Goal: Task Accomplishment & Management: Complete application form

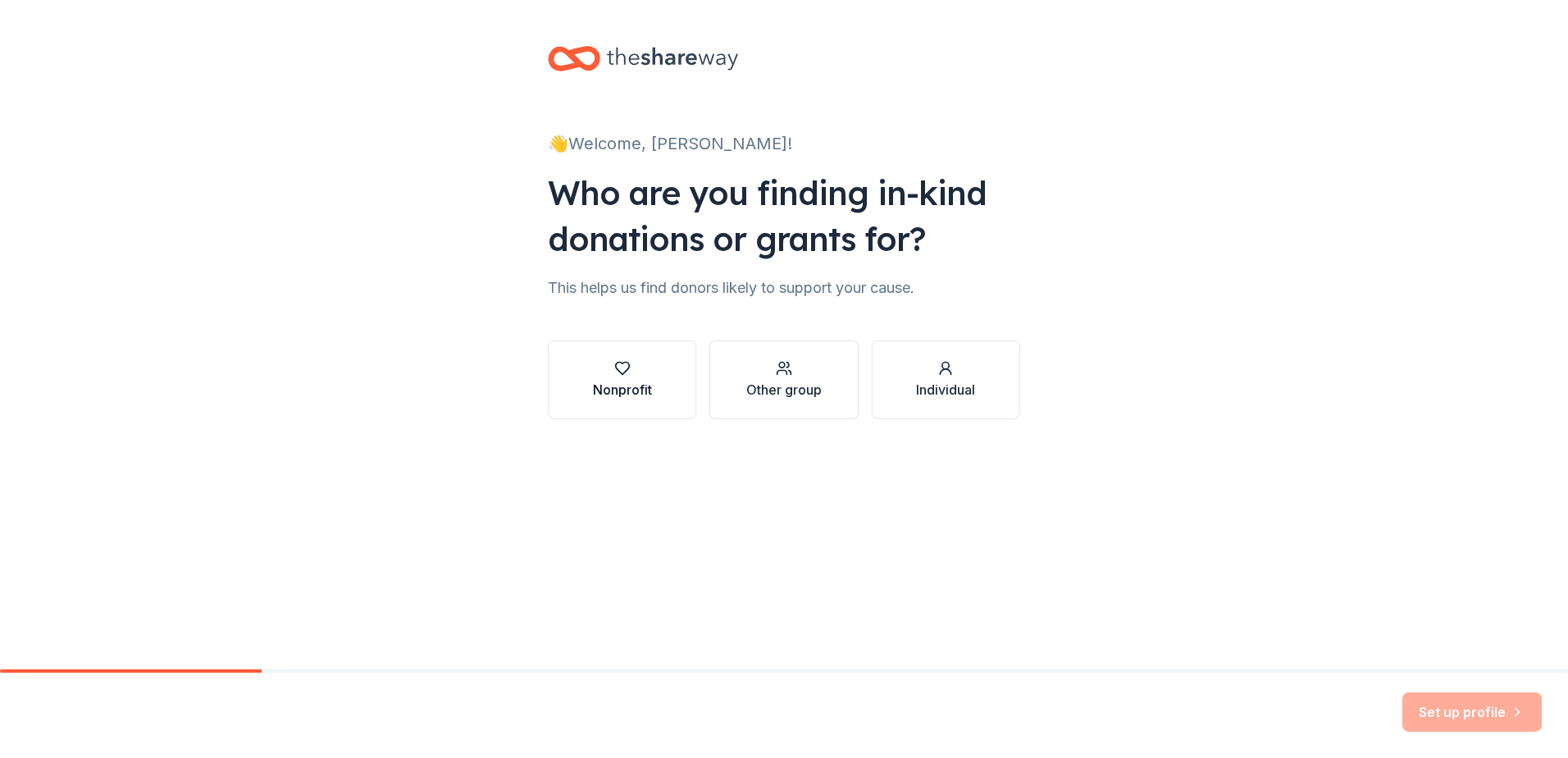
click at [613, 379] on div "Nonprofit" at bounding box center [622, 380] width 59 height 40
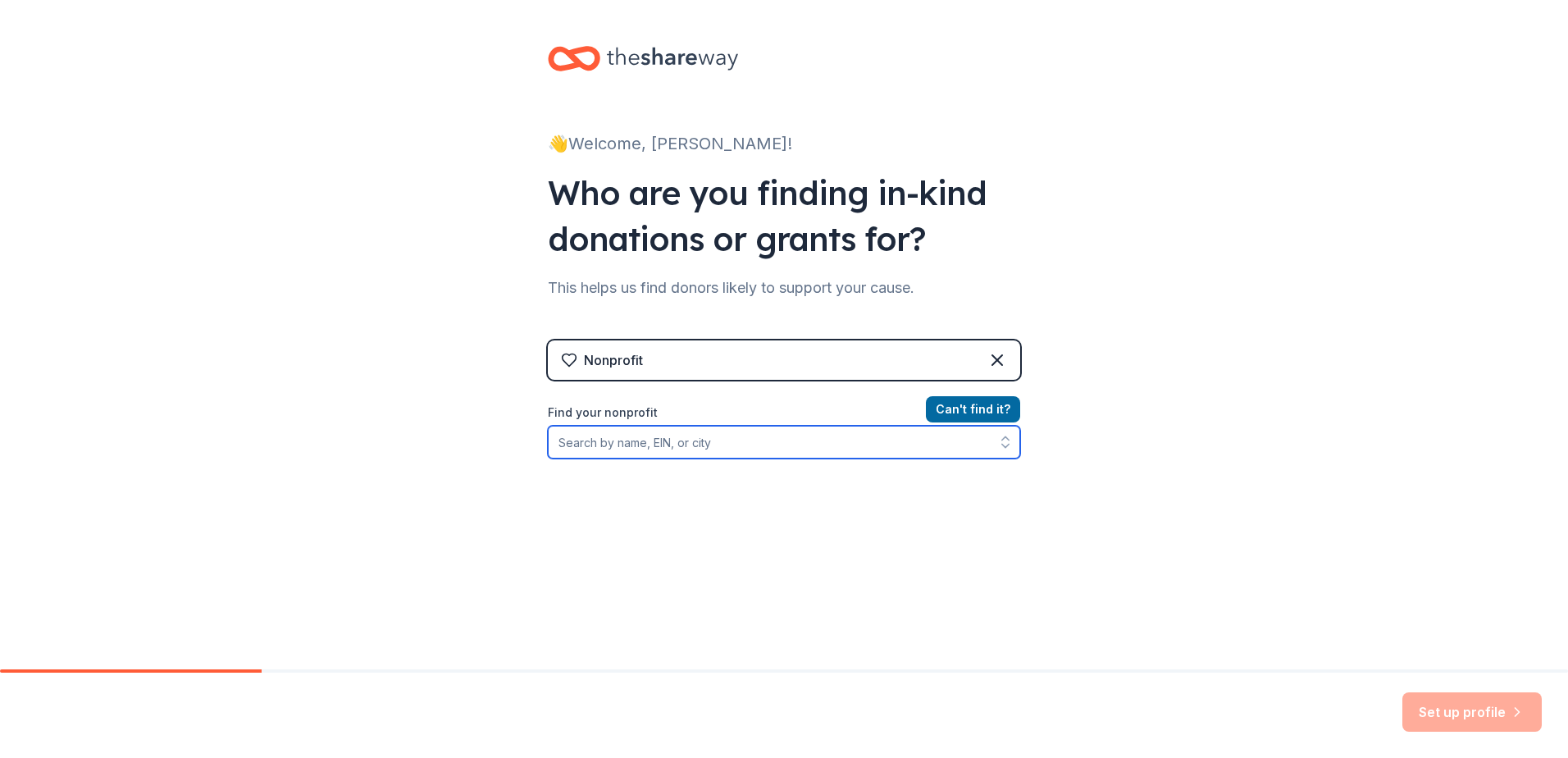
click at [758, 448] on input "Find your nonprofit" at bounding box center [784, 441] width 473 height 33
type input "[GEOGRAPHIC_DATA]. [GEOGRAPHIC_DATA]"
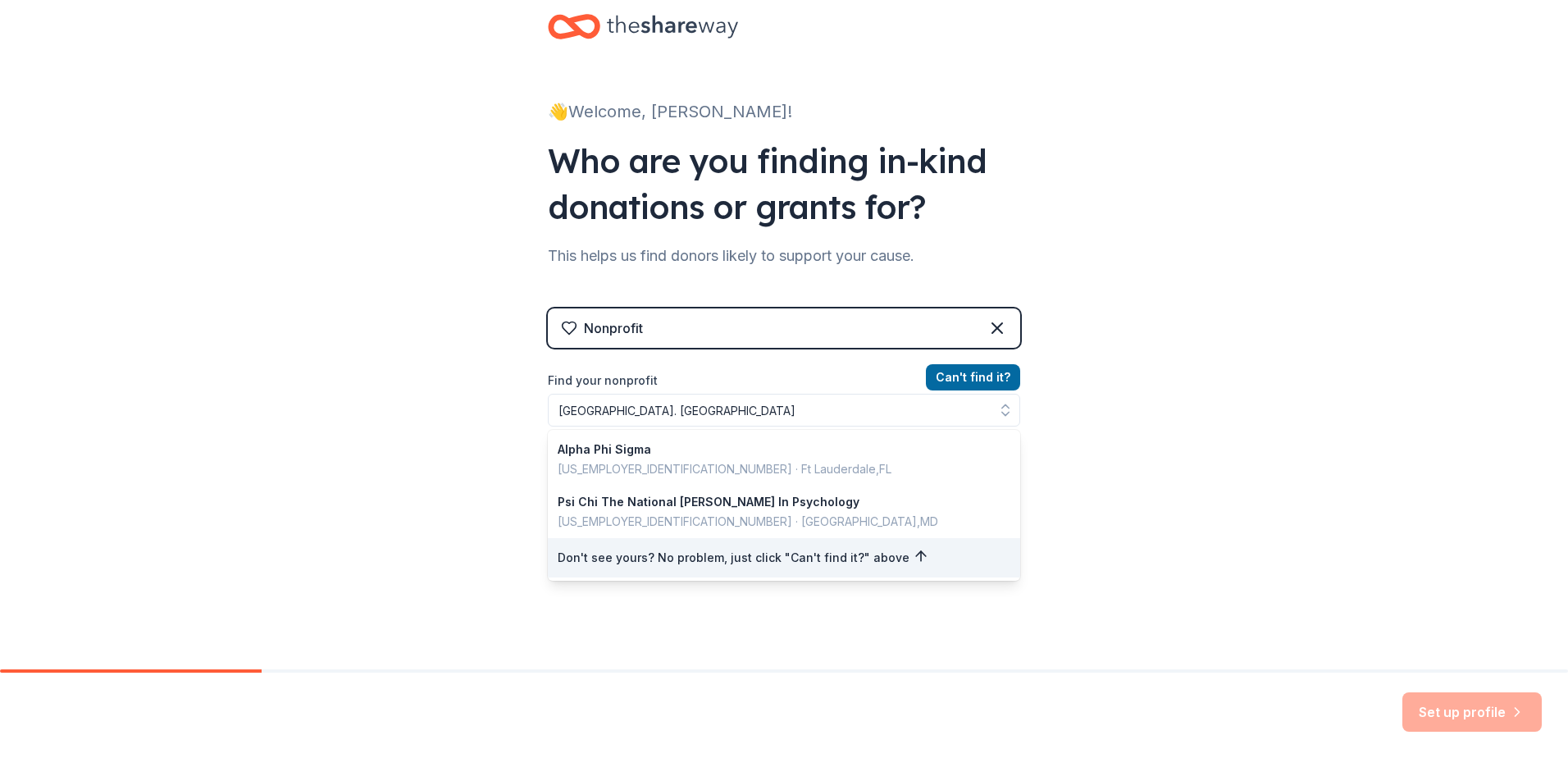
scroll to position [6, 0]
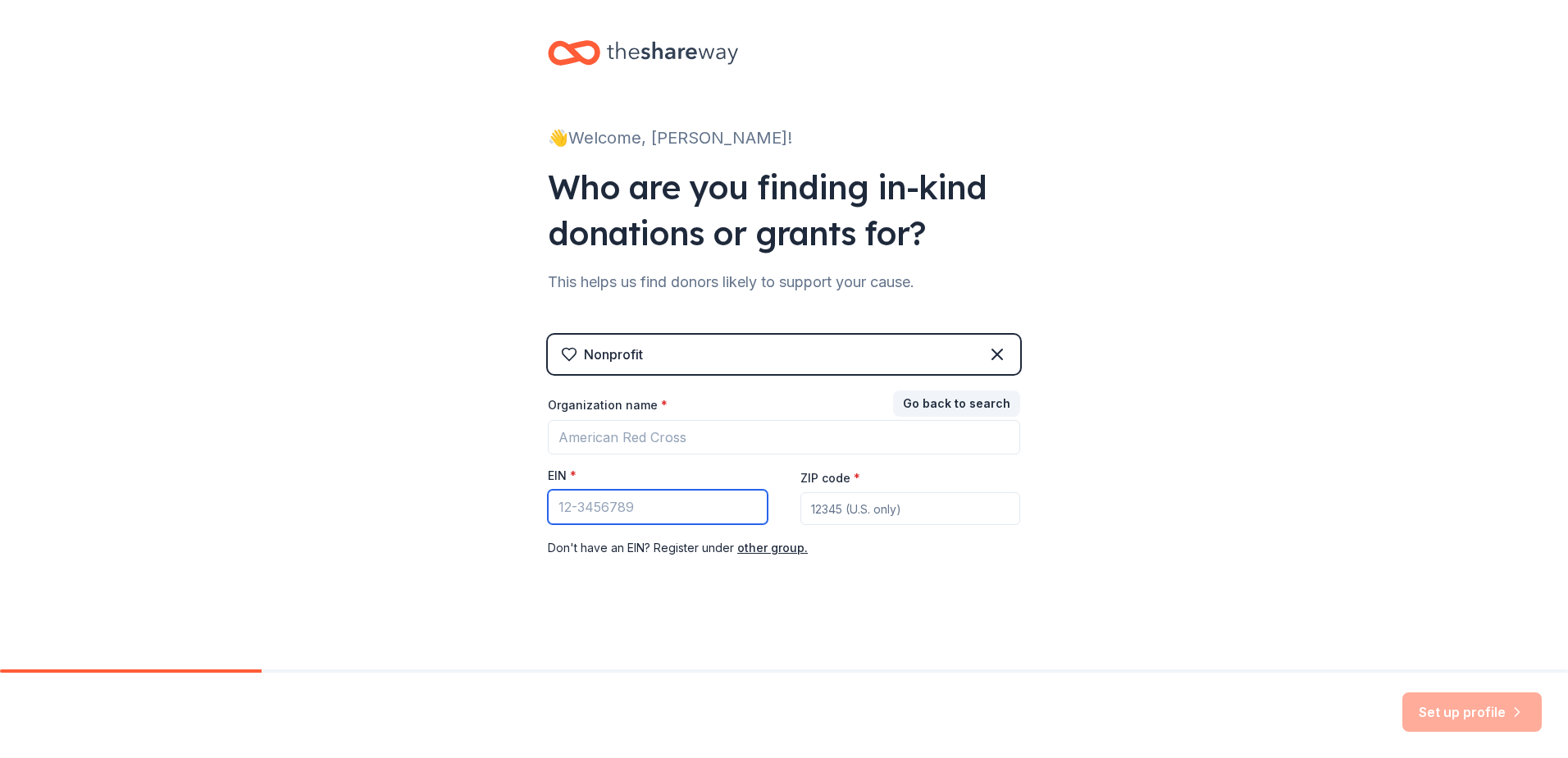
click at [659, 509] on input "EIN *" at bounding box center [657, 507] width 220 height 34
paste input "[US_EMPLOYER_IDENTIFICATION_NUMBER]"
type input "[US_EMPLOYER_IDENTIFICATION_NUMBER]"
click at [780, 402] on button "Go back to search" at bounding box center [956, 404] width 127 height 26
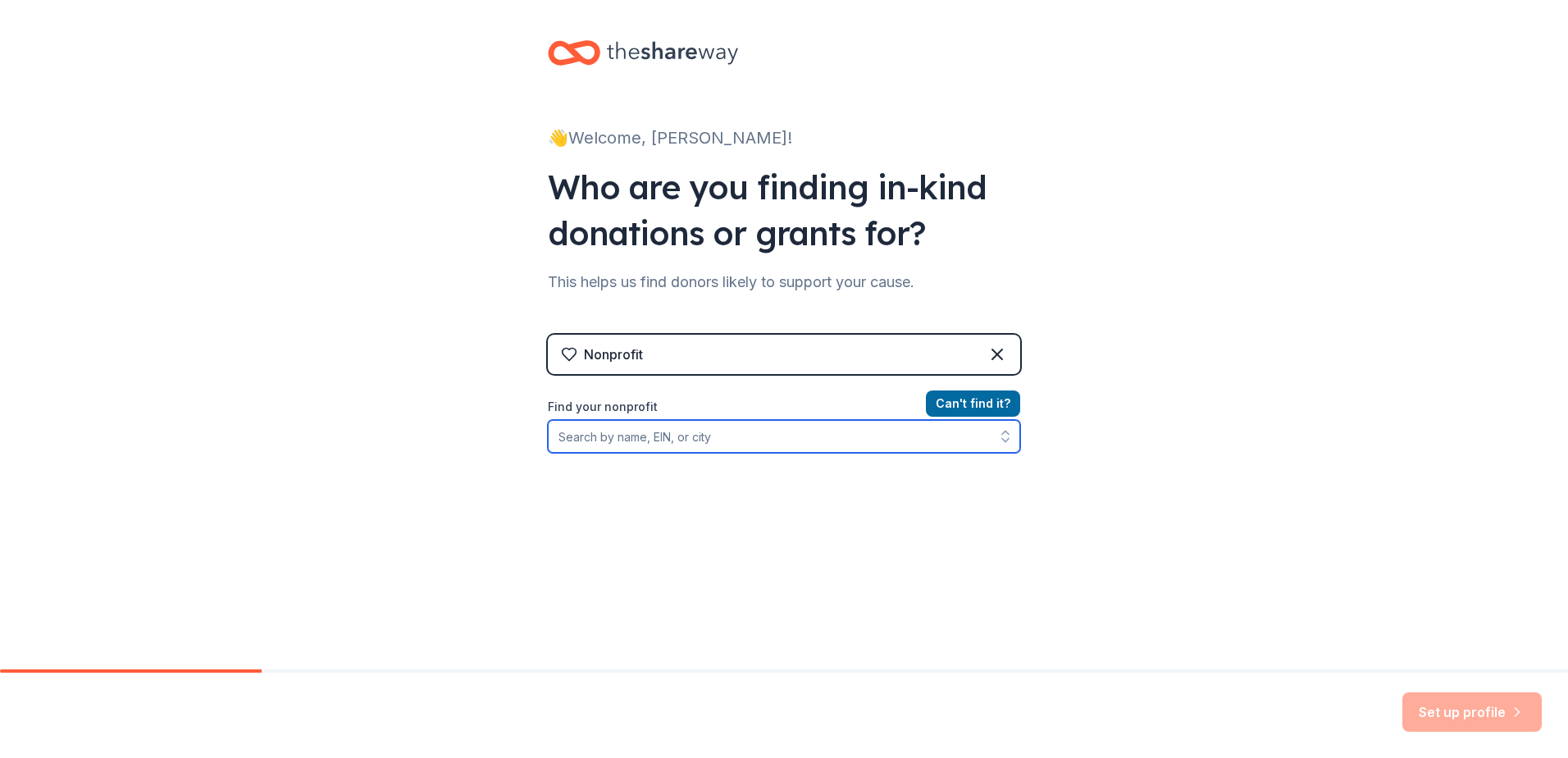
click at [752, 448] on input "Find your nonprofit" at bounding box center [784, 436] width 473 height 33
paste input "[US_EMPLOYER_IDENTIFICATION_NUMBER]"
type input "52-0591672"
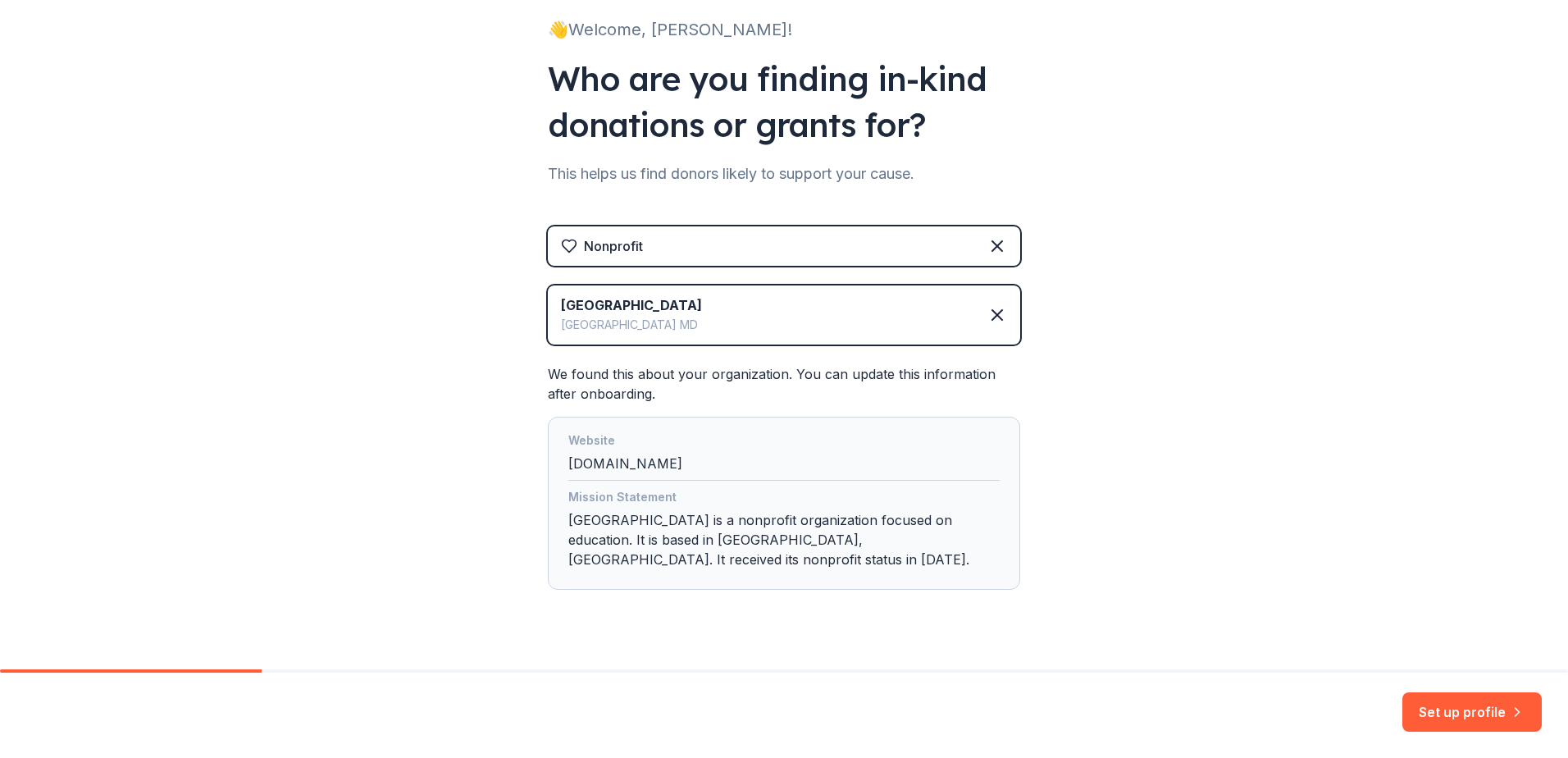
scroll to position [146, 0]
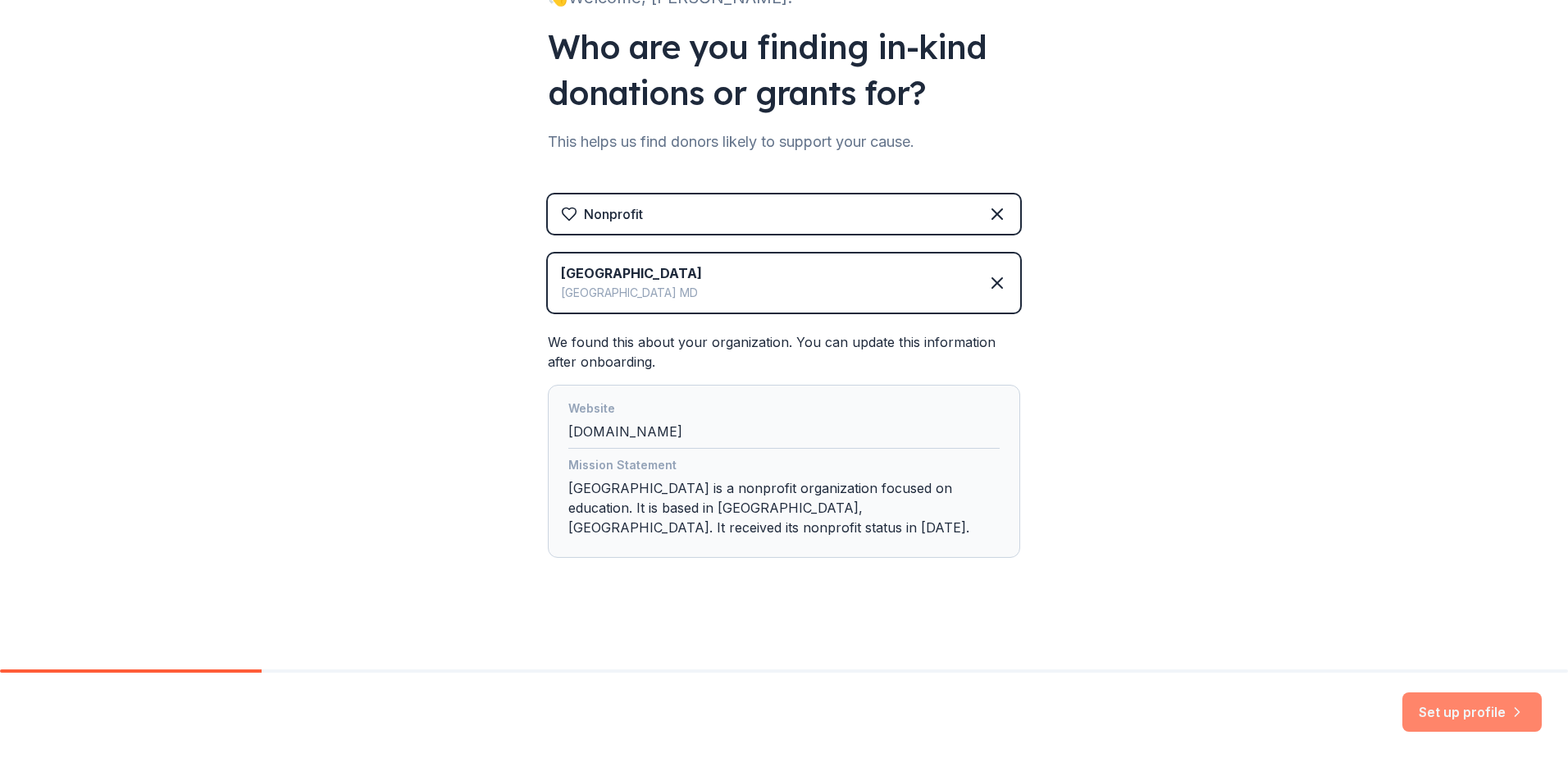
click at [780, 612] on button "Set up profile" at bounding box center [1472, 712] width 140 height 40
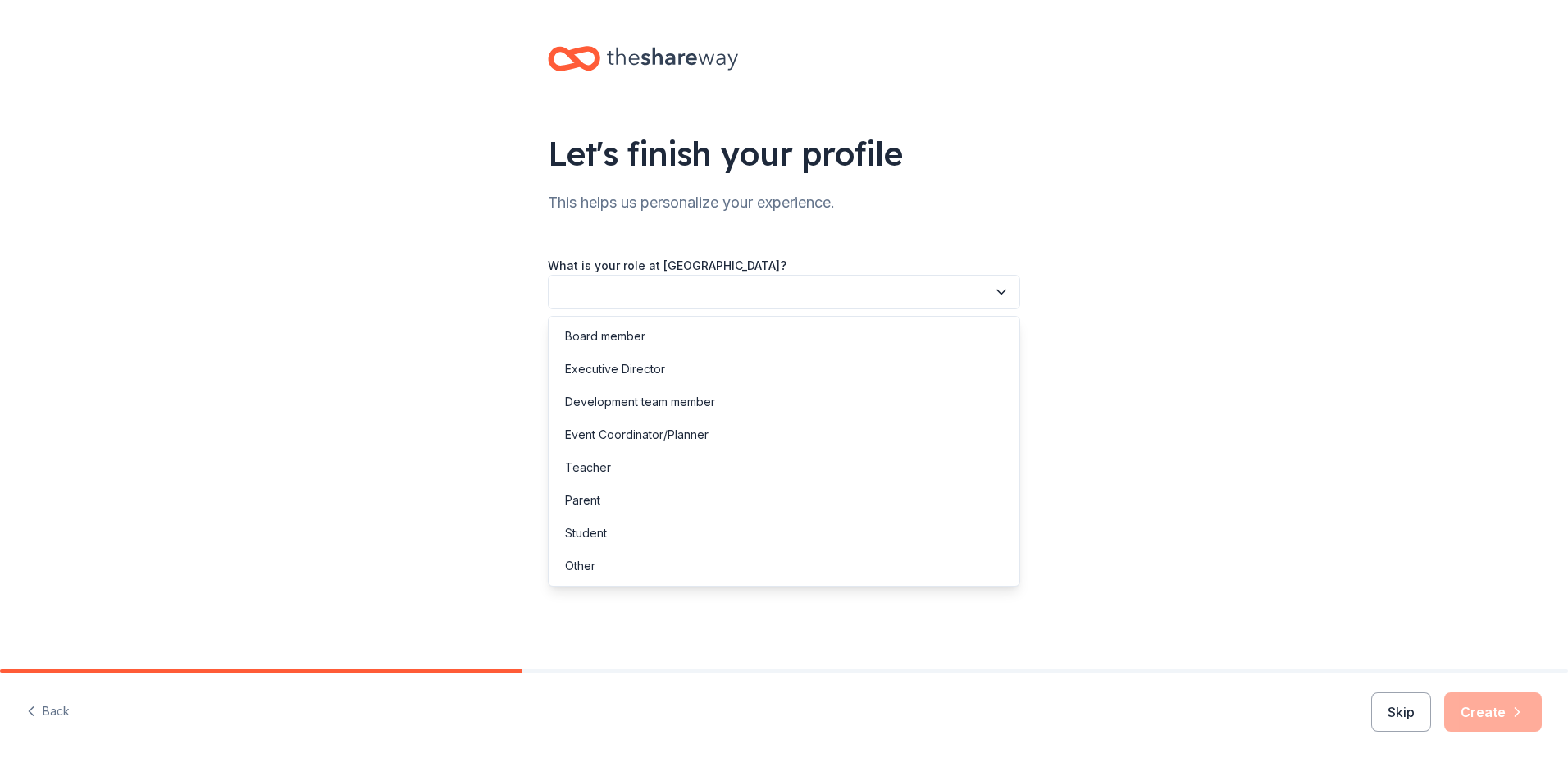
click at [704, 287] on button "button" at bounding box center [784, 292] width 473 height 34
click at [671, 506] on div "Parent" at bounding box center [784, 500] width 464 height 33
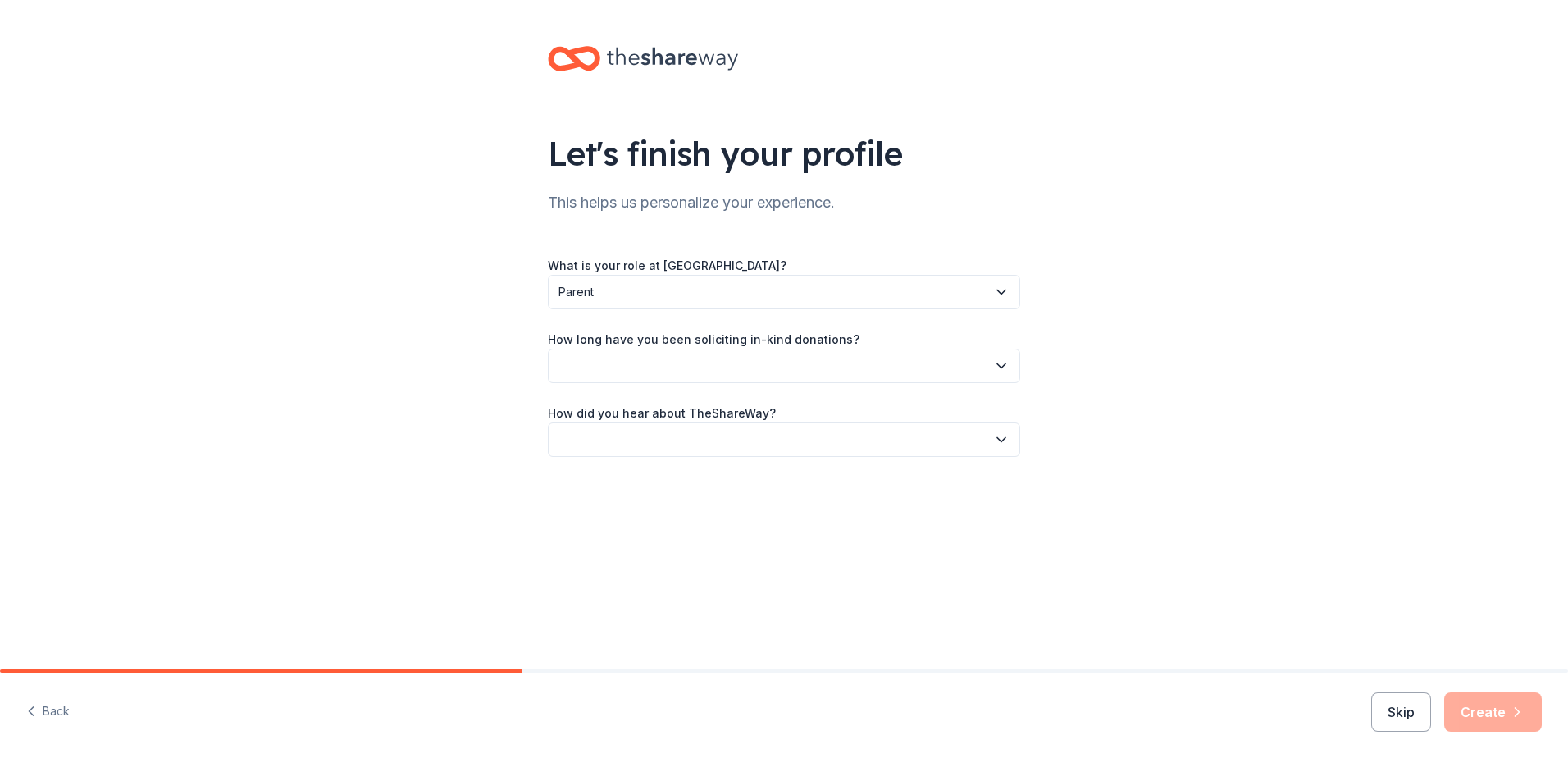
click at [732, 365] on button "button" at bounding box center [784, 366] width 473 height 34
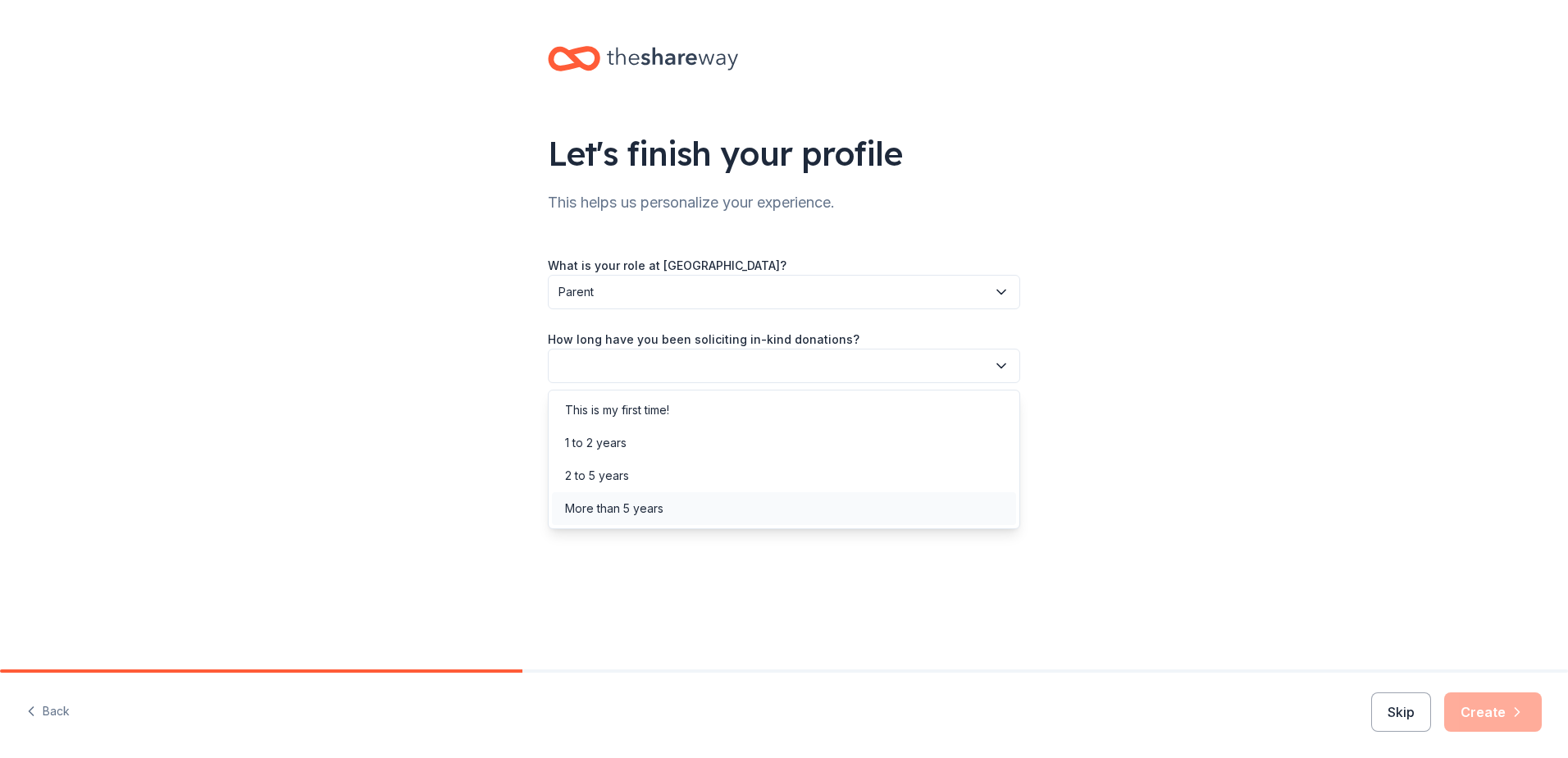
click at [693, 511] on div "More than 5 years" at bounding box center [784, 508] width 464 height 33
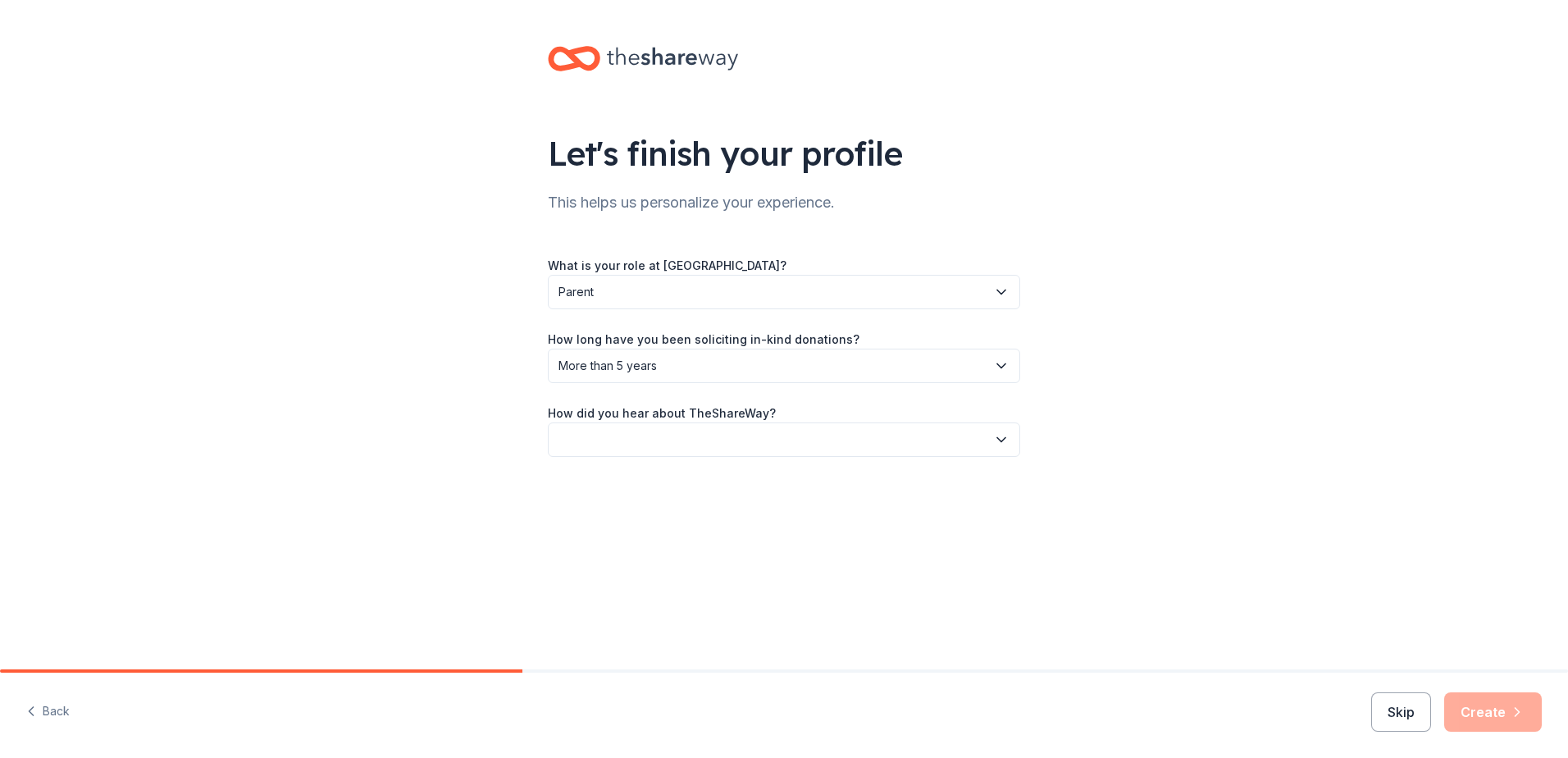
click at [705, 441] on button "button" at bounding box center [784, 440] width 473 height 34
click at [682, 487] on div "Friend or colleague" at bounding box center [784, 484] width 464 height 33
click at [780, 612] on button "Create" at bounding box center [1493, 712] width 98 height 40
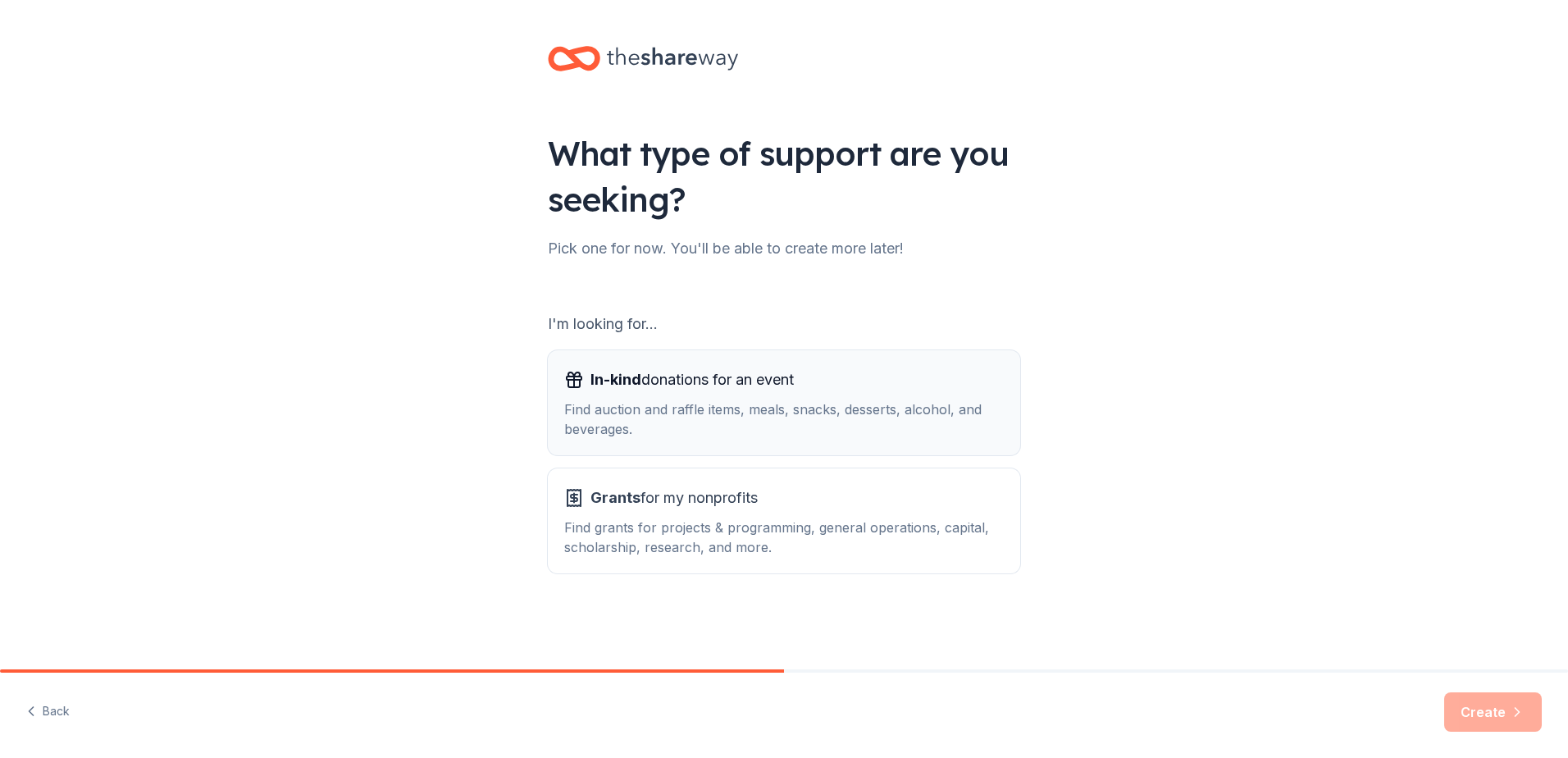
click at [769, 434] on div "Find auction and raffle items, meals, snacks, desserts, alcohol, and beverages." at bounding box center [784, 419] width 439 height 40
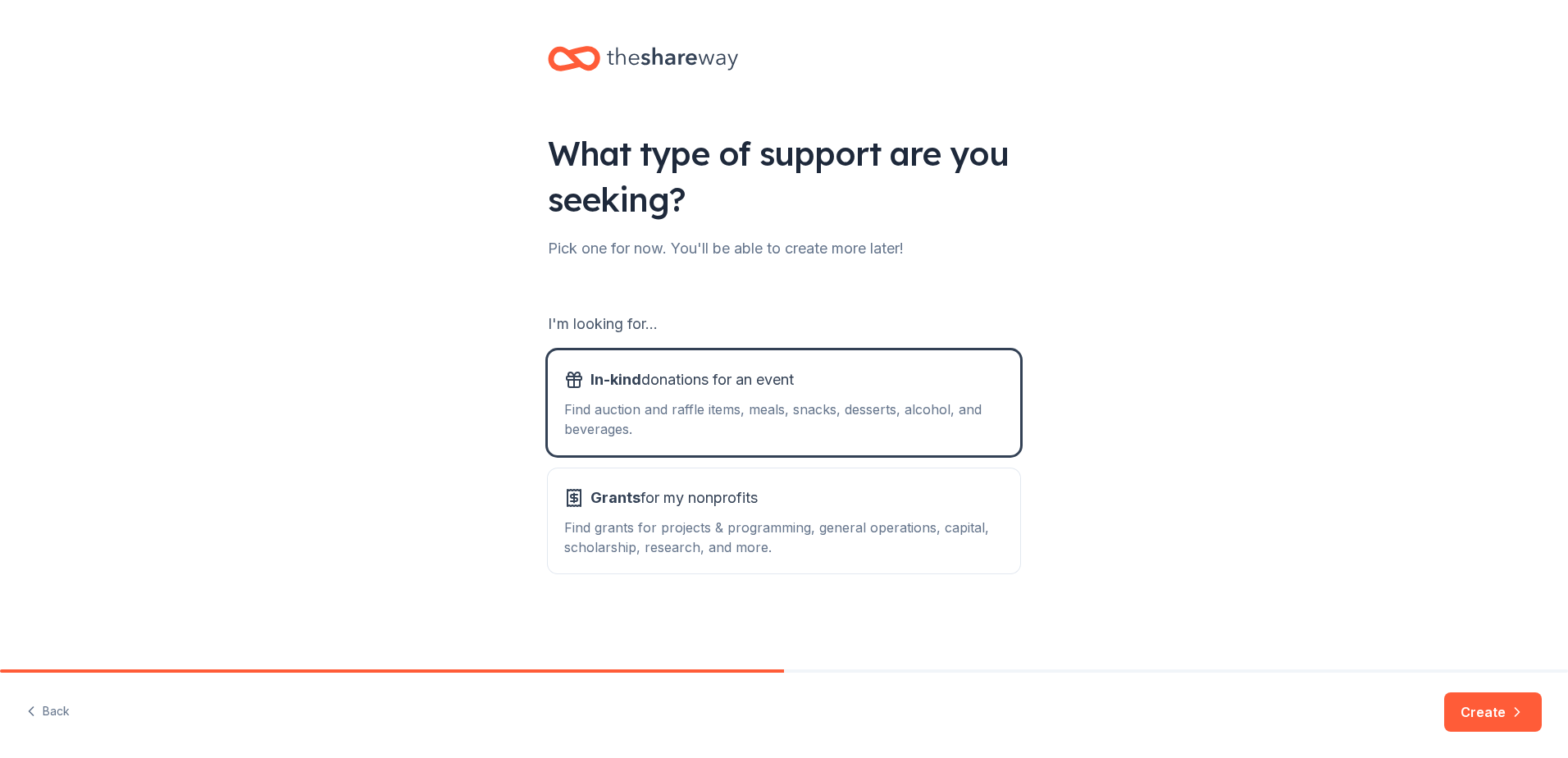
click at [780, 612] on button "Create" at bounding box center [1493, 712] width 98 height 40
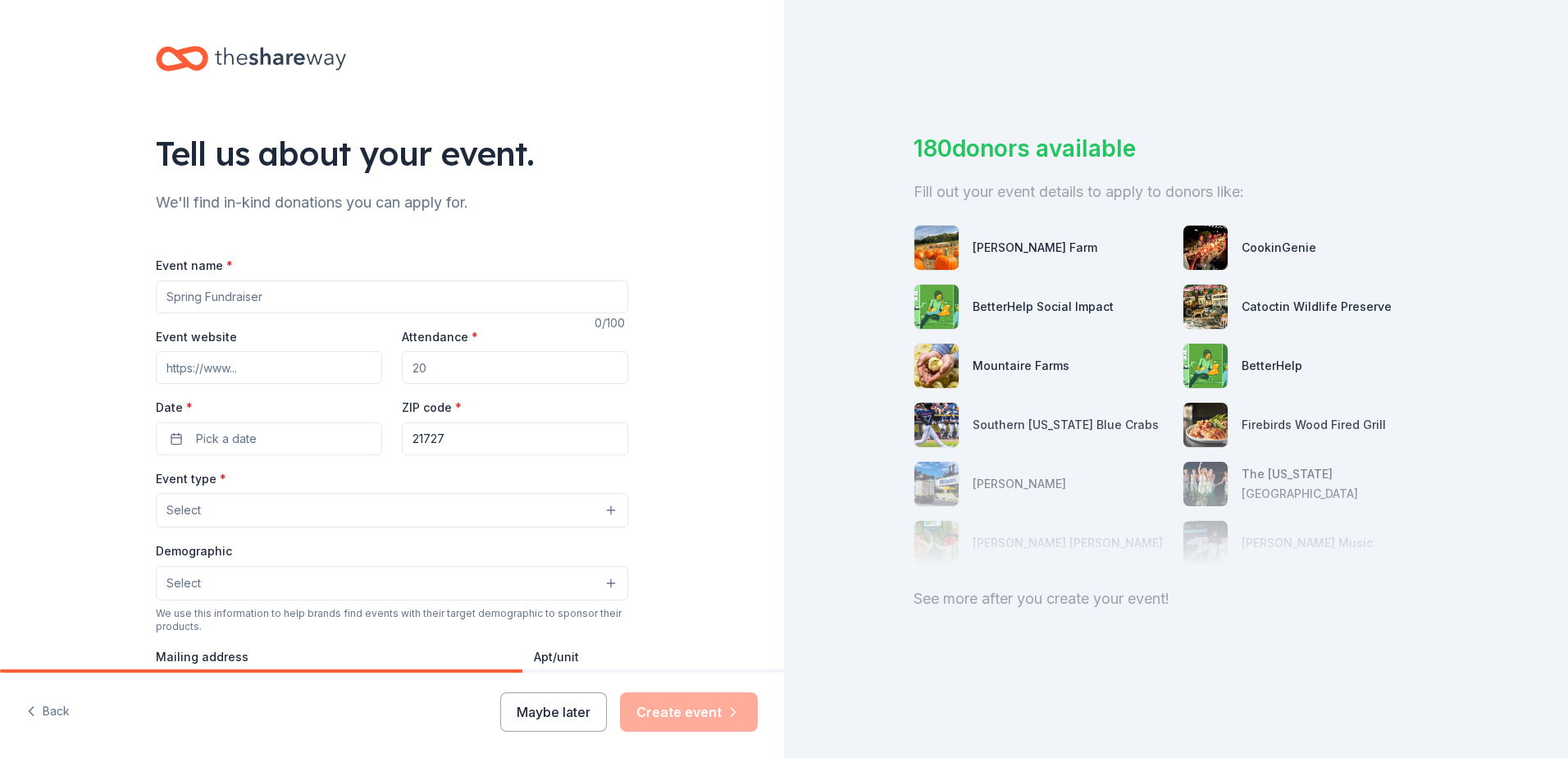
click at [394, 302] on input "Event name *" at bounding box center [392, 296] width 473 height 33
click at [268, 289] on input "Event name *" at bounding box center [392, 296] width 473 height 33
type input "Christmas Calendar Raffle"
click at [454, 368] on input "Attendance *" at bounding box center [515, 367] width 227 height 33
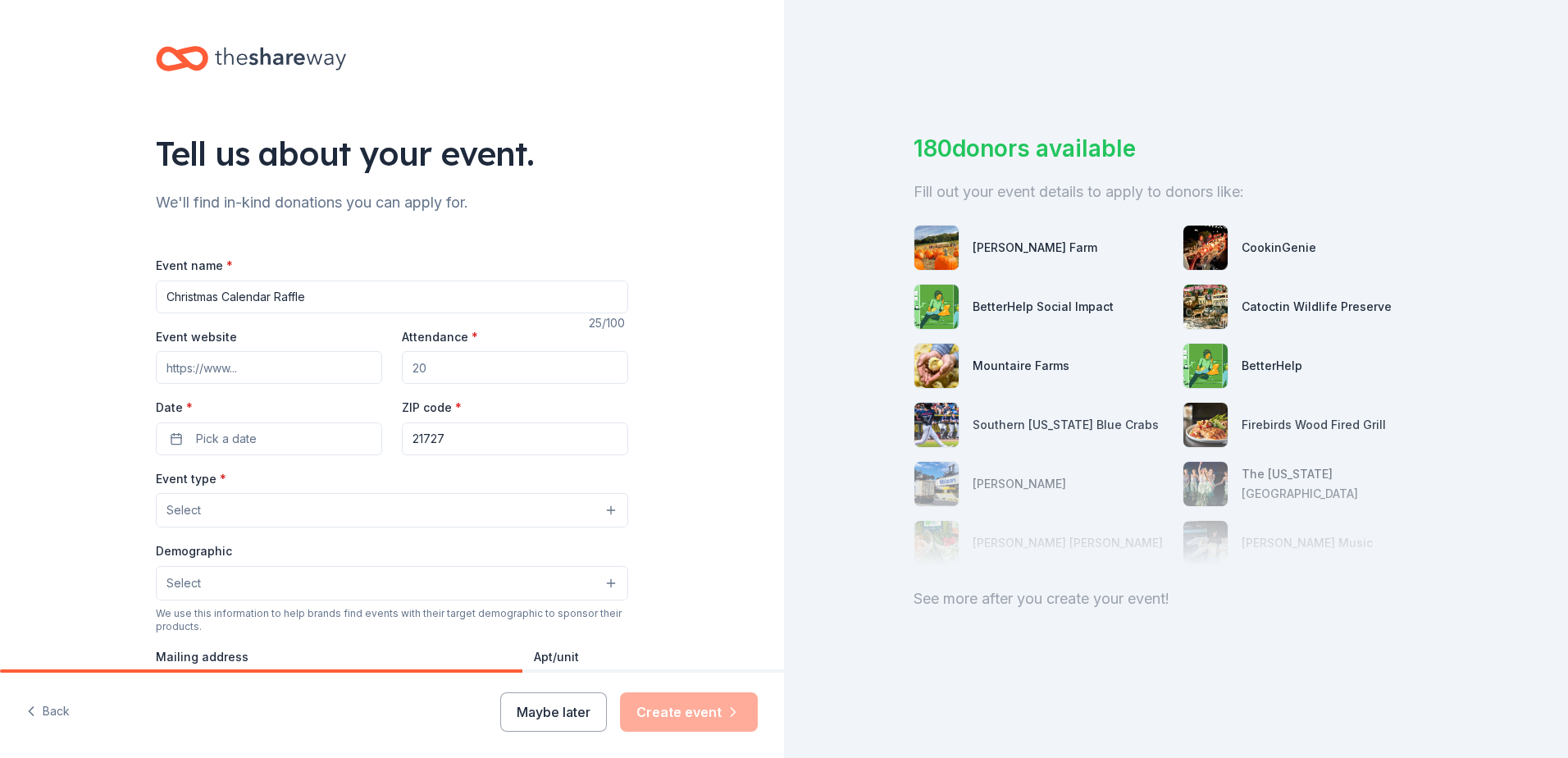
drag, startPoint x: 455, startPoint y: 368, endPoint x: 351, endPoint y: 362, distance: 104.2
click at [351, 362] on div "Event website Attendance * Date * Pick a date ZIP code * 21727" at bounding box center [392, 390] width 473 height 129
type input "500"
click at [258, 440] on button "Pick a date" at bounding box center [269, 439] width 227 height 33
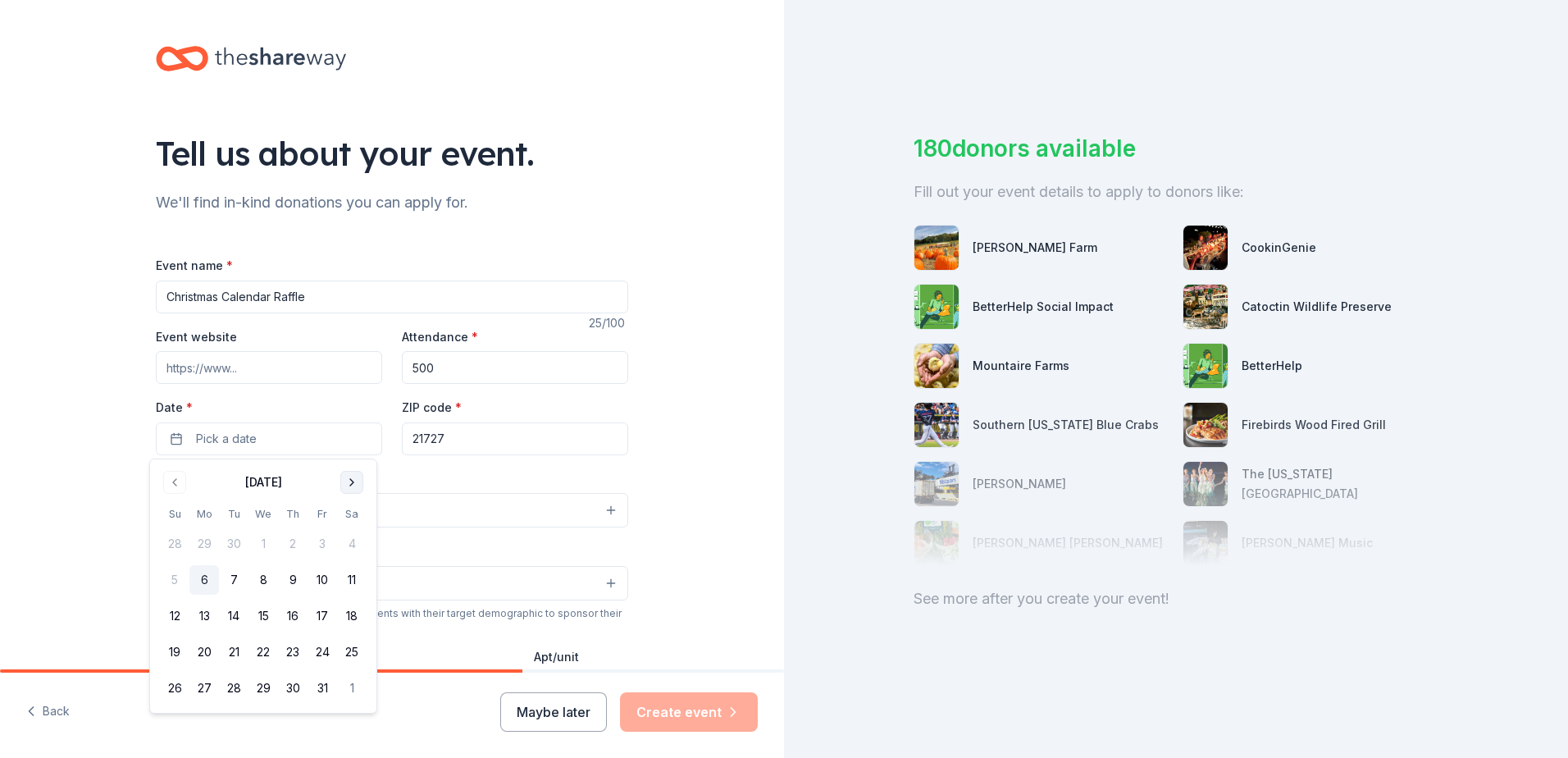
click at [353, 485] on button "Go to next month" at bounding box center [352, 483] width 23 height 23
click at [202, 539] on button "1" at bounding box center [205, 544] width 30 height 30
click at [503, 441] on input "21727" at bounding box center [515, 439] width 227 height 33
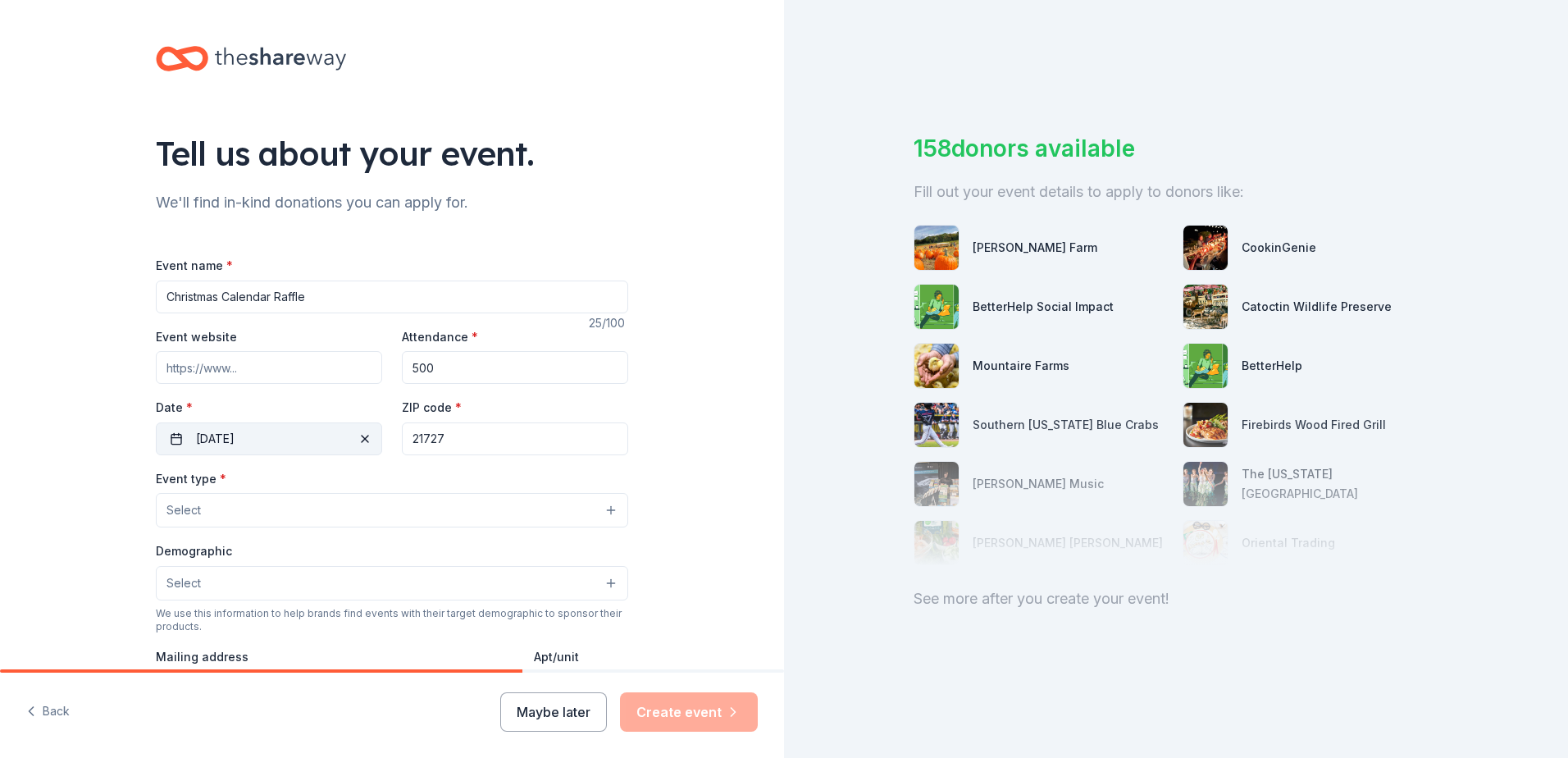
drag, startPoint x: 505, startPoint y: 441, endPoint x: 319, endPoint y: 441, distance: 186.0
click at [319, 441] on div "Event website Attendance * 500 Date * 12/01/2025 ZIP code * 21727" at bounding box center [392, 390] width 473 height 129
click at [294, 514] on button "Select" at bounding box center [392, 510] width 473 height 34
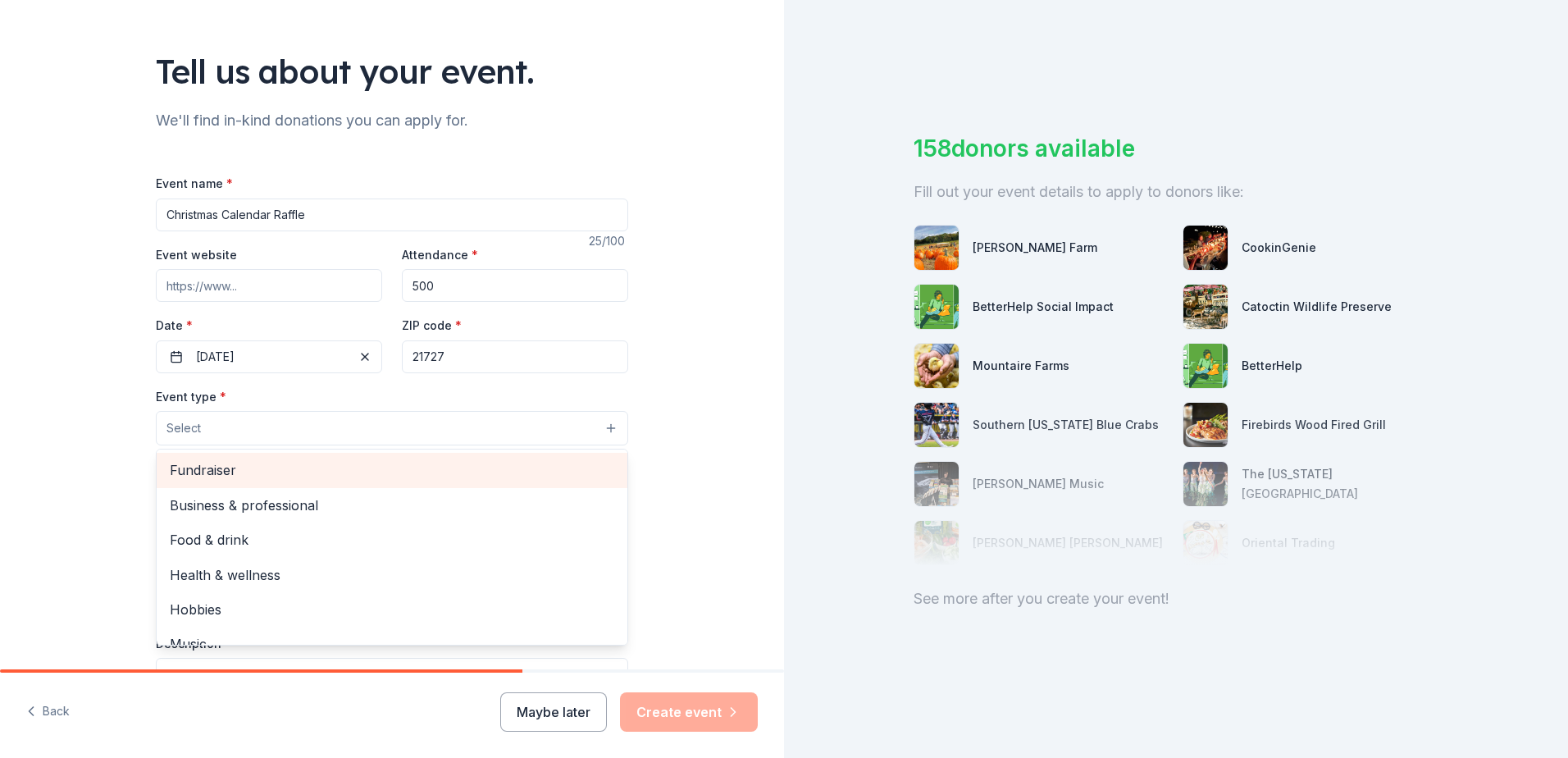
click at [269, 472] on span "Fundraiser" at bounding box center [392, 470] width 445 height 21
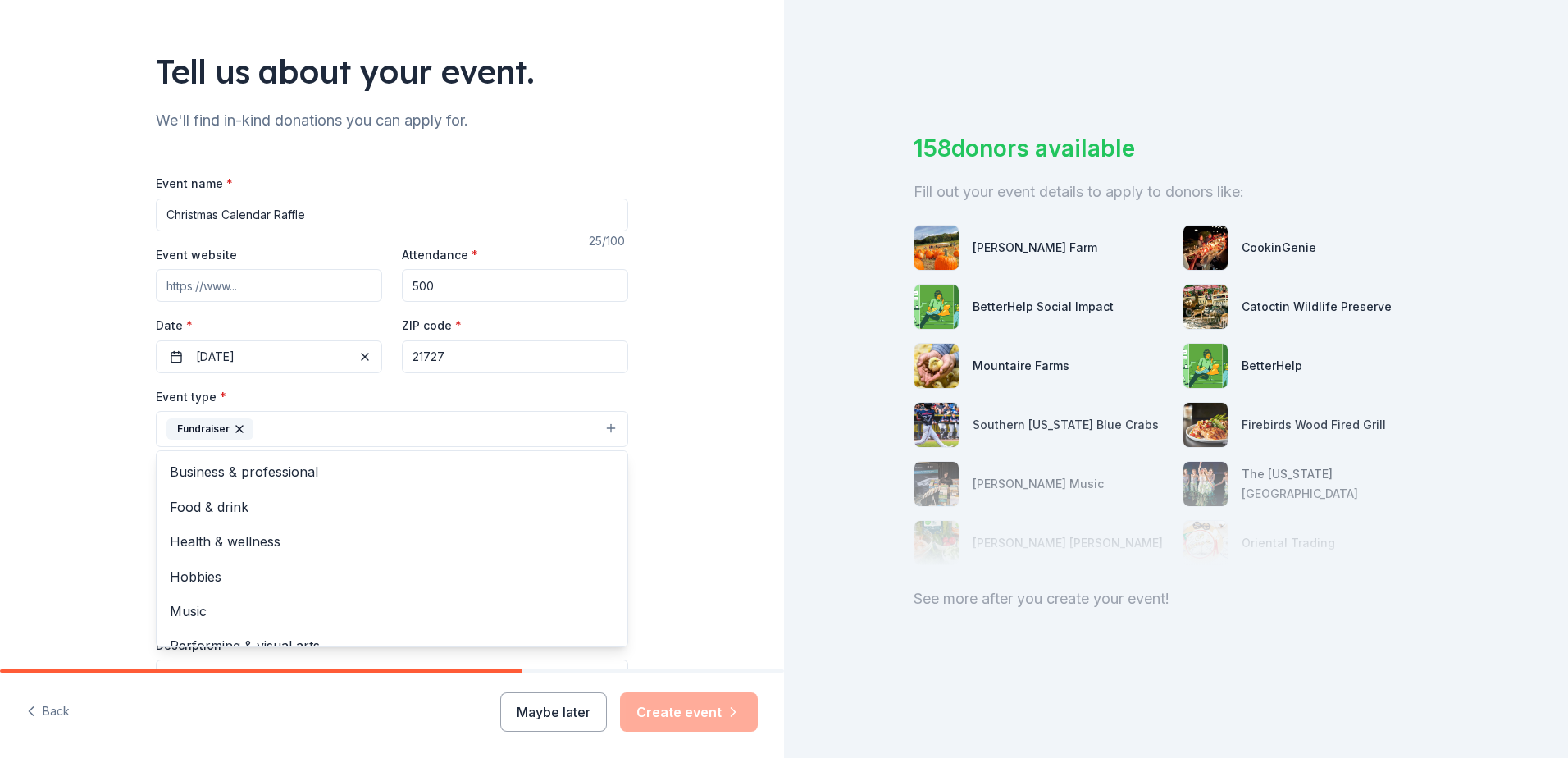
click at [107, 449] on div "Tell us about your event. We'll find in-kind donations you can apply for. Event…" at bounding box center [392, 465] width 784 height 1094
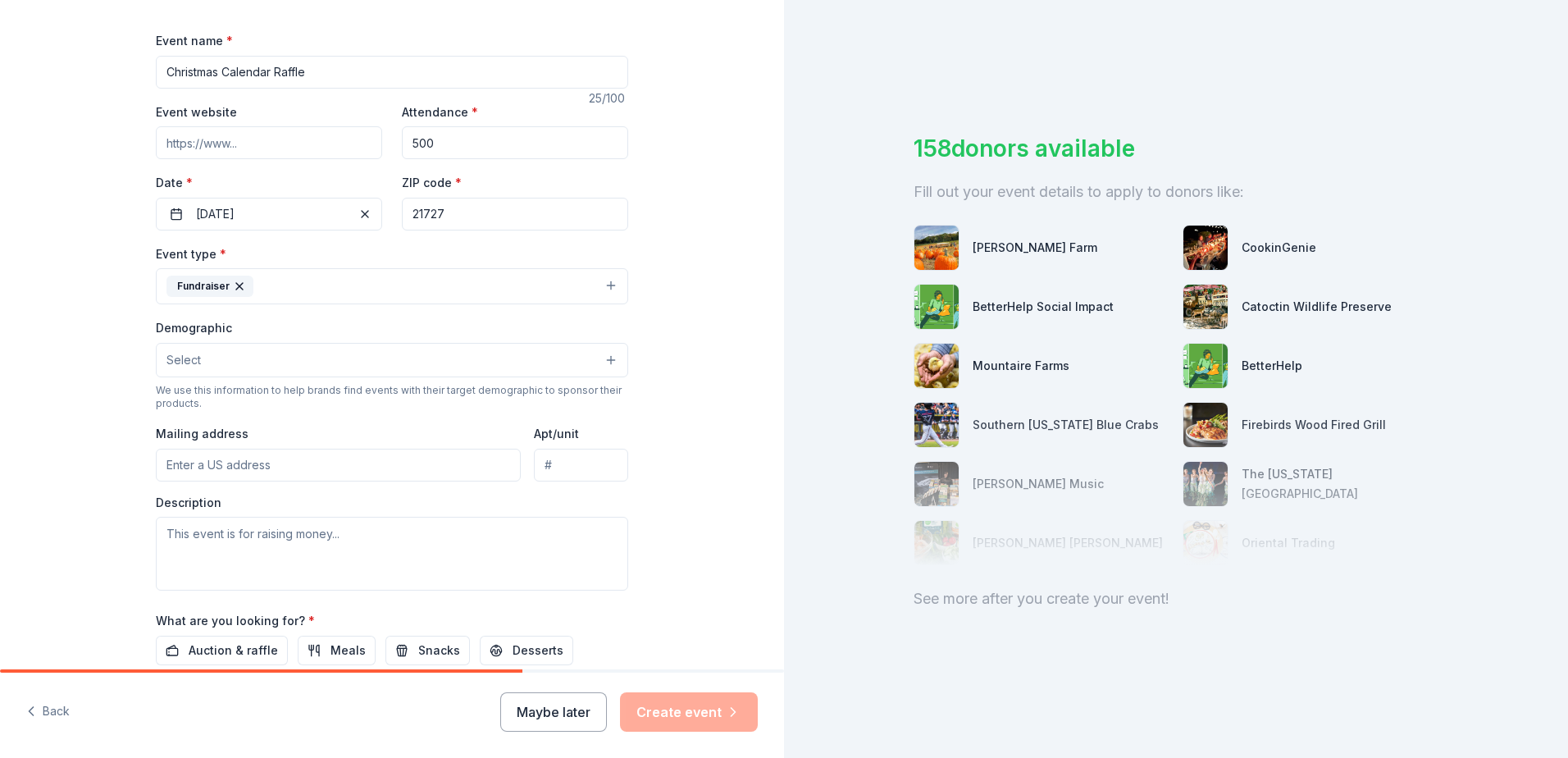
scroll to position [246, 0]
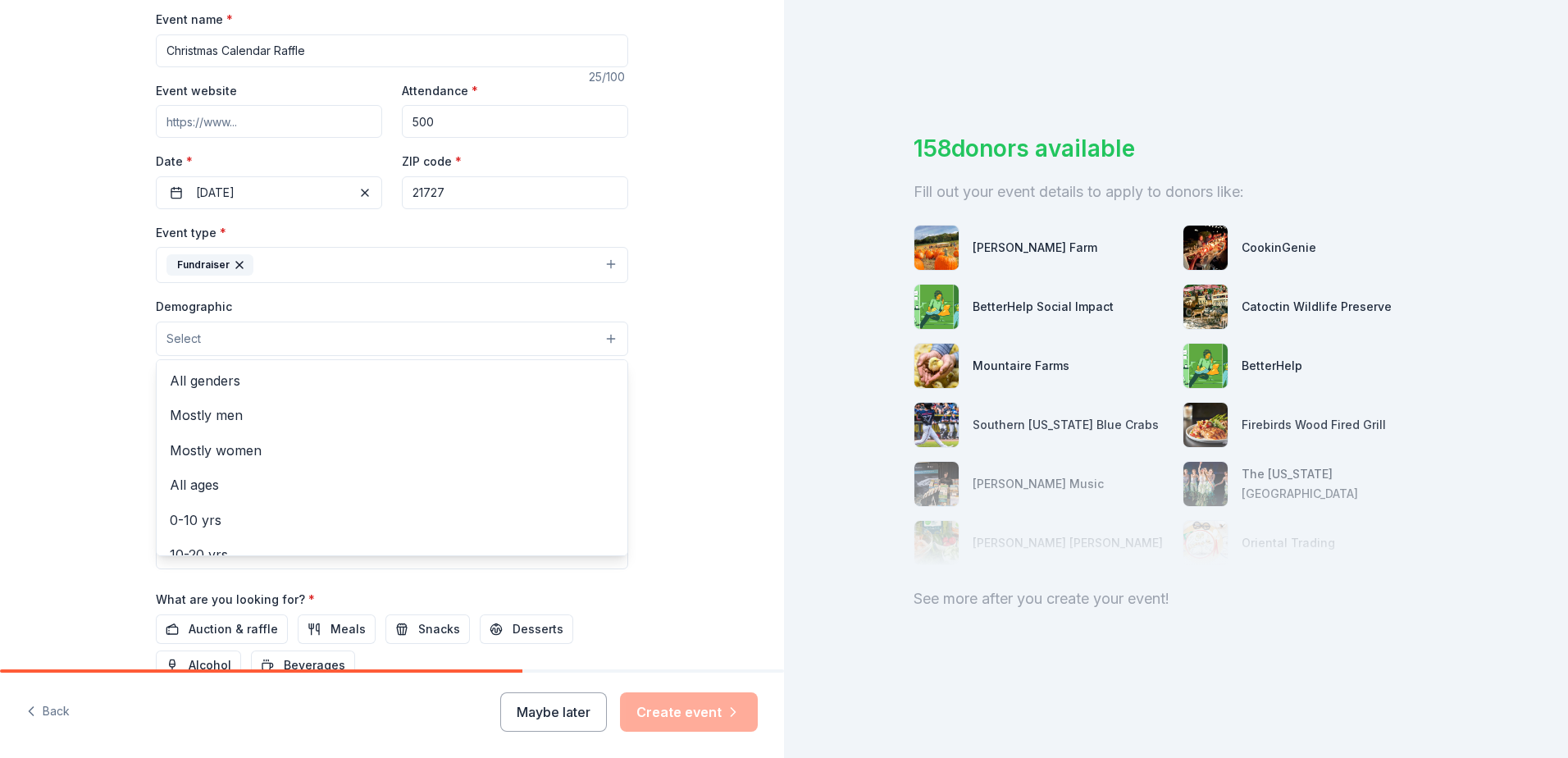
click at [189, 344] on span "Select" at bounding box center [183, 339] width 34 height 19
click at [235, 375] on span "All genders" at bounding box center [392, 381] width 445 height 21
click at [97, 363] on div "Tell us about your event. We'll find in-kind donations you can apply for. Event…" at bounding box center [392, 302] width 784 height 1096
click at [182, 440] on input "Mailing address" at bounding box center [338, 445] width 365 height 33
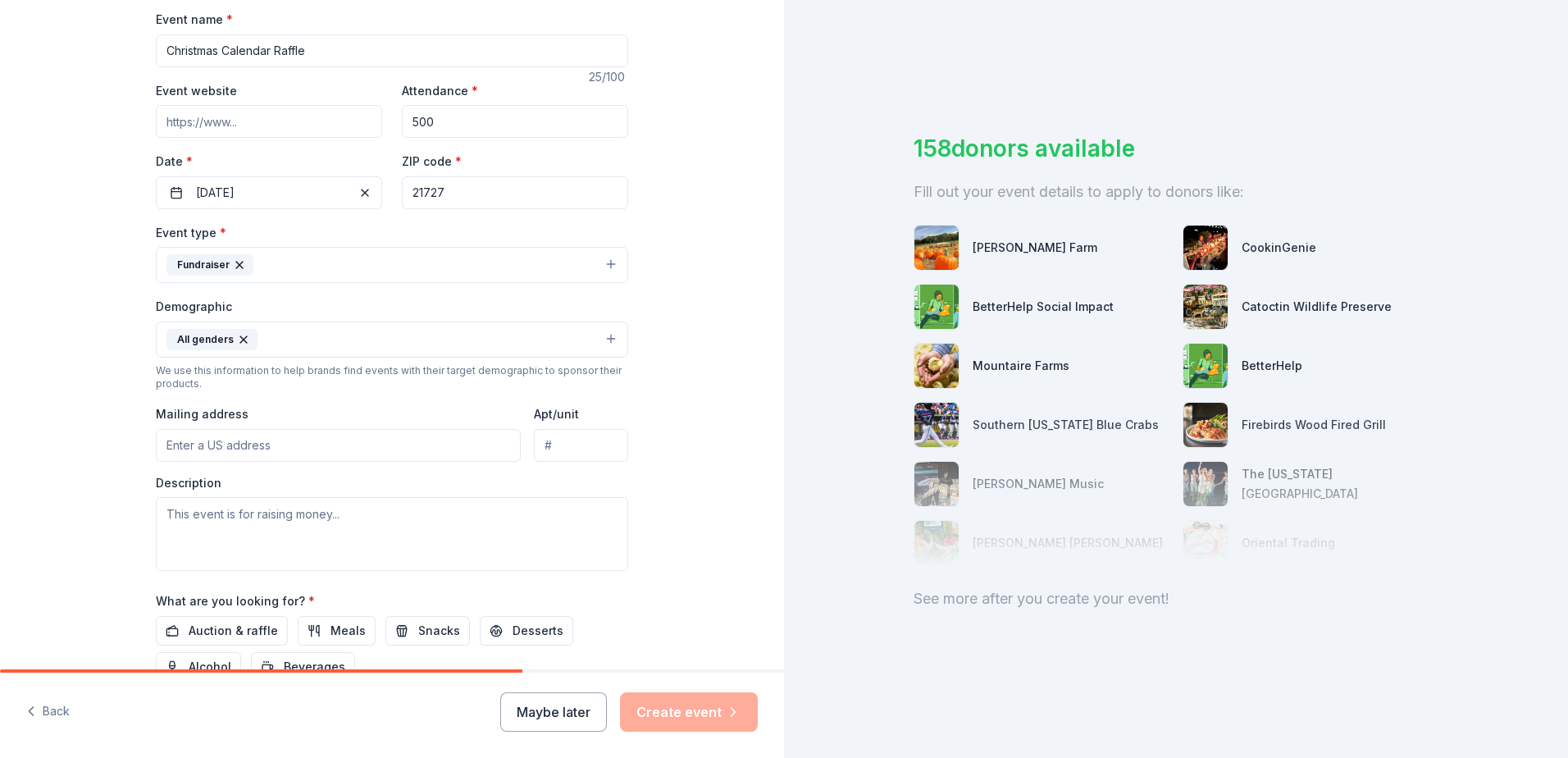
paste input "16300 OLD EMMITSBURG RD"
type input "16300 Old Emmitsburg Road, Emmitsburg, MD, 21727"
click at [349, 523] on textarea at bounding box center [392, 535] width 473 height 74
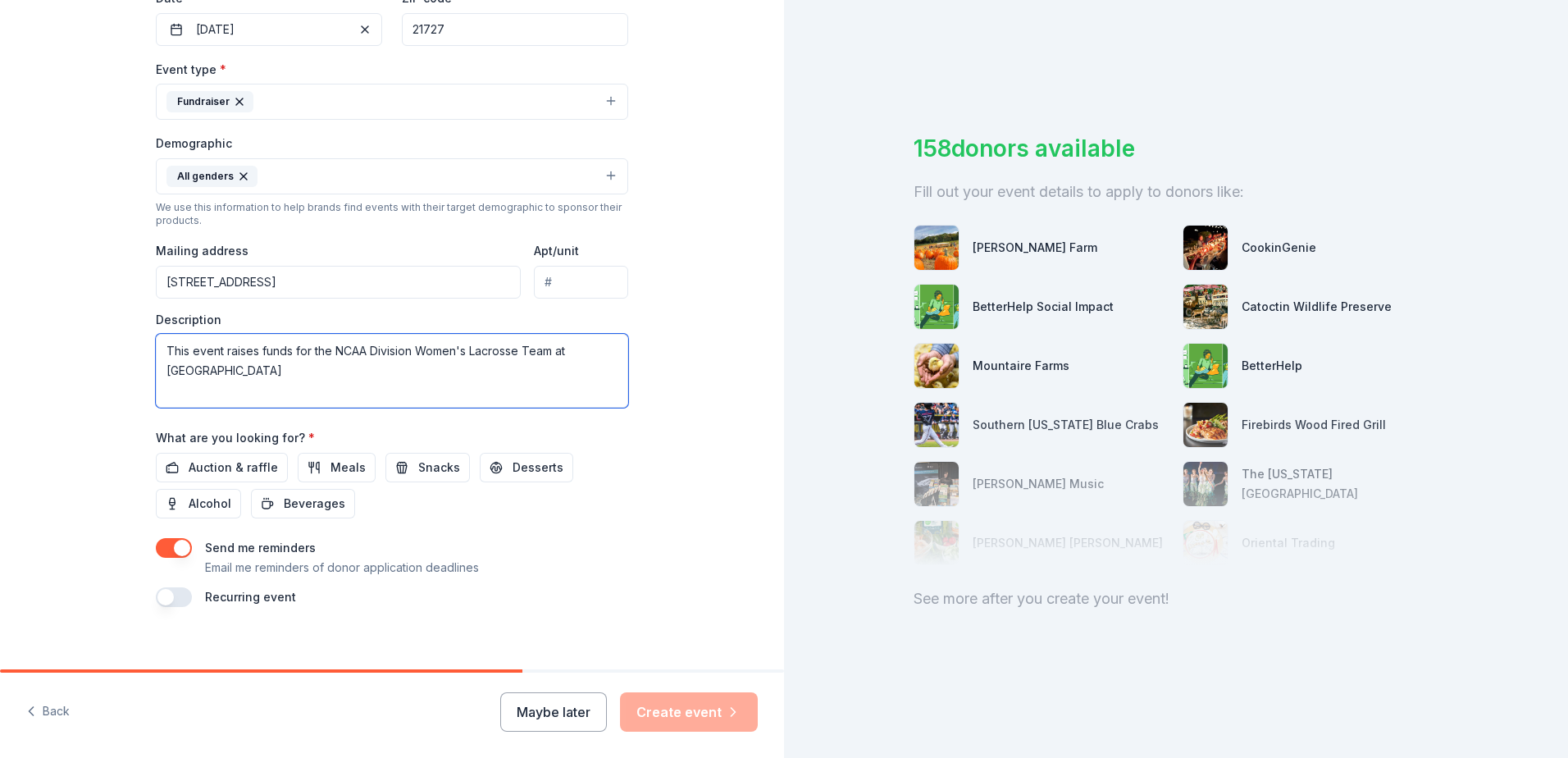
scroll to position [411, 0]
click at [244, 461] on span "Auction & raffle" at bounding box center [234, 467] width 90 height 19
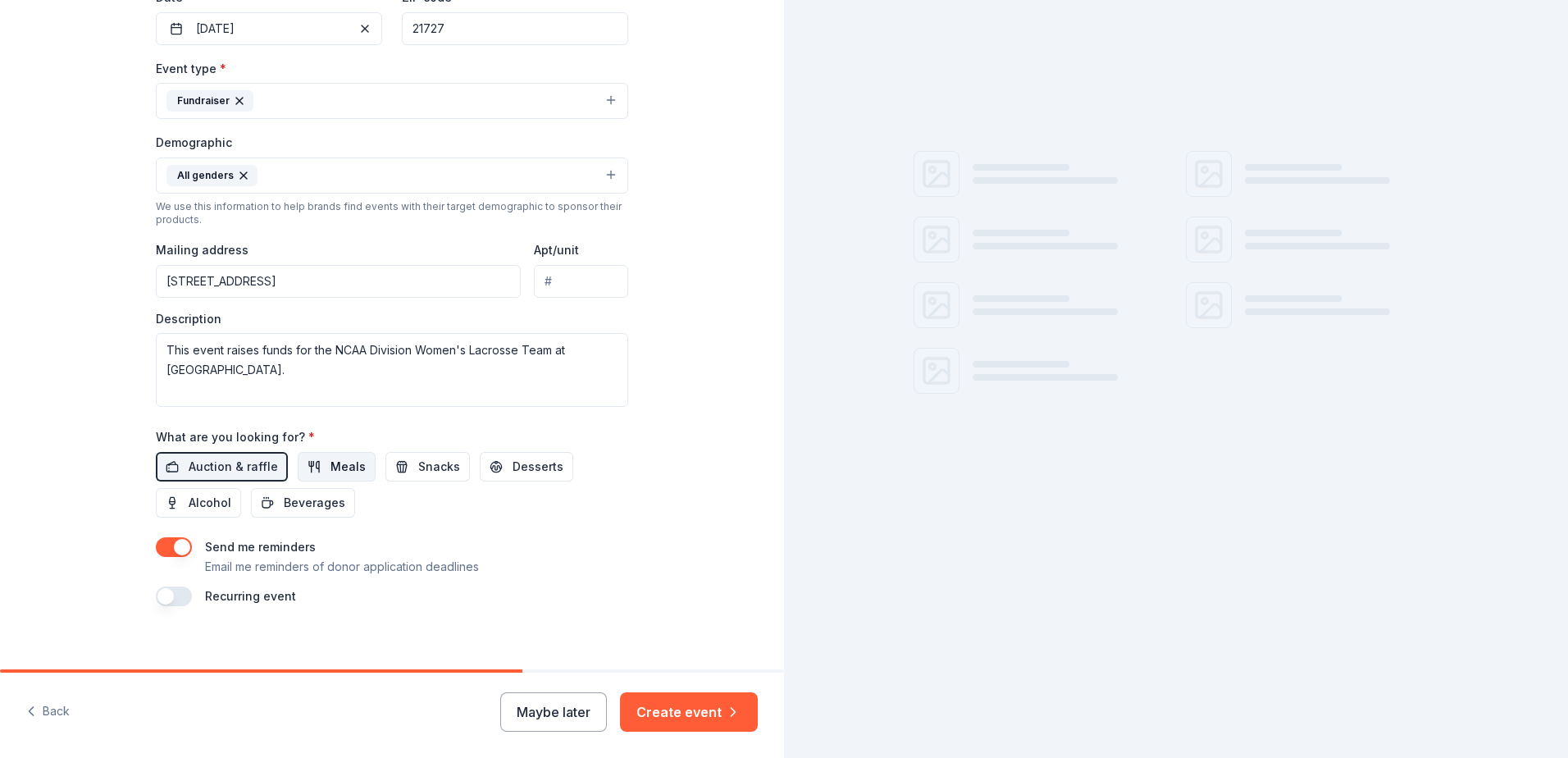
click at [330, 464] on span "Meals" at bounding box center [348, 467] width 35 height 19
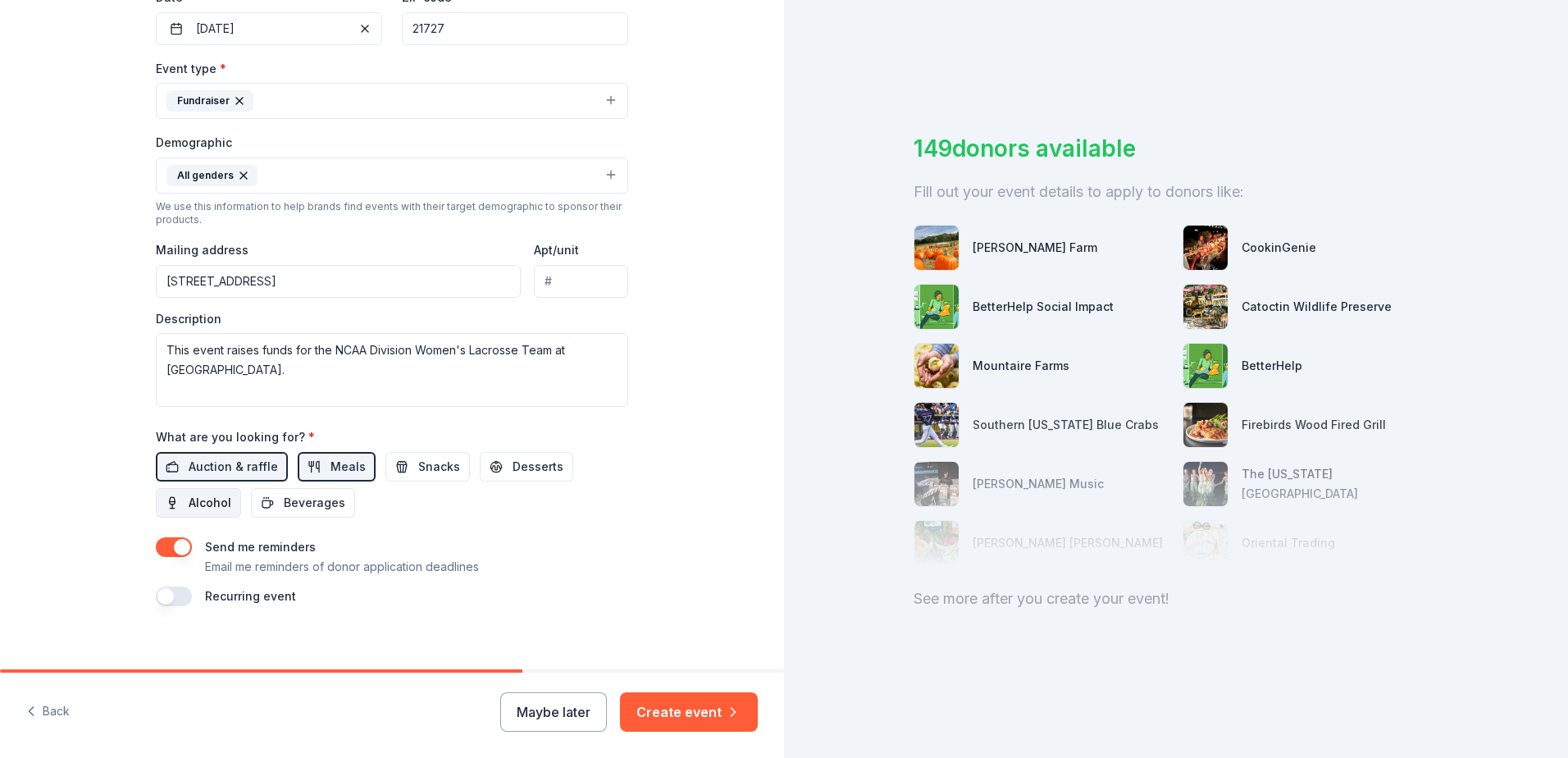
click at [207, 501] on span "Alcohol" at bounding box center [210, 503] width 43 height 19
click at [313, 501] on span "Beverages" at bounding box center [315, 503] width 62 height 19
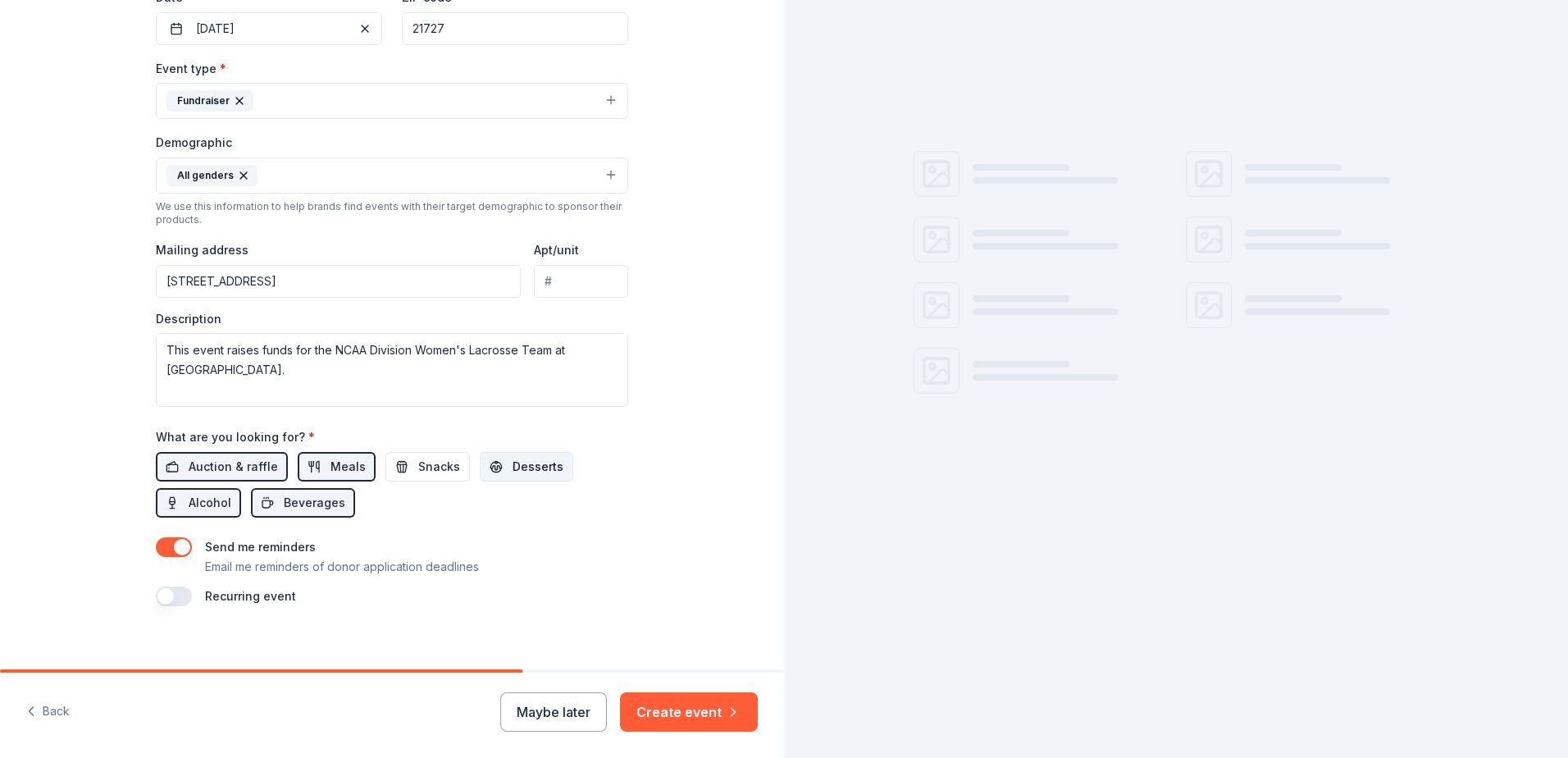
drag, startPoint x: 408, startPoint y: 462, endPoint x: 486, endPoint y: 475, distance: 79.1
click at [418, 463] on span "Snacks" at bounding box center [439, 467] width 42 height 19
click at [519, 474] on span "Desserts" at bounding box center [538, 467] width 51 height 19
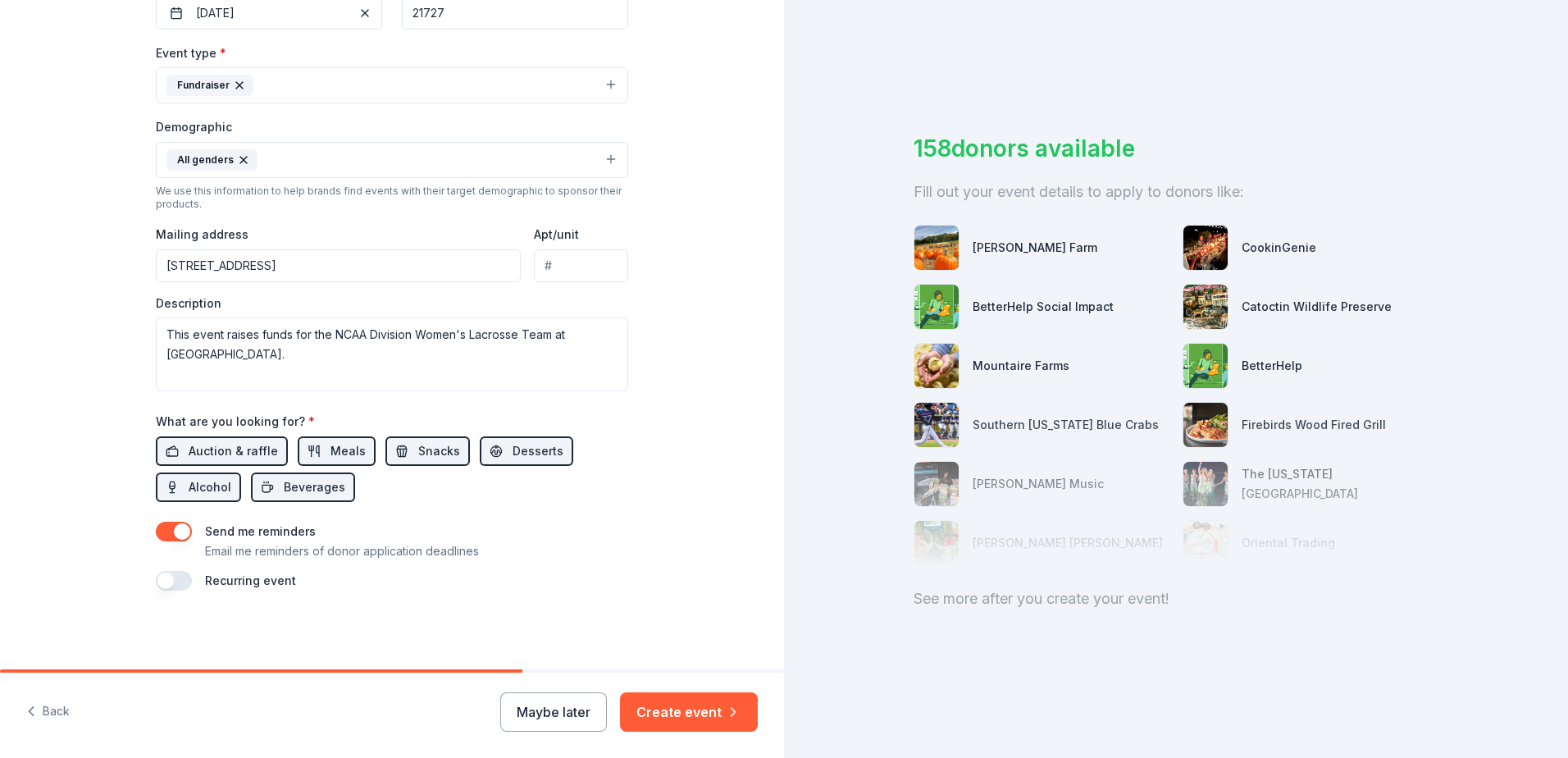
click at [174, 583] on button "button" at bounding box center [173, 581] width 36 height 19
click at [185, 333] on textarea "This event raises funds for the NCAA Division Women's Lacrosse Team at Mount St…" at bounding box center [392, 354] width 473 height 74
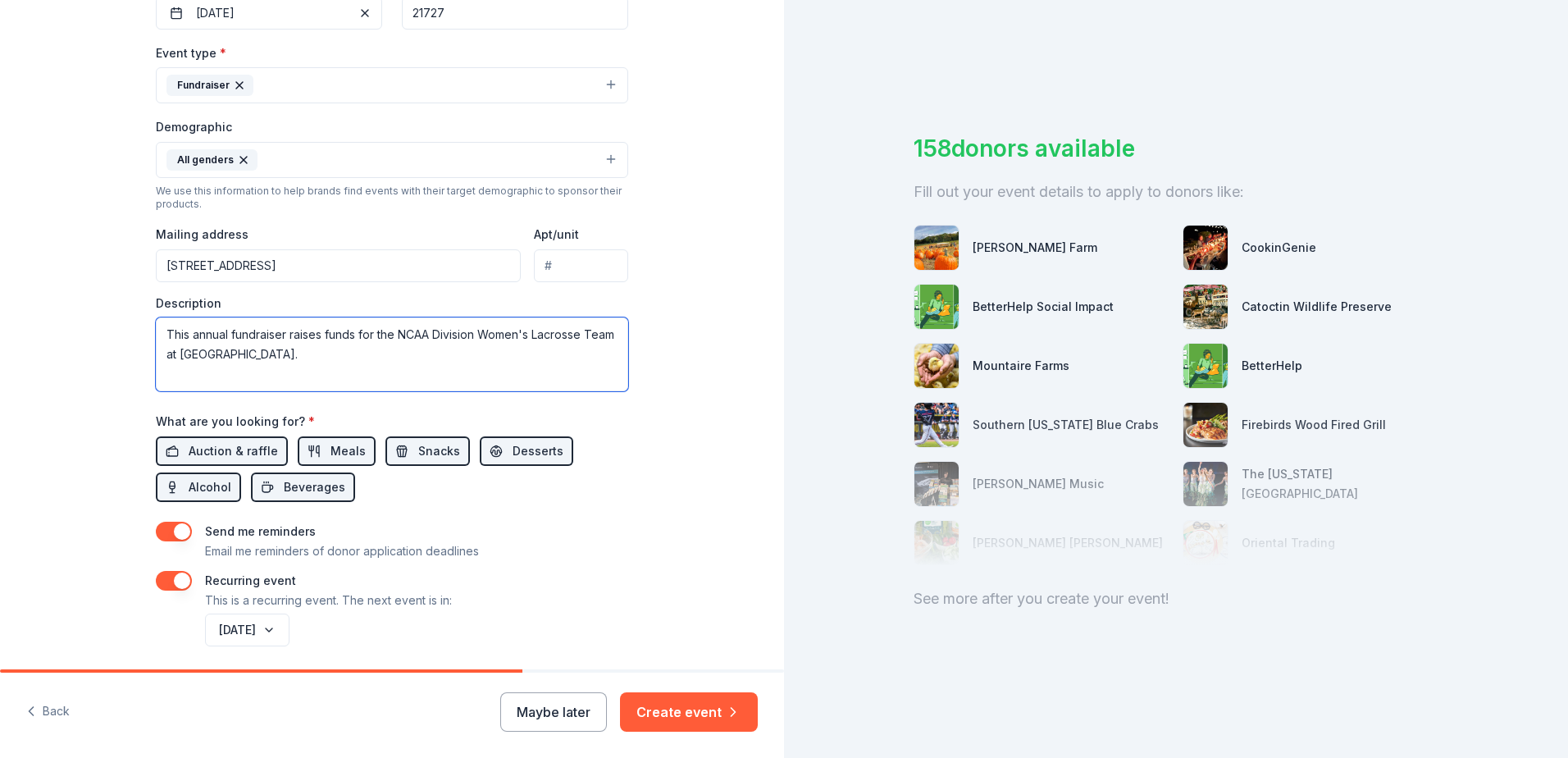
click at [391, 361] on textarea "This annual fundraiser raises funds for the NCAA Division Women's Lacrosse Team…" at bounding box center [392, 354] width 473 height 74
click at [476, 333] on textarea "This annual fundraiser raises funds for the NCAA Division Women's Lacrosse Team…" at bounding box center [392, 354] width 473 height 74
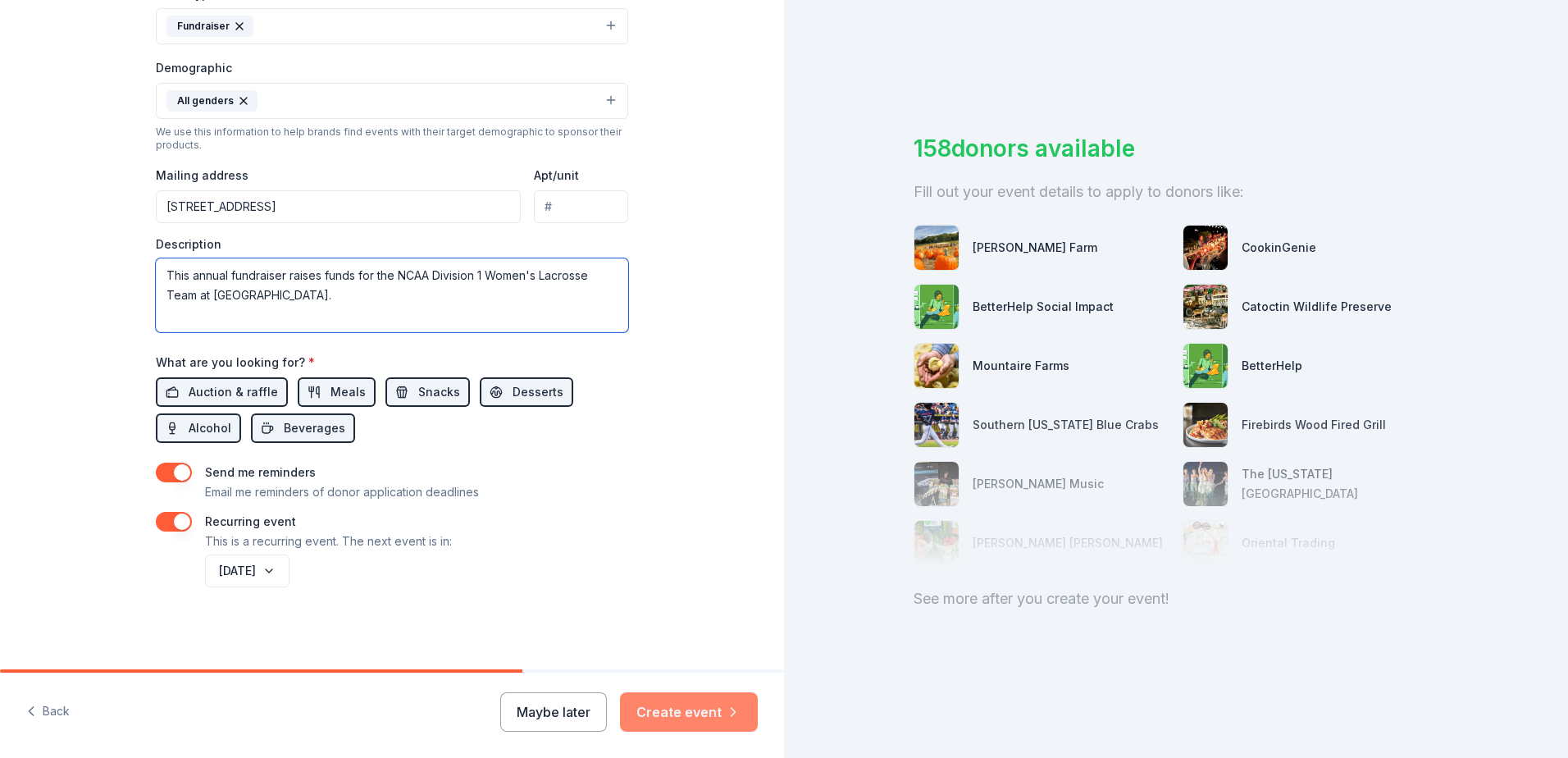
type textarea "This annual fundraiser raises funds for the NCAA Division 1 Women's Lacrosse Te…"
click at [694, 612] on button "Create event" at bounding box center [689, 712] width 138 height 40
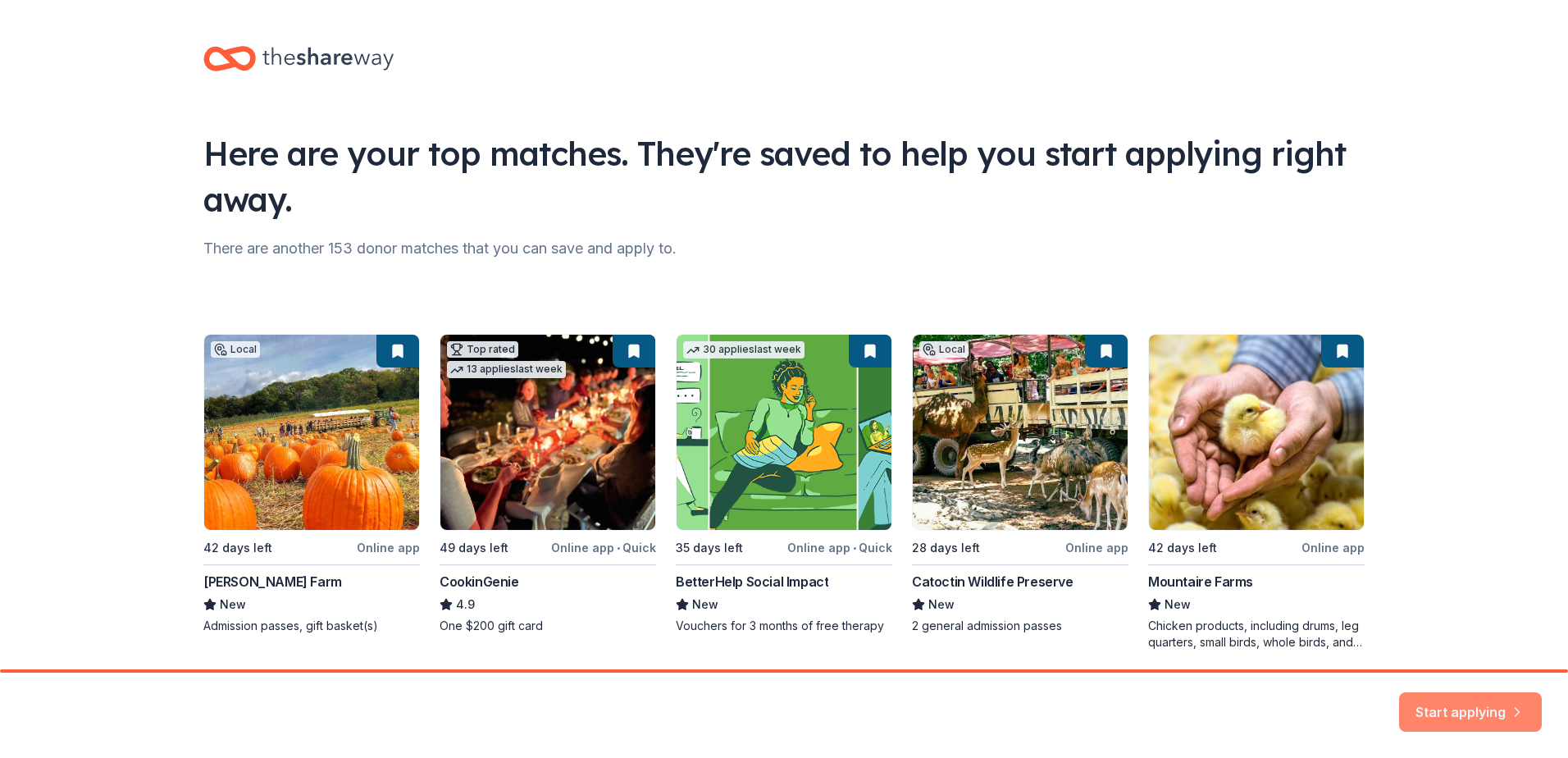
click at [780, 612] on button "Start applying" at bounding box center [1470, 703] width 142 height 40
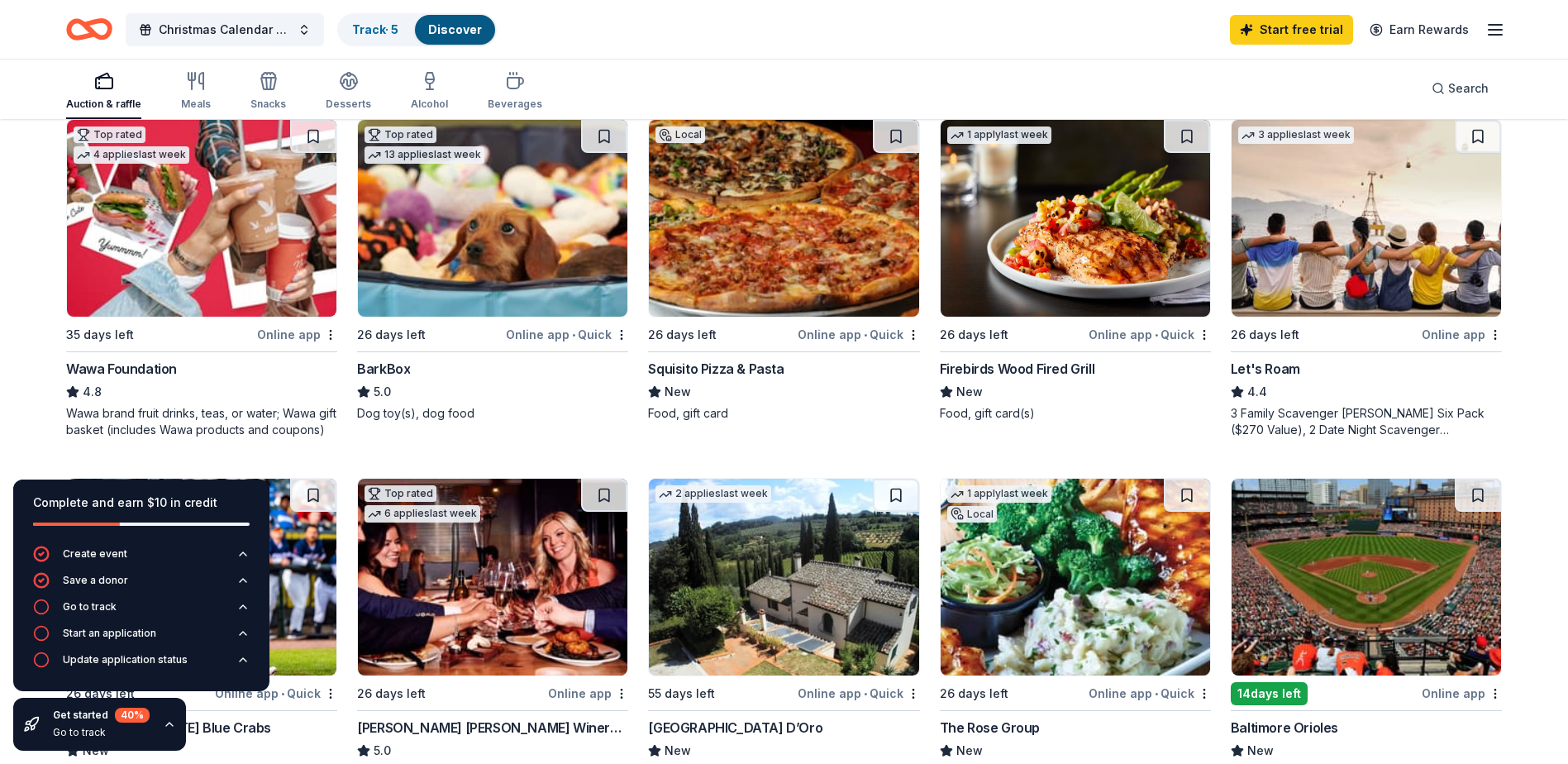
scroll to position [910, 0]
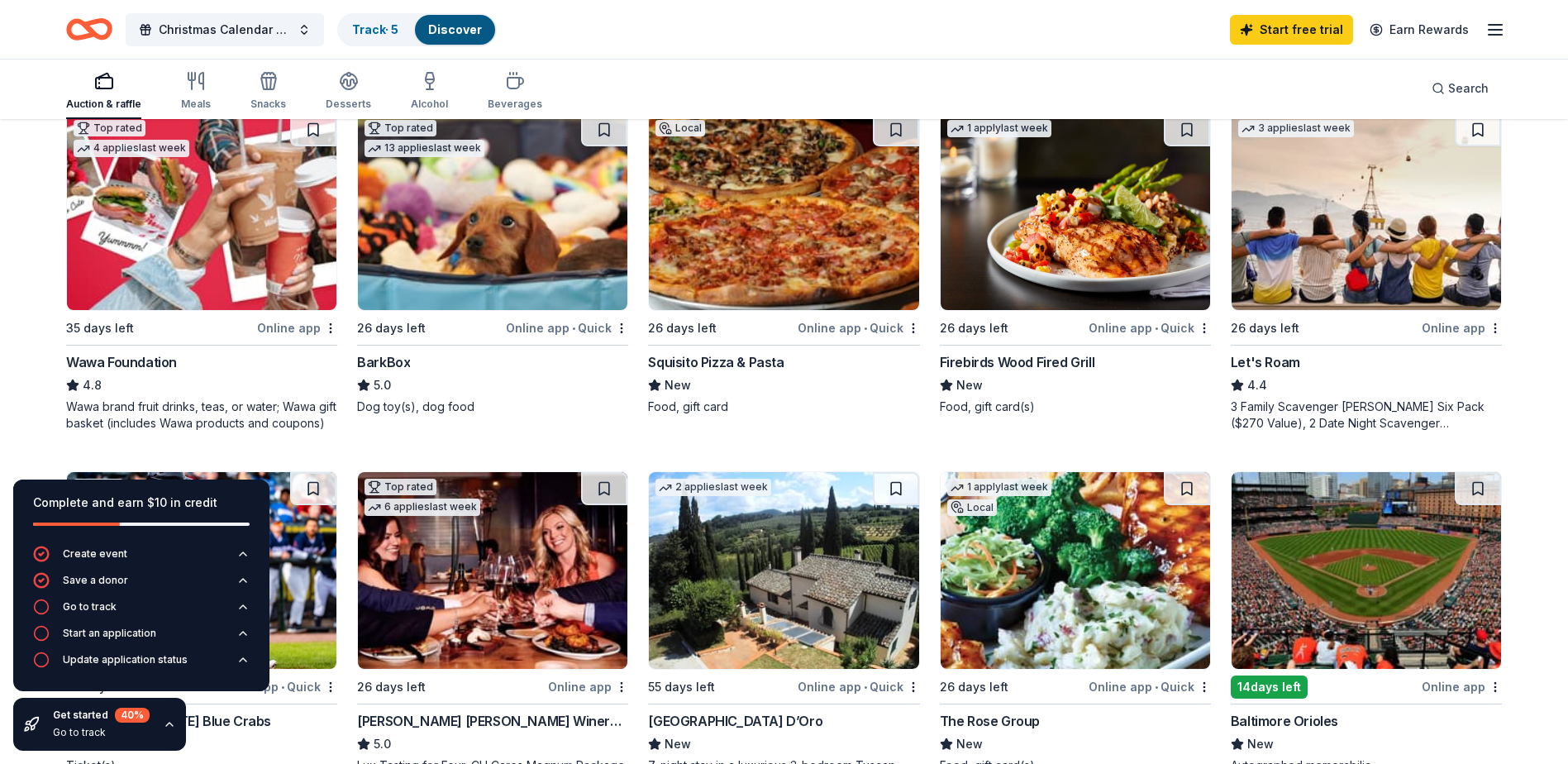
drag, startPoint x: 140, startPoint y: 360, endPoint x: 311, endPoint y: 130, distance: 286.6
click at [311, 130] on button at bounding box center [314, 129] width 46 height 33
click at [787, 358] on div "Firebirds Wood Fired Grill" at bounding box center [1017, 363] width 155 height 19
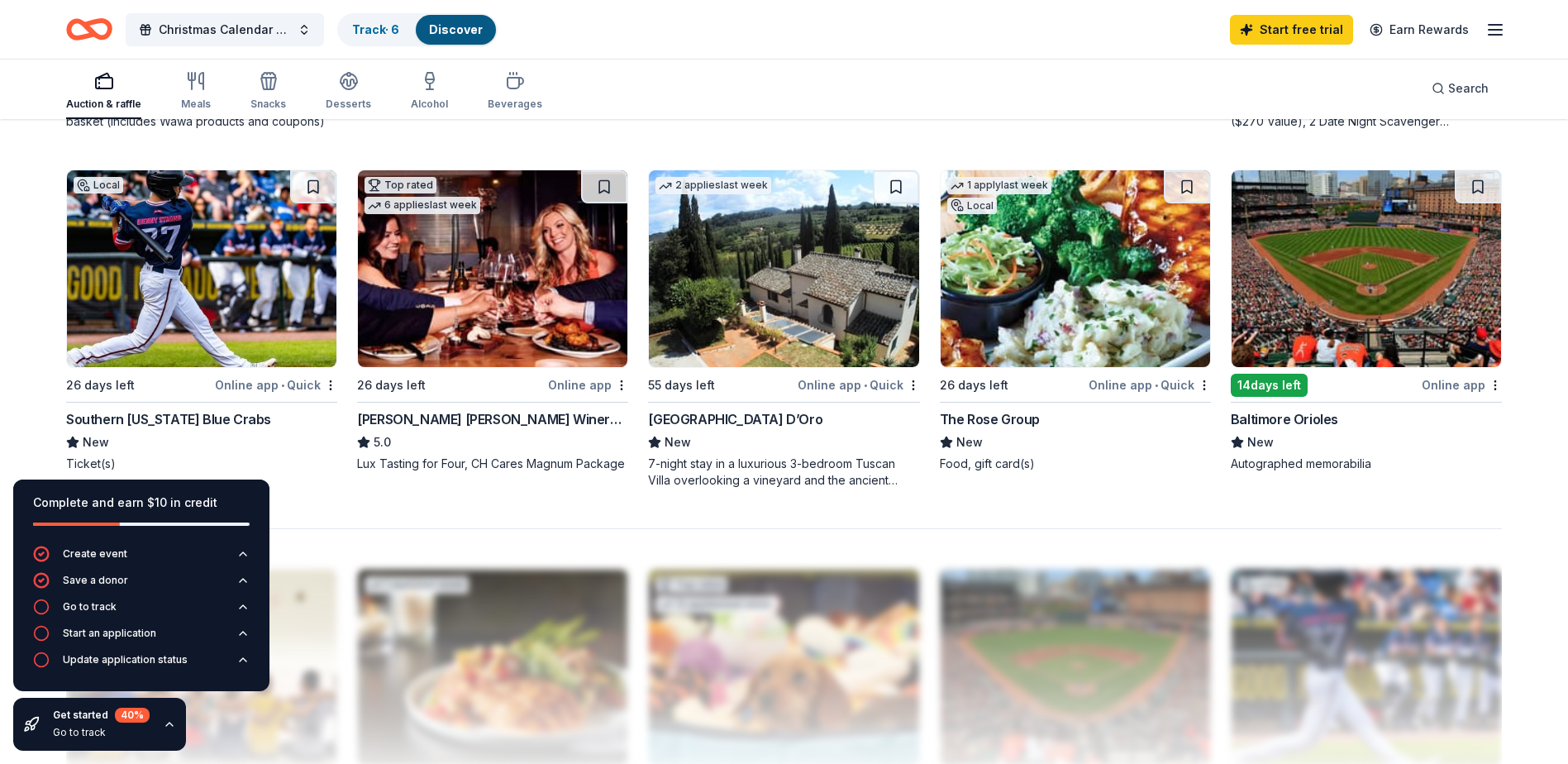
scroll to position [1241, 0]
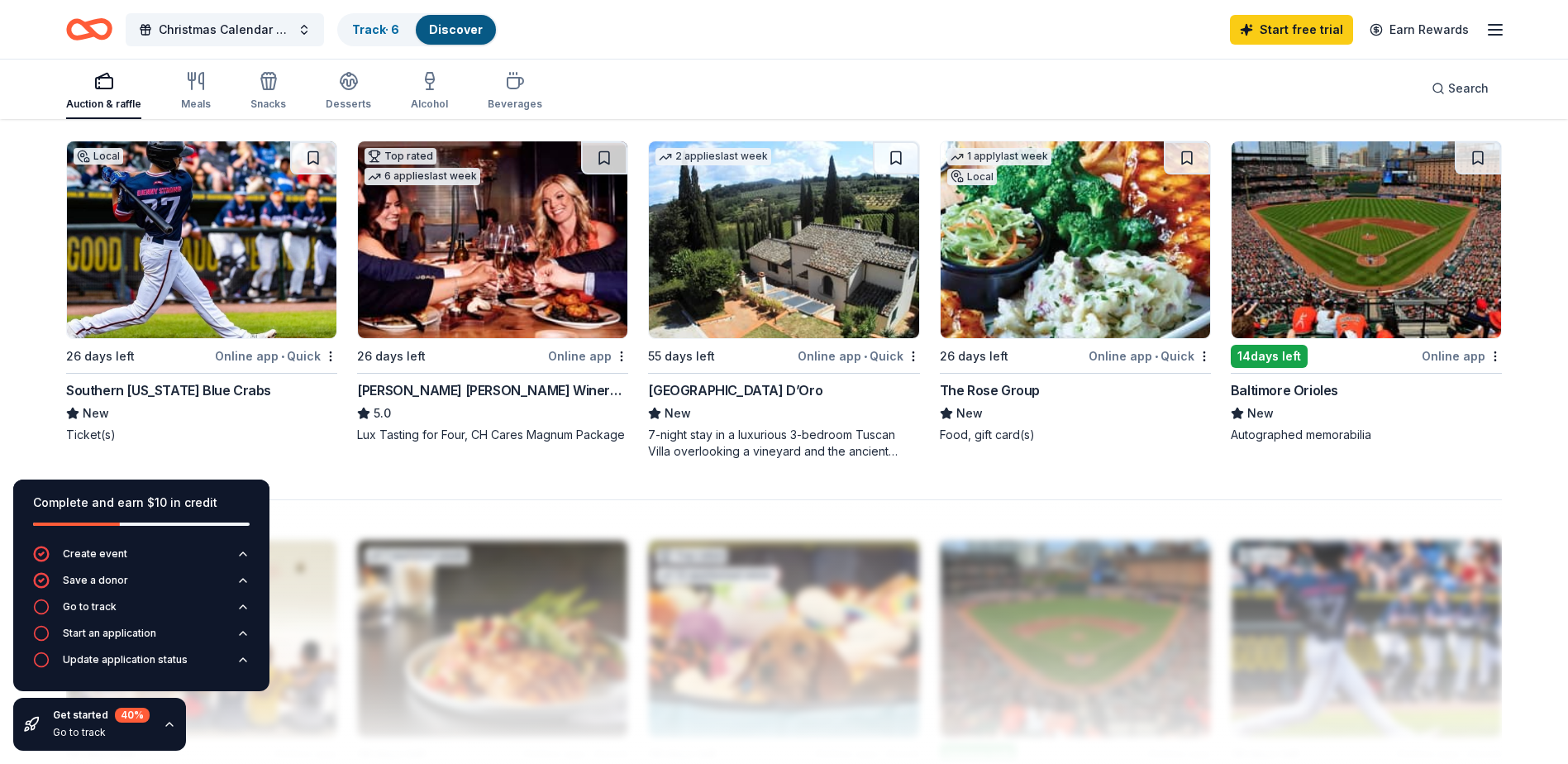
click at [504, 391] on div "Cooper's Hawk Winery and Restaurants" at bounding box center [493, 390] width 271 height 19
click at [787, 390] on div "Baltimore Orioles" at bounding box center [1285, 390] width 107 height 19
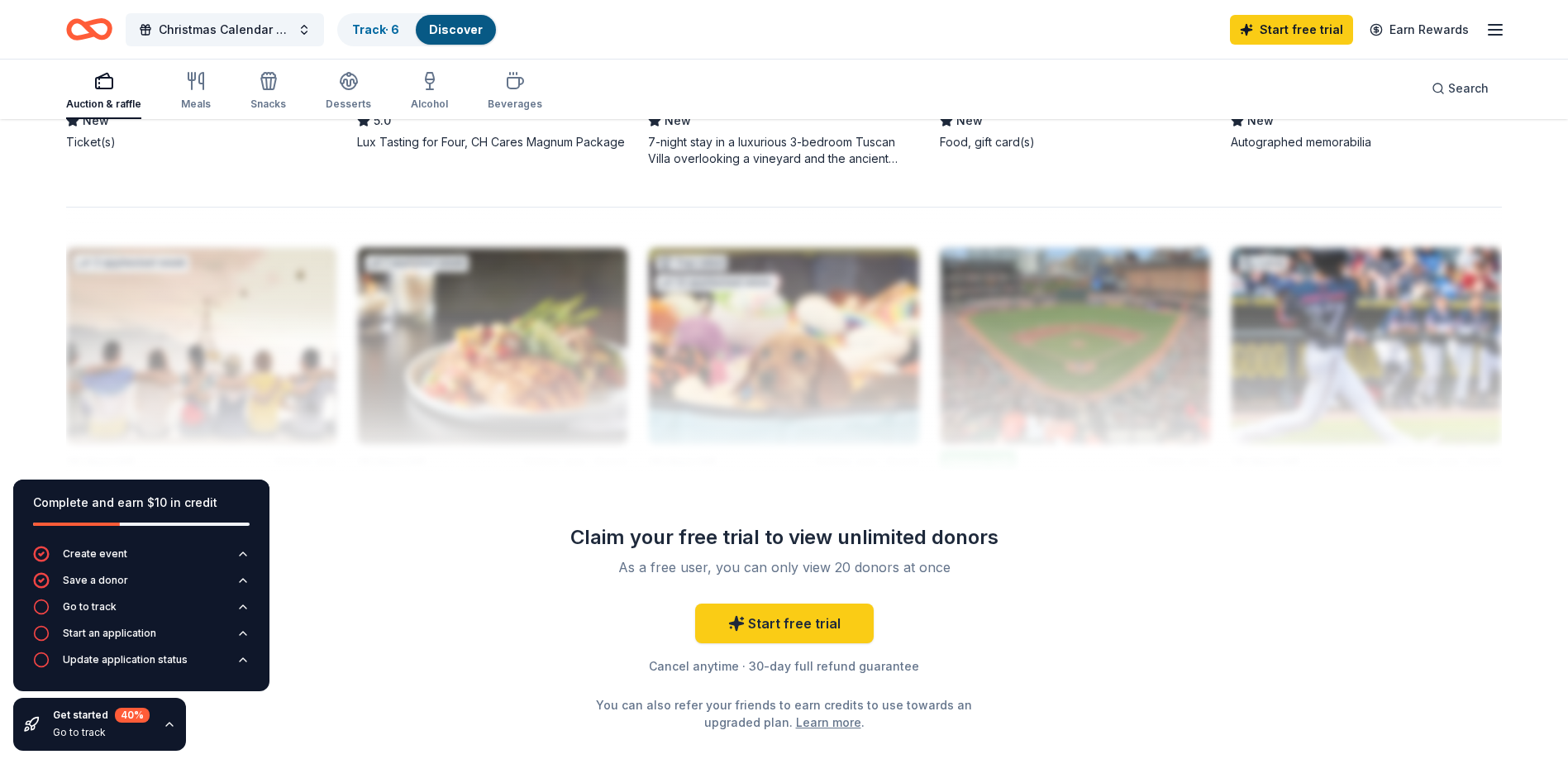
scroll to position [1571, 0]
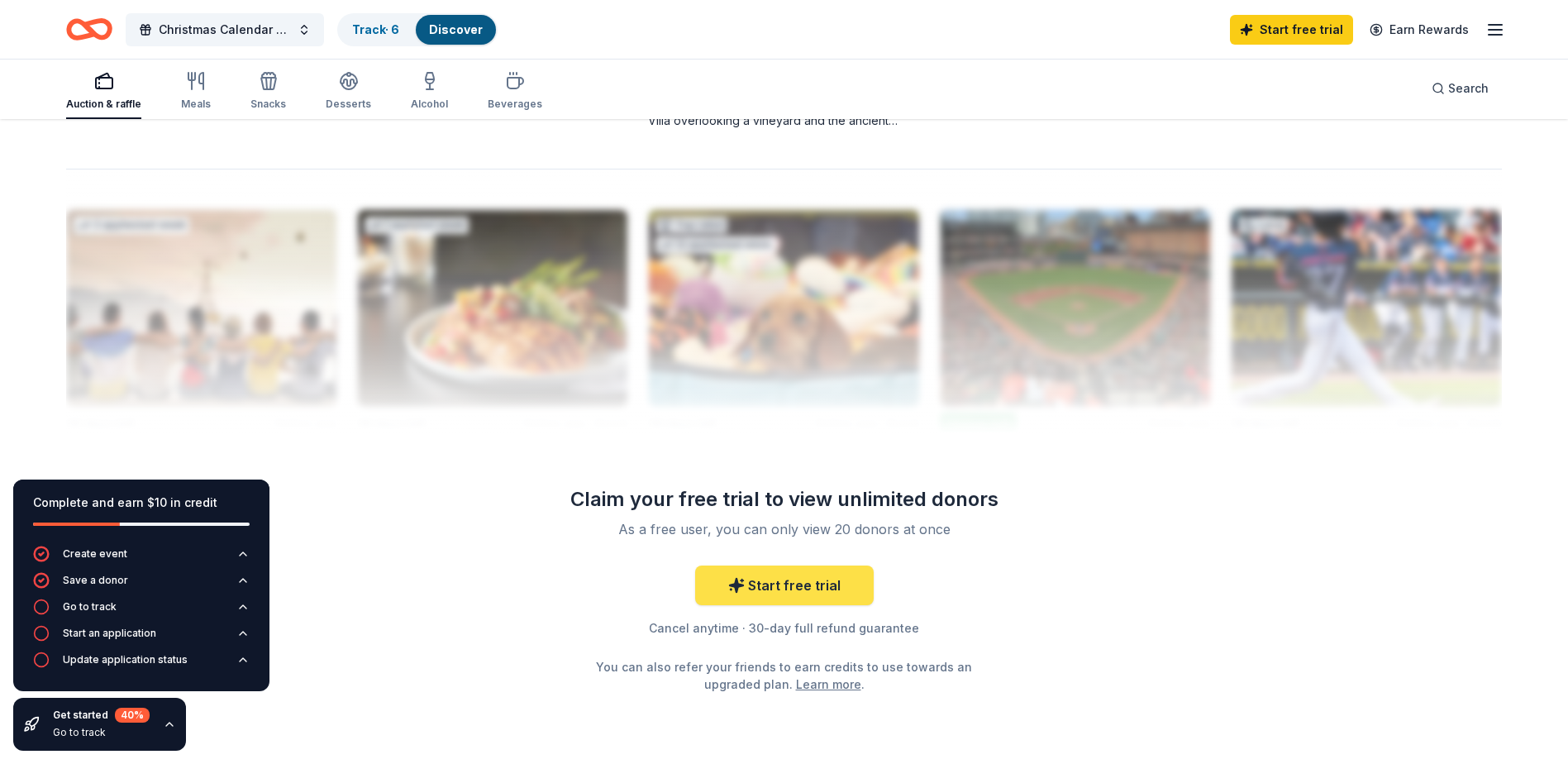
click at [772, 589] on link "Start free trial" at bounding box center [785, 585] width 179 height 40
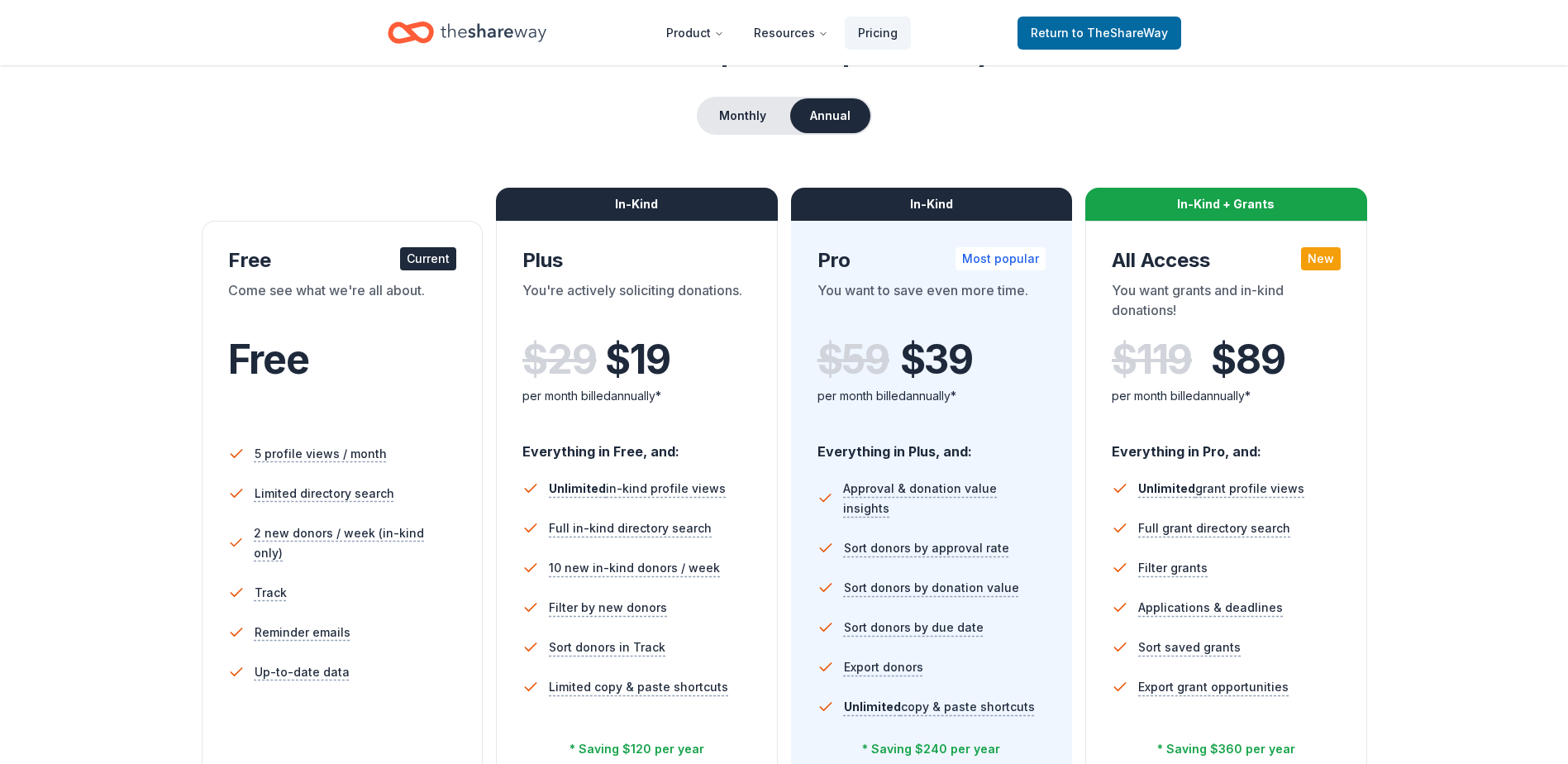
scroll to position [166, 0]
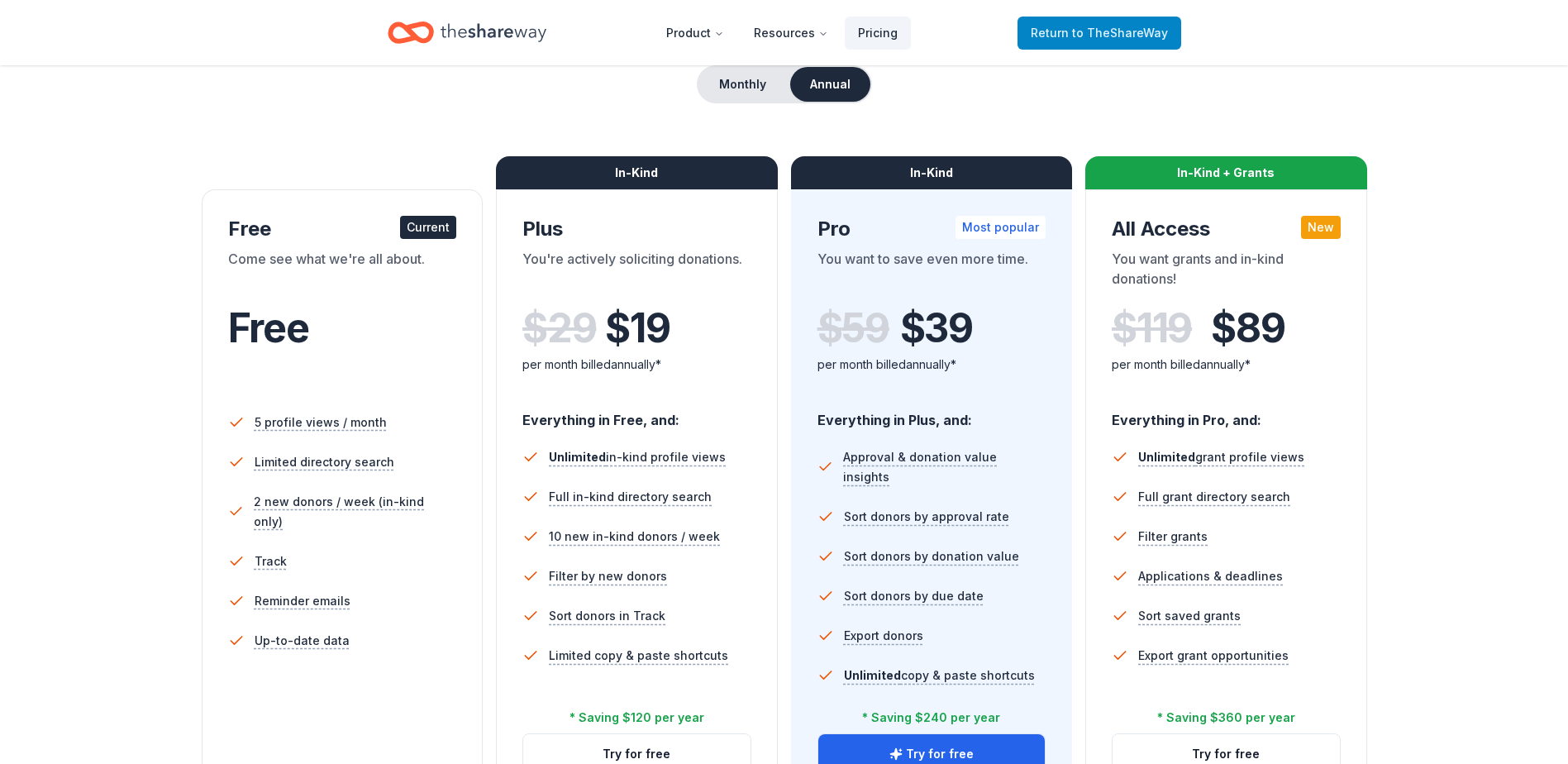
click at [787, 27] on span "to TheShareWay" at bounding box center [1120, 33] width 96 height 14
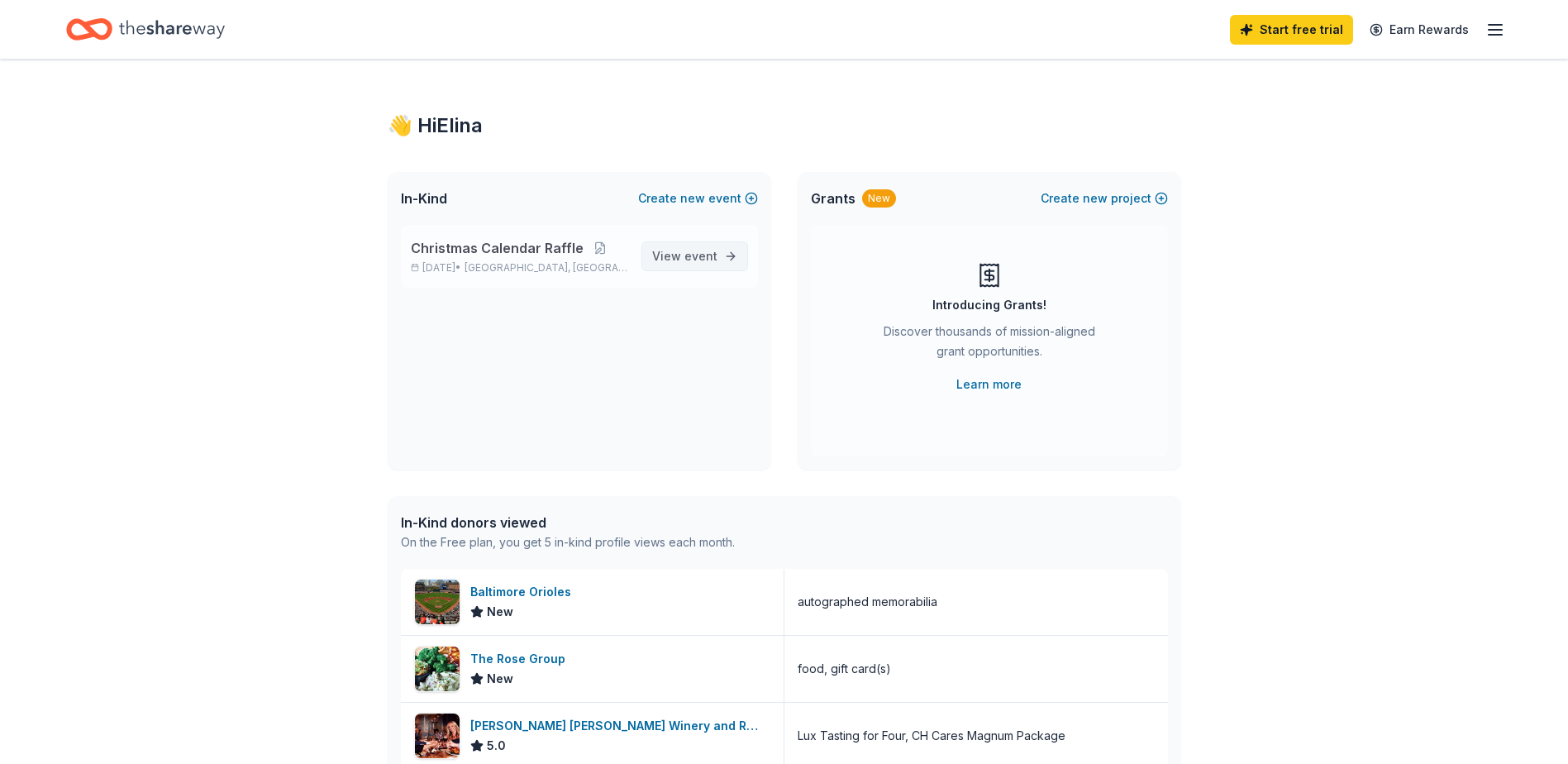
click at [673, 261] on span "View event" at bounding box center [685, 256] width 66 height 19
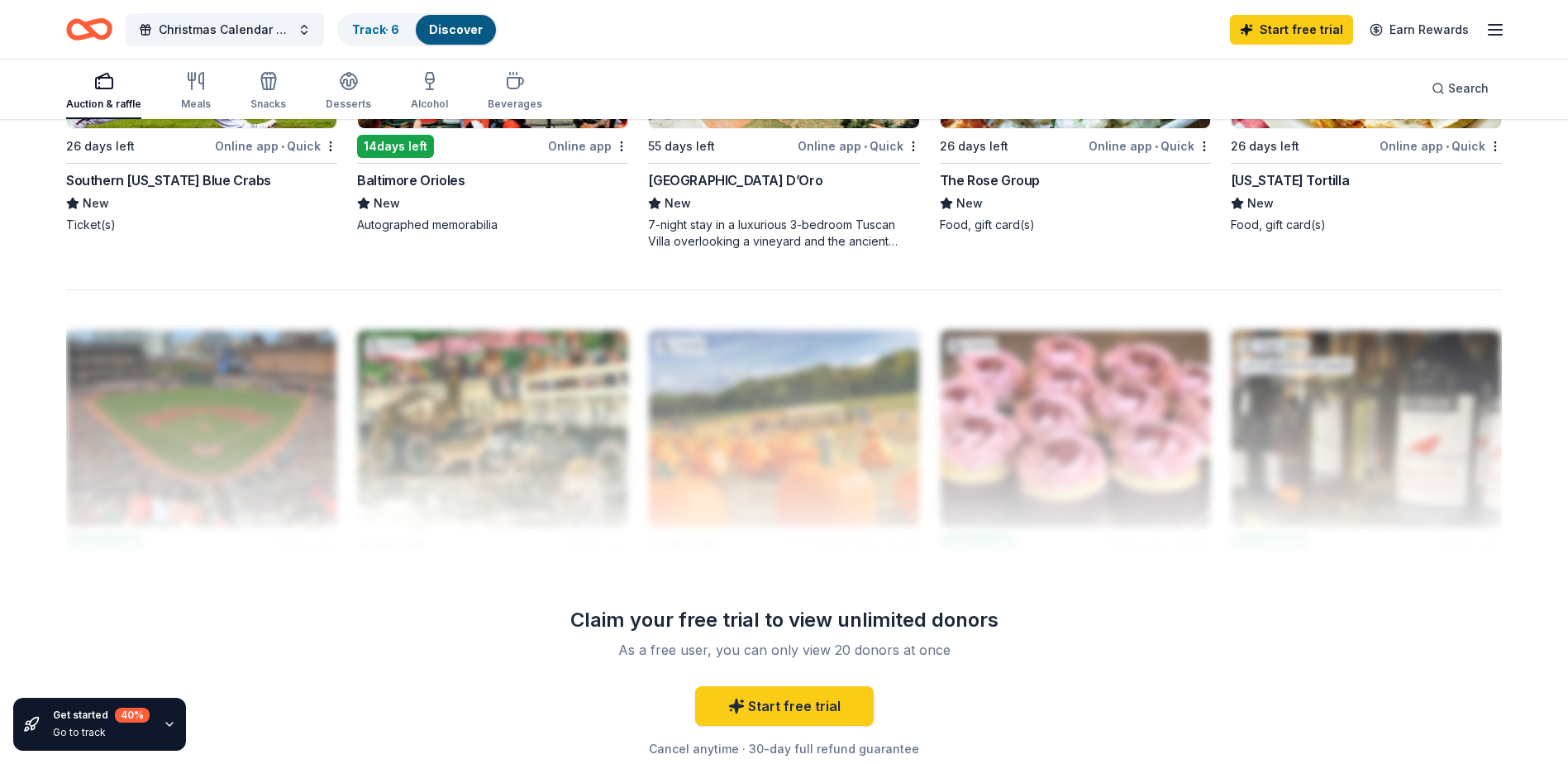
scroll to position [1489, 0]
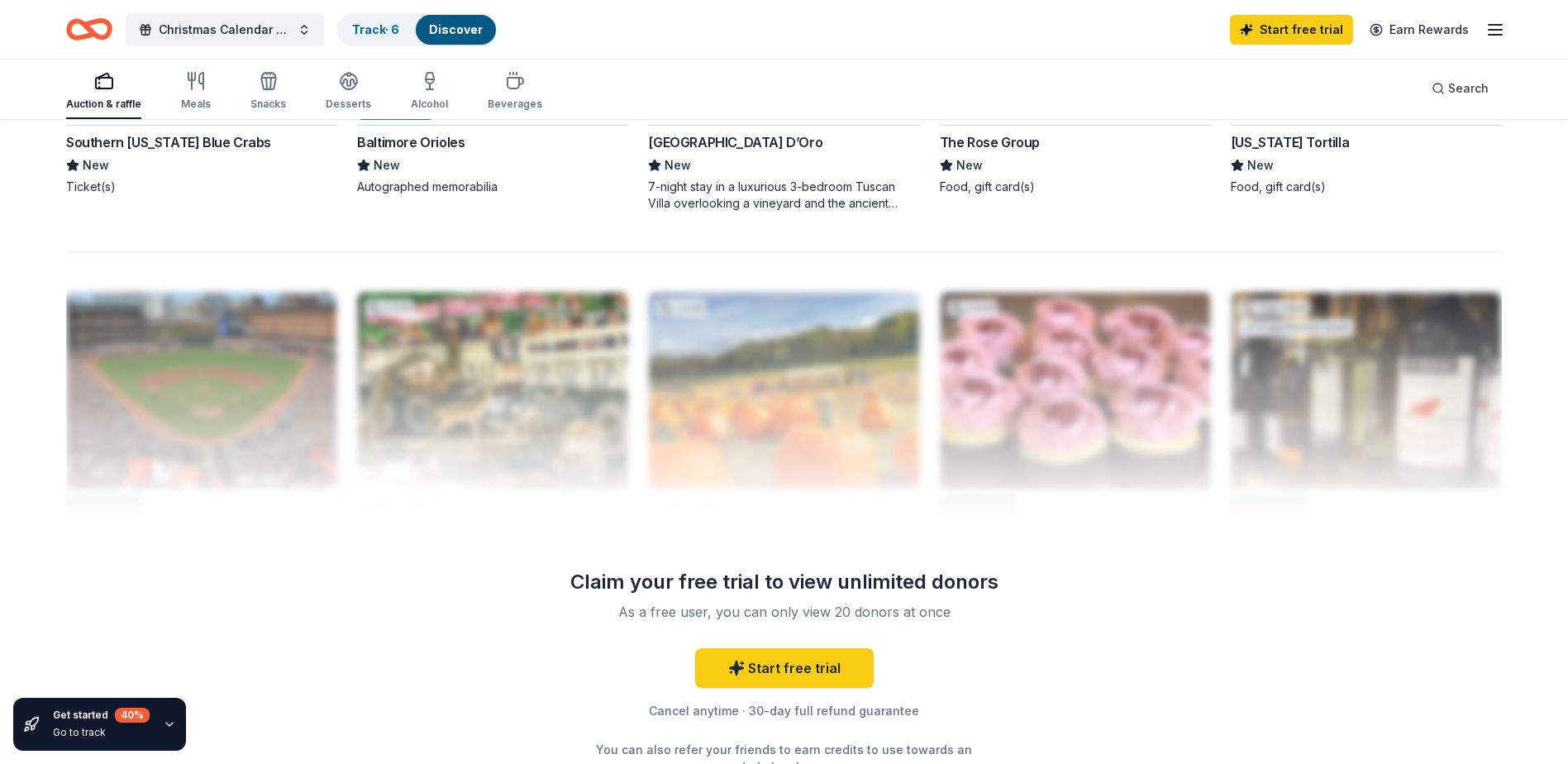
click at [443, 27] on link "Discover" at bounding box center [455, 29] width 54 height 14
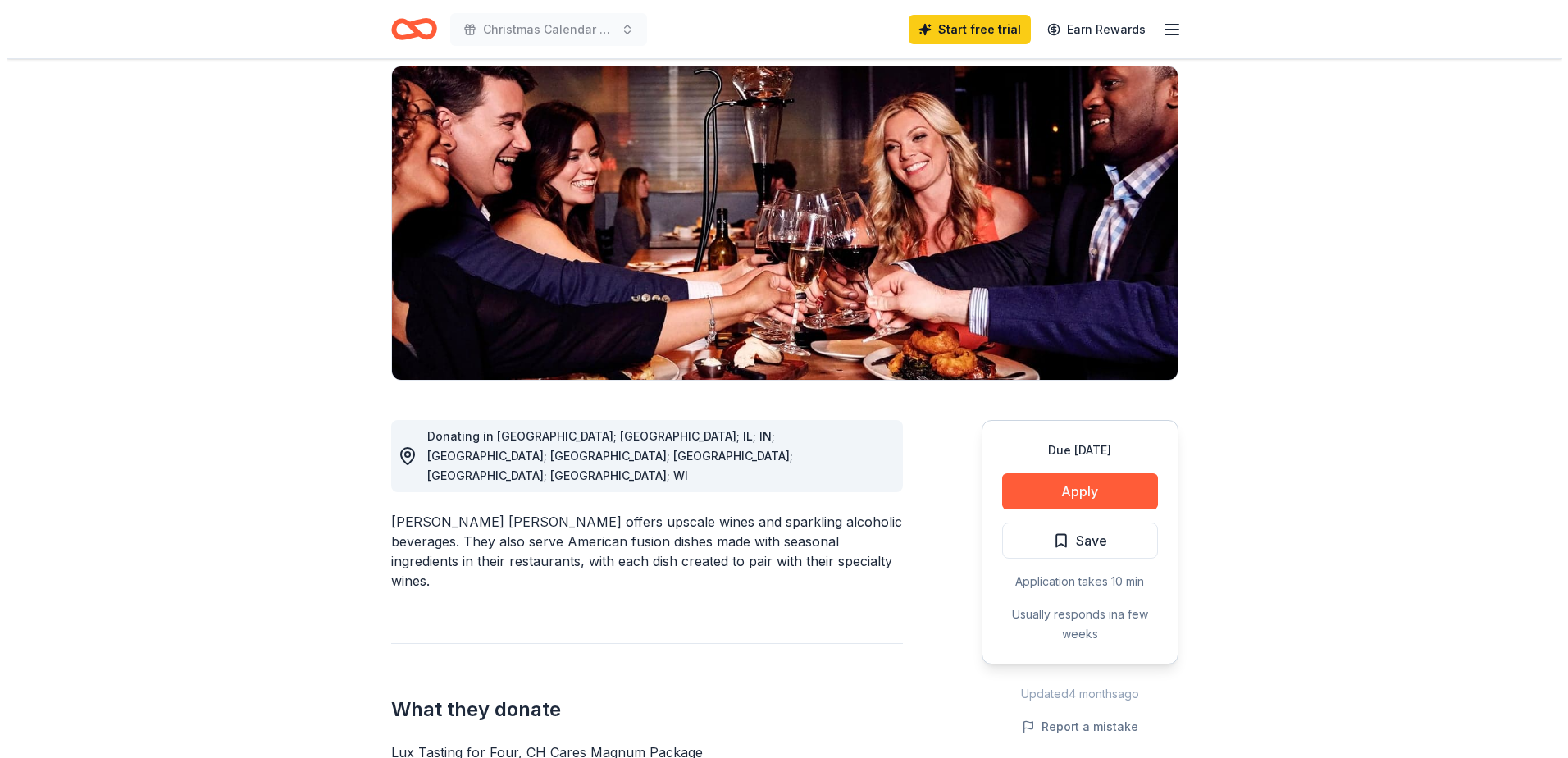
scroll to position [246, 0]
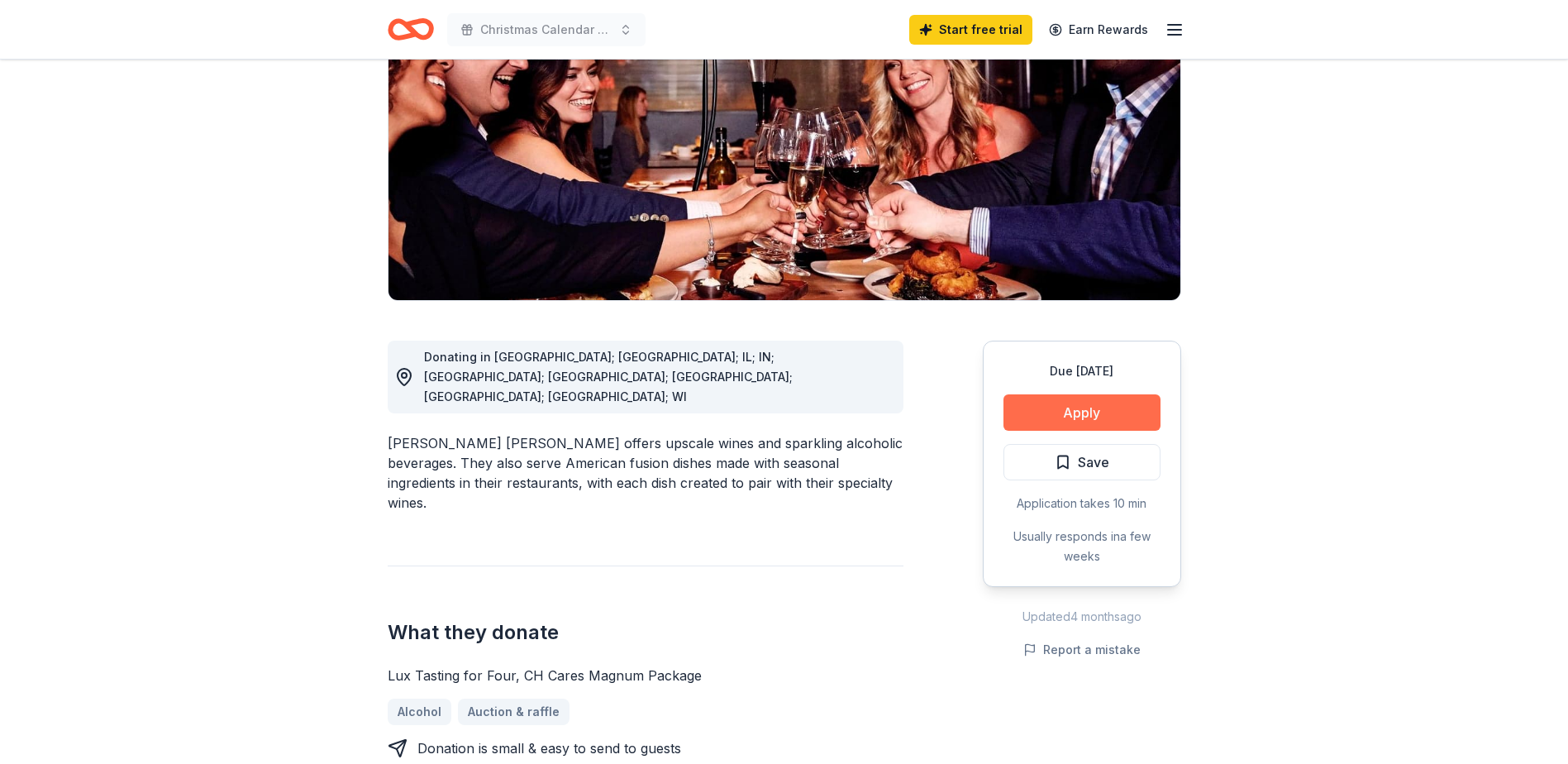
click at [1083, 394] on button "Apply" at bounding box center [1082, 412] width 157 height 36
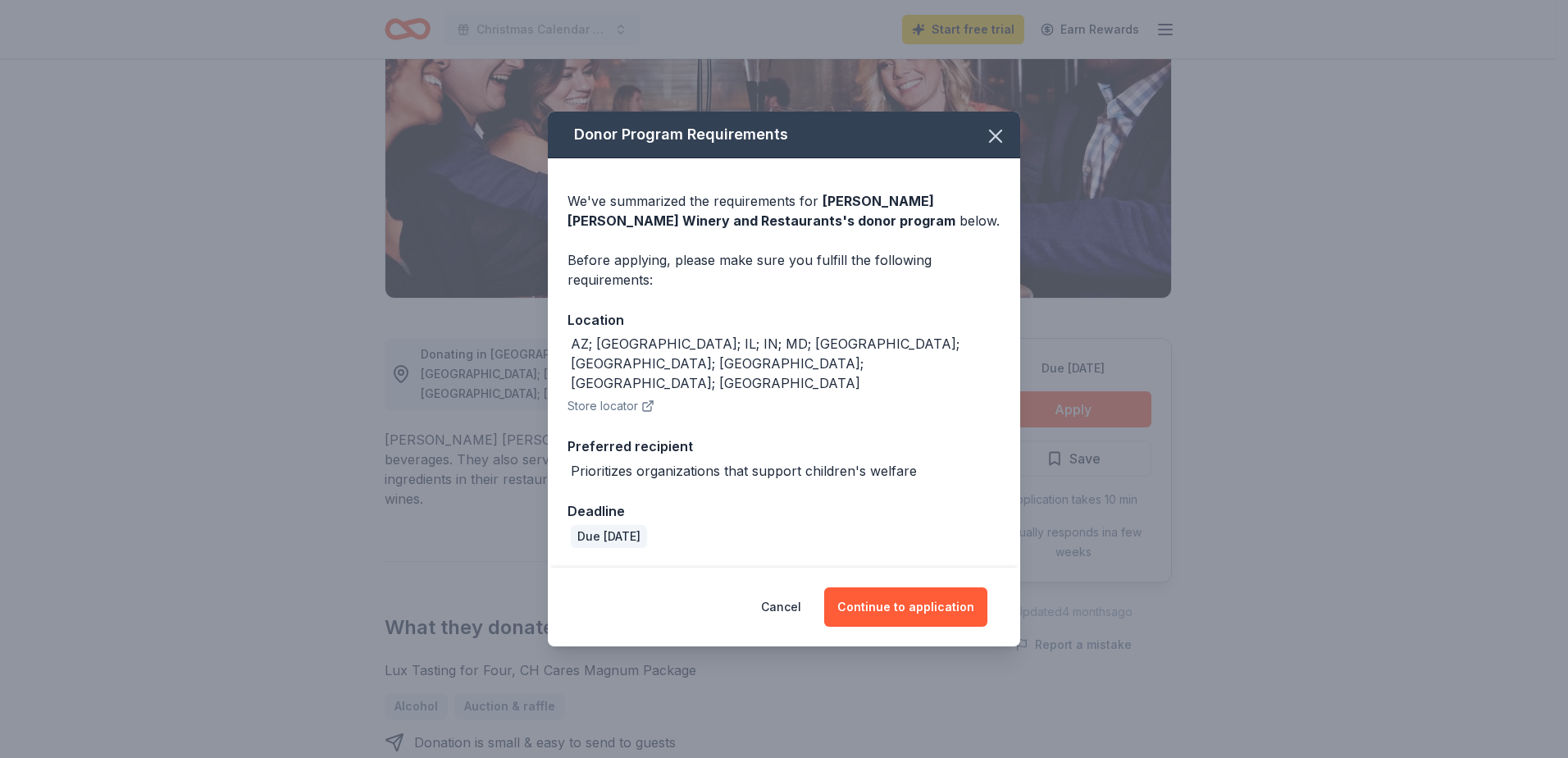
click at [894, 568] on div "Cancel Continue to application" at bounding box center [784, 608] width 473 height 79
click at [901, 587] on button "Continue to application" at bounding box center [906, 607] width 163 height 40
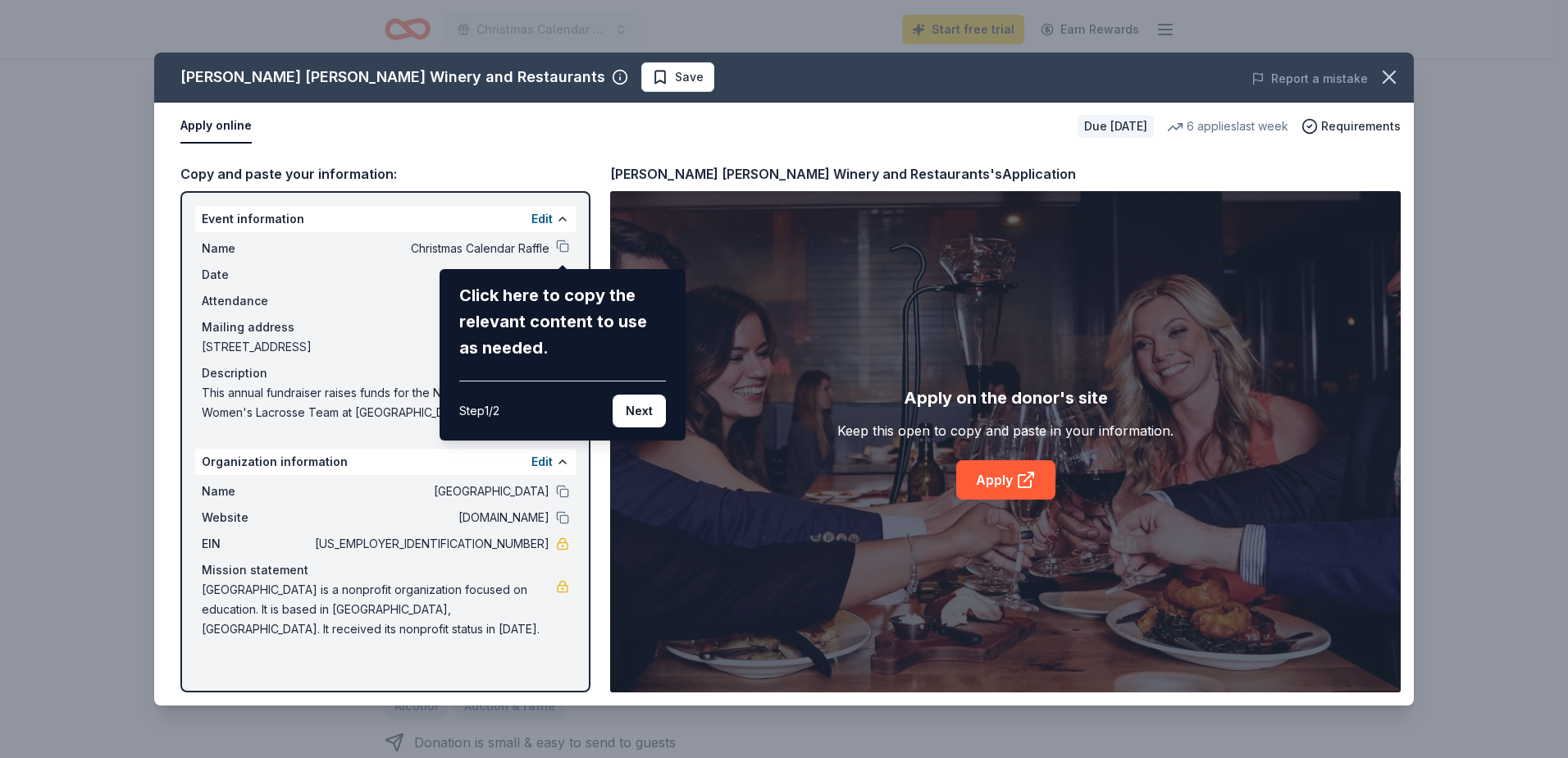
click at [642, 408] on button "Next" at bounding box center [639, 411] width 54 height 33
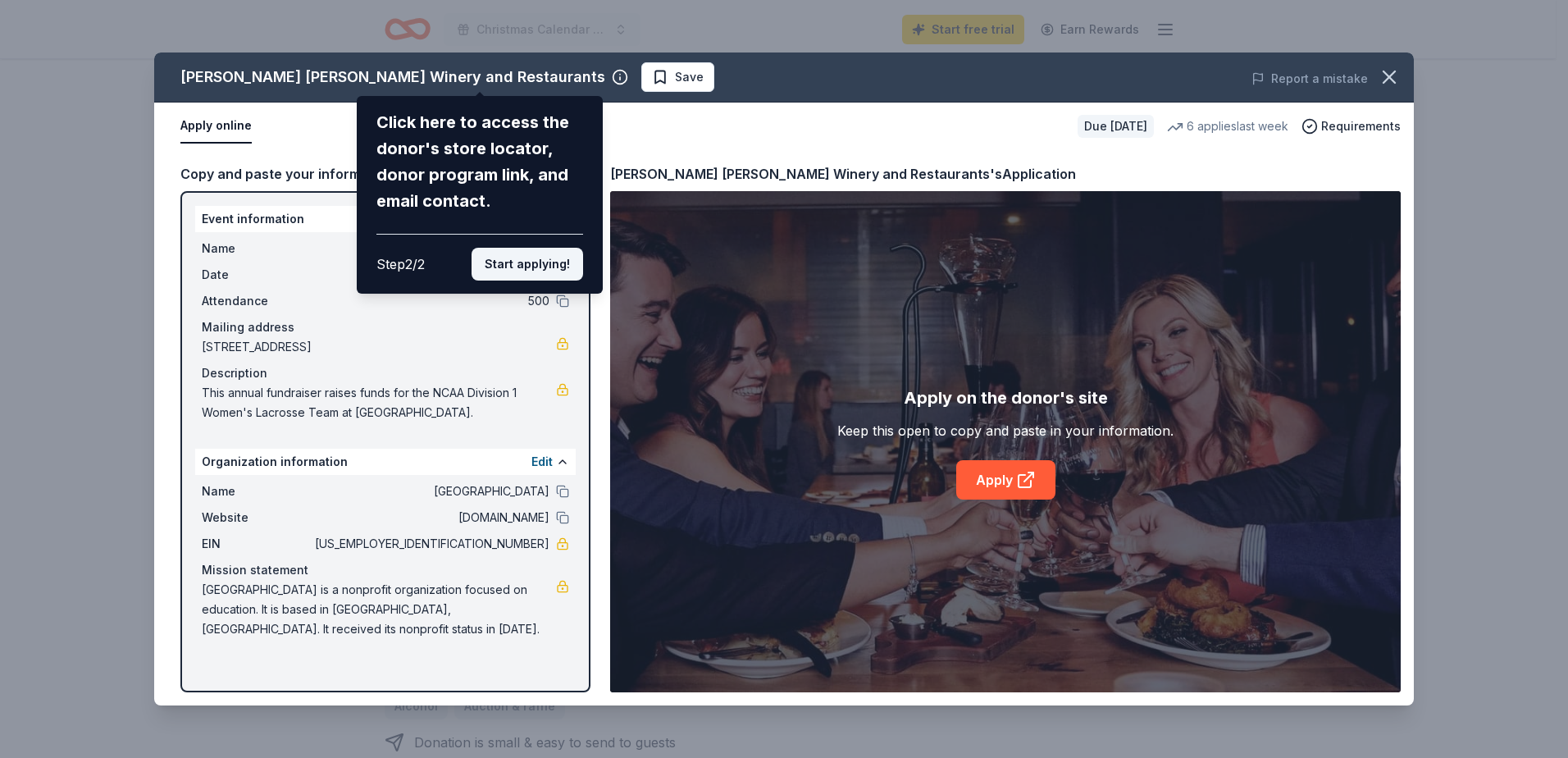
click at [521, 262] on button "Start applying!" at bounding box center [527, 264] width 112 height 33
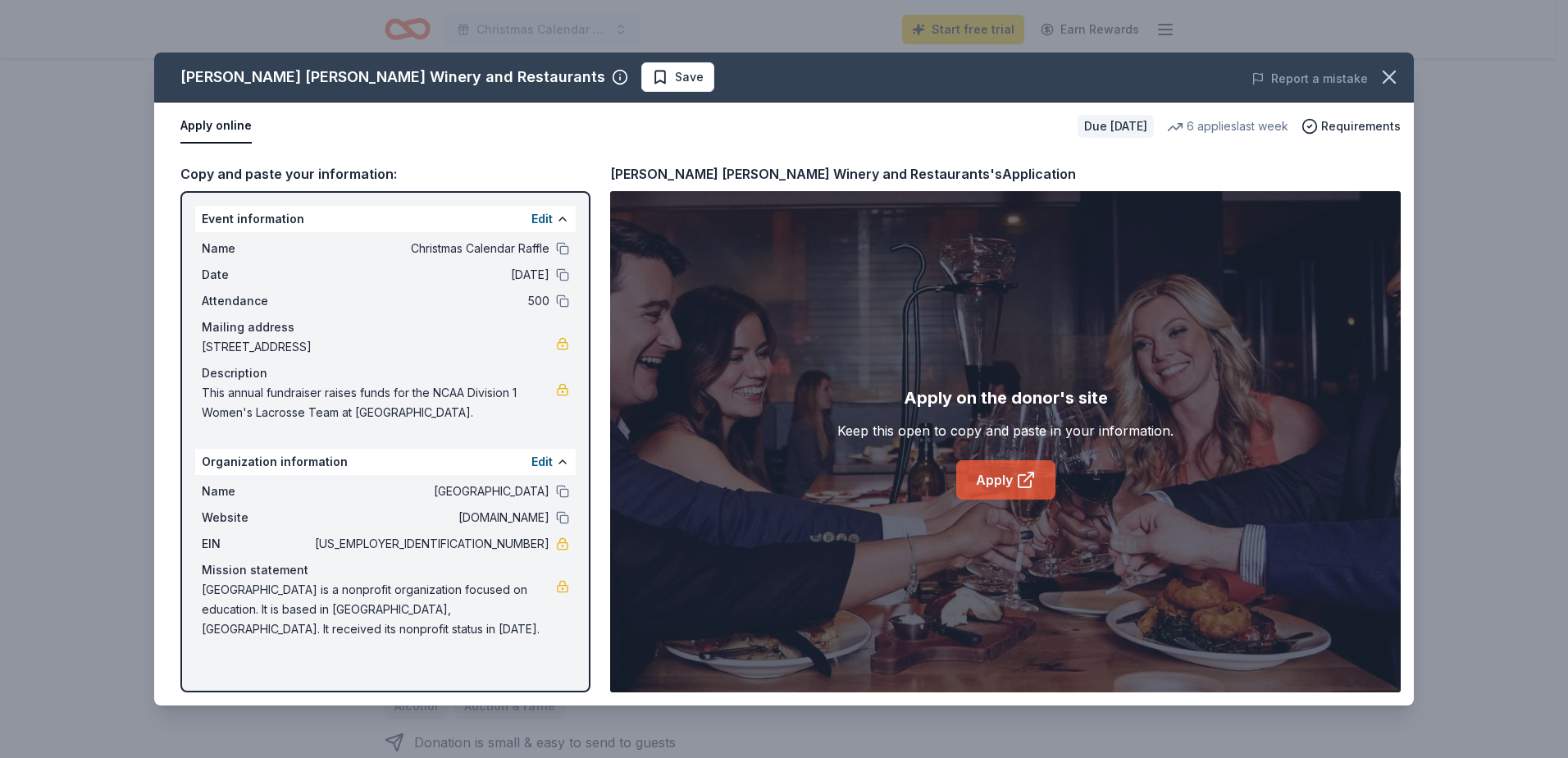
click at [1002, 480] on link "Apply" at bounding box center [1005, 480] width 99 height 40
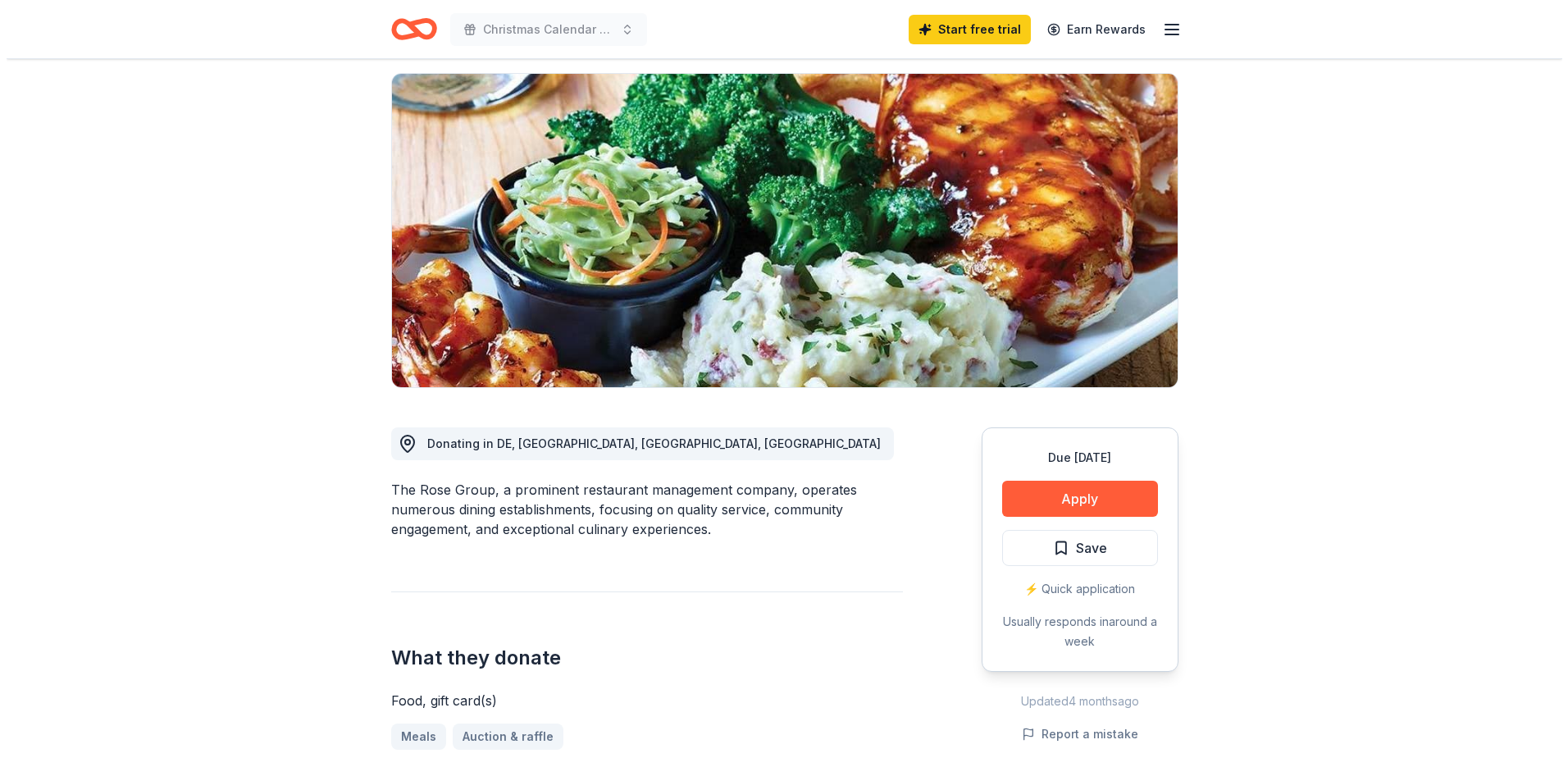
scroll to position [82, 0]
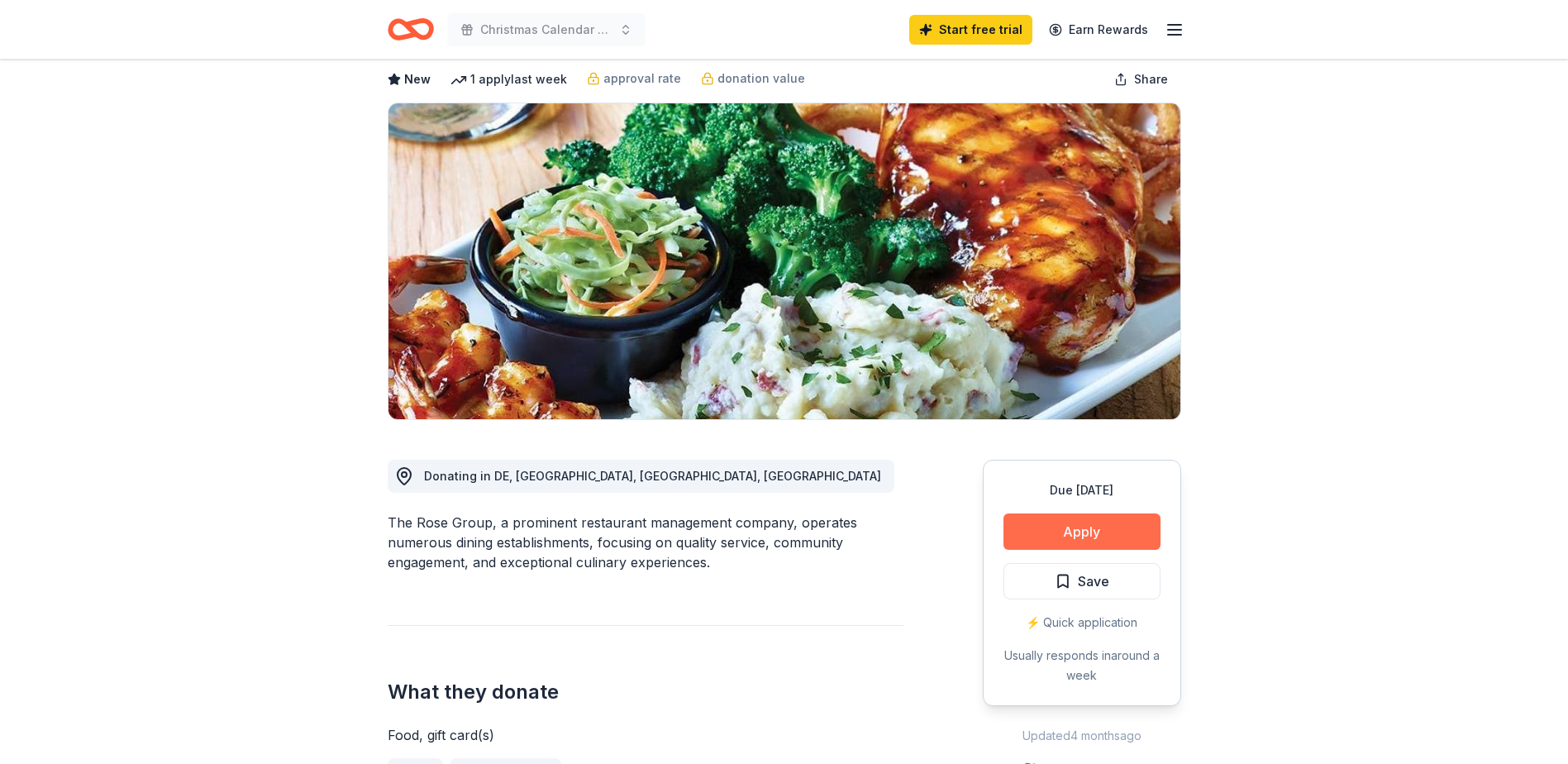
click at [1093, 521] on button "Apply" at bounding box center [1082, 532] width 157 height 36
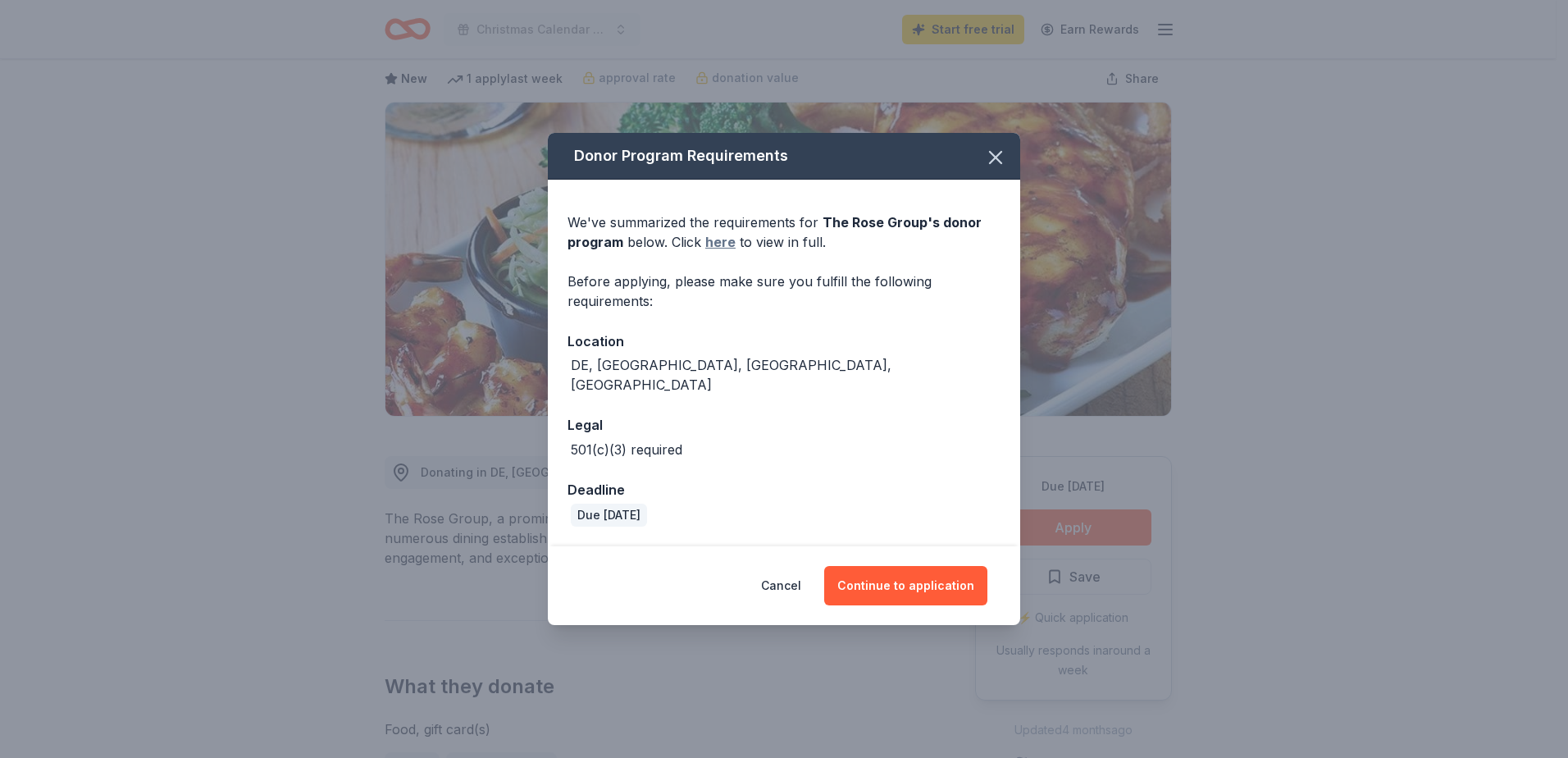
click at [720, 252] on link "here" at bounding box center [721, 242] width 31 height 19
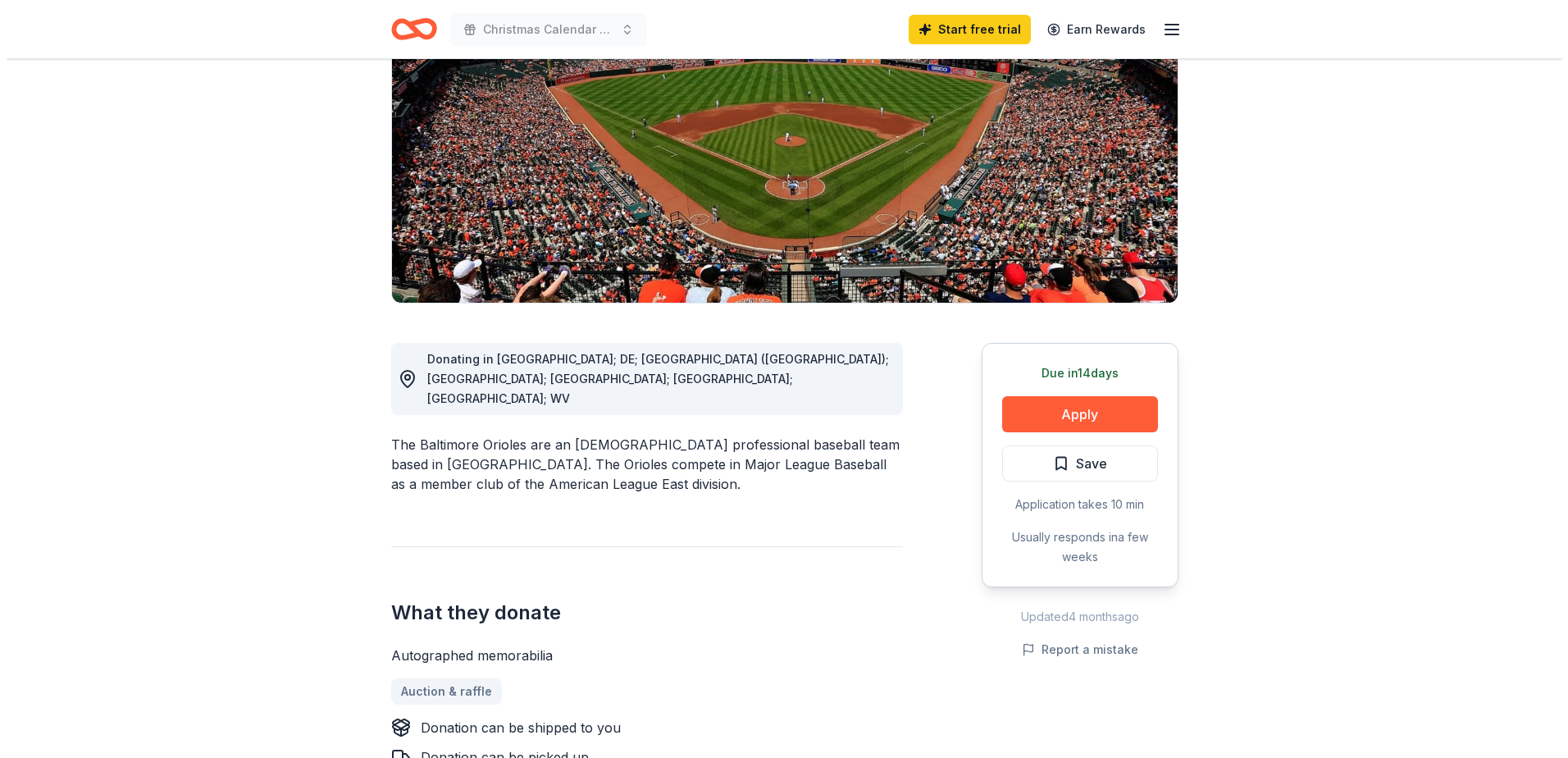
scroll to position [246, 0]
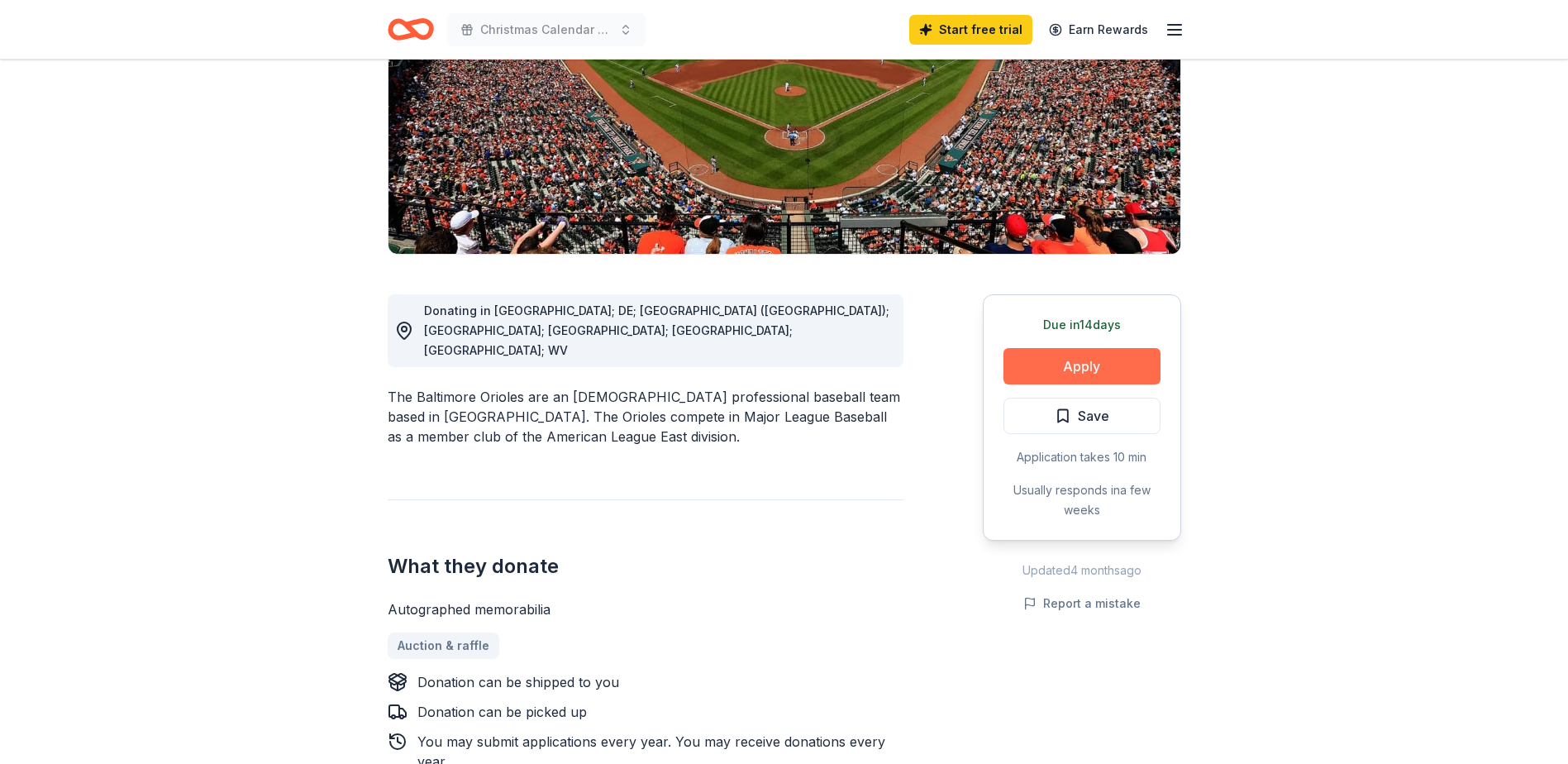
click at [1078, 358] on button "Apply" at bounding box center [1082, 366] width 157 height 36
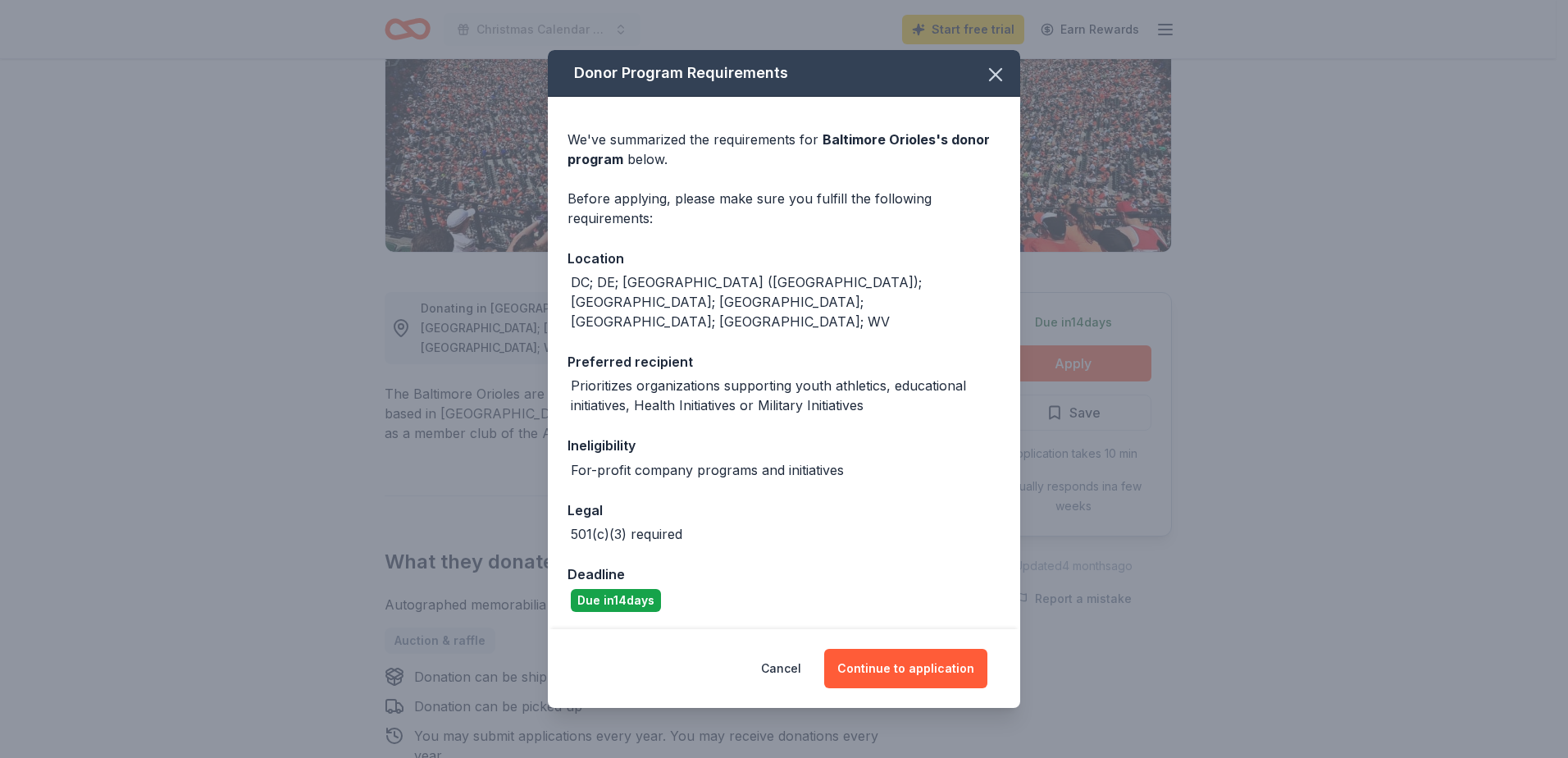
scroll to position [91, 0]
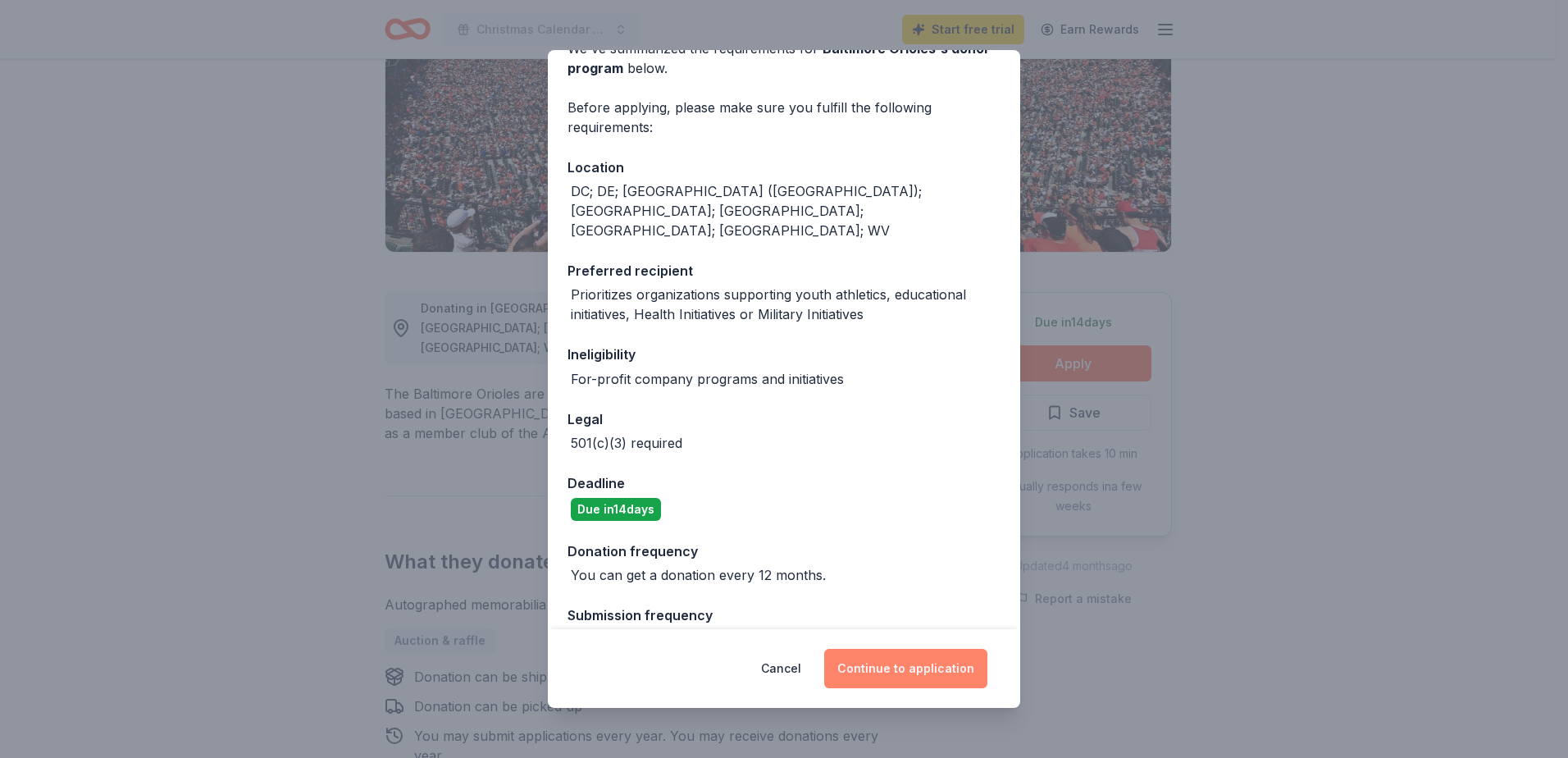
click at [921, 665] on button "Continue to application" at bounding box center [906, 668] width 163 height 40
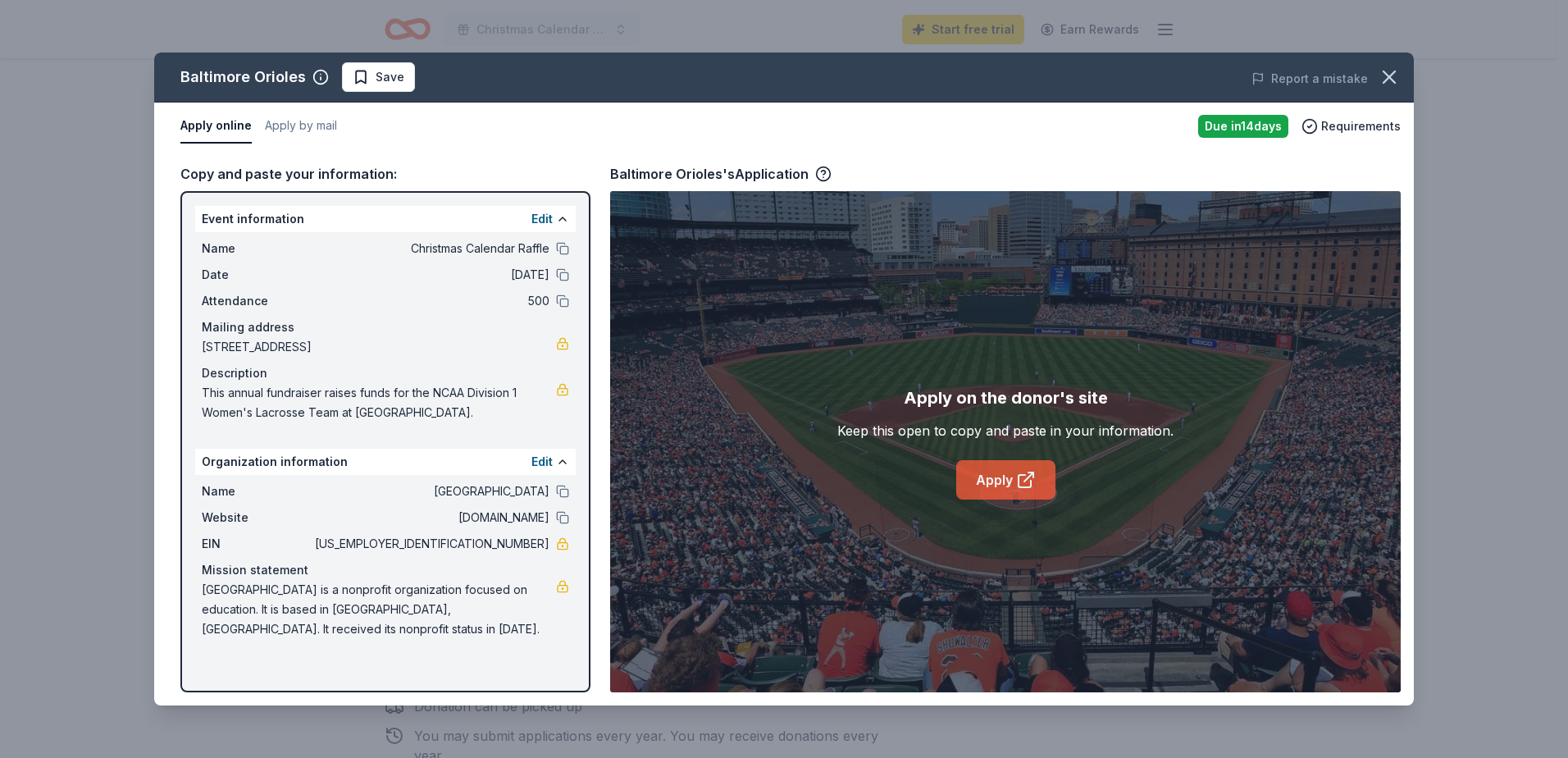
click at [1011, 482] on link "Apply" at bounding box center [1005, 480] width 99 height 40
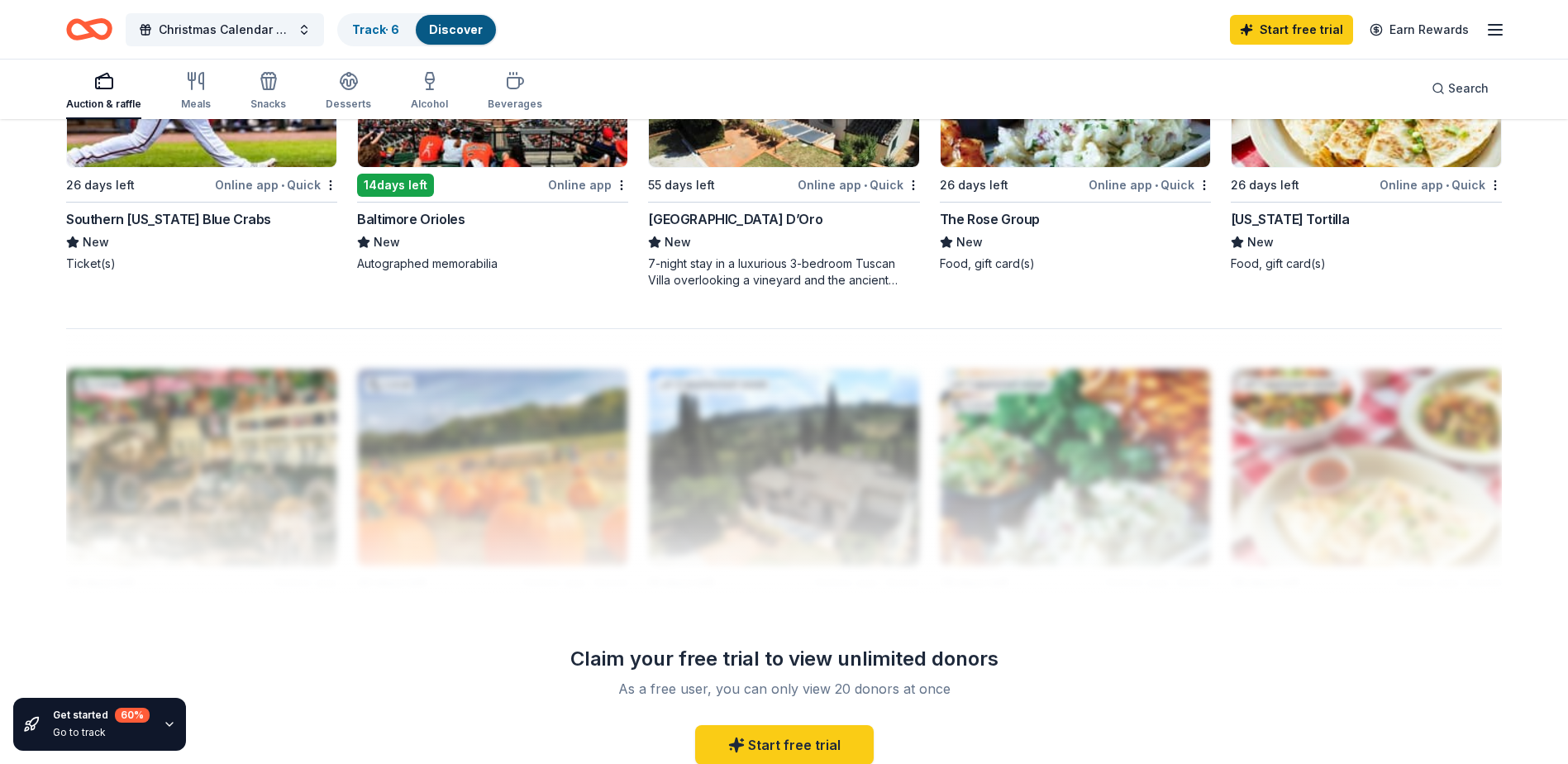
scroll to position [1489, 0]
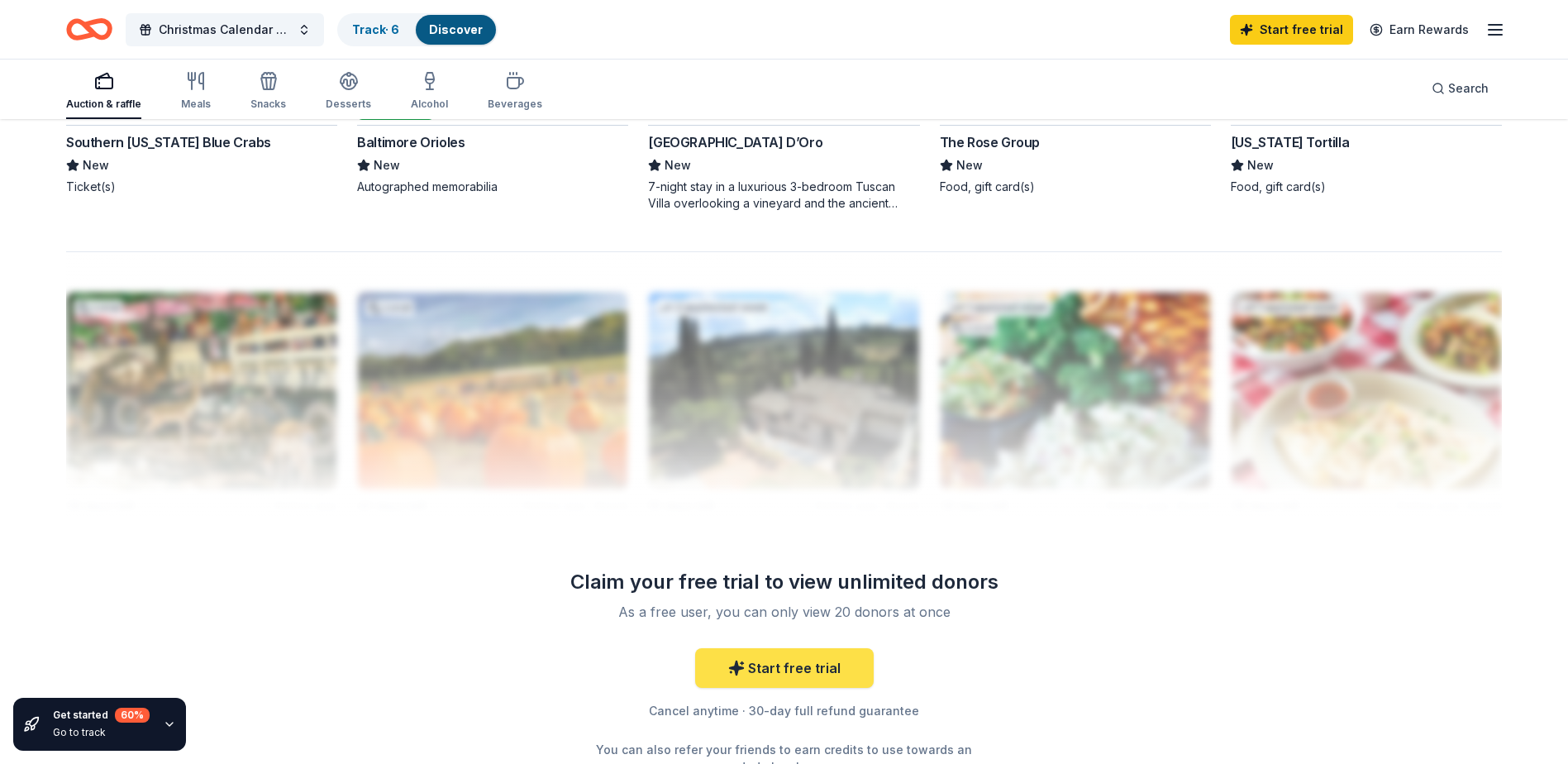
click at [782, 670] on link "Start free trial" at bounding box center [785, 668] width 179 height 40
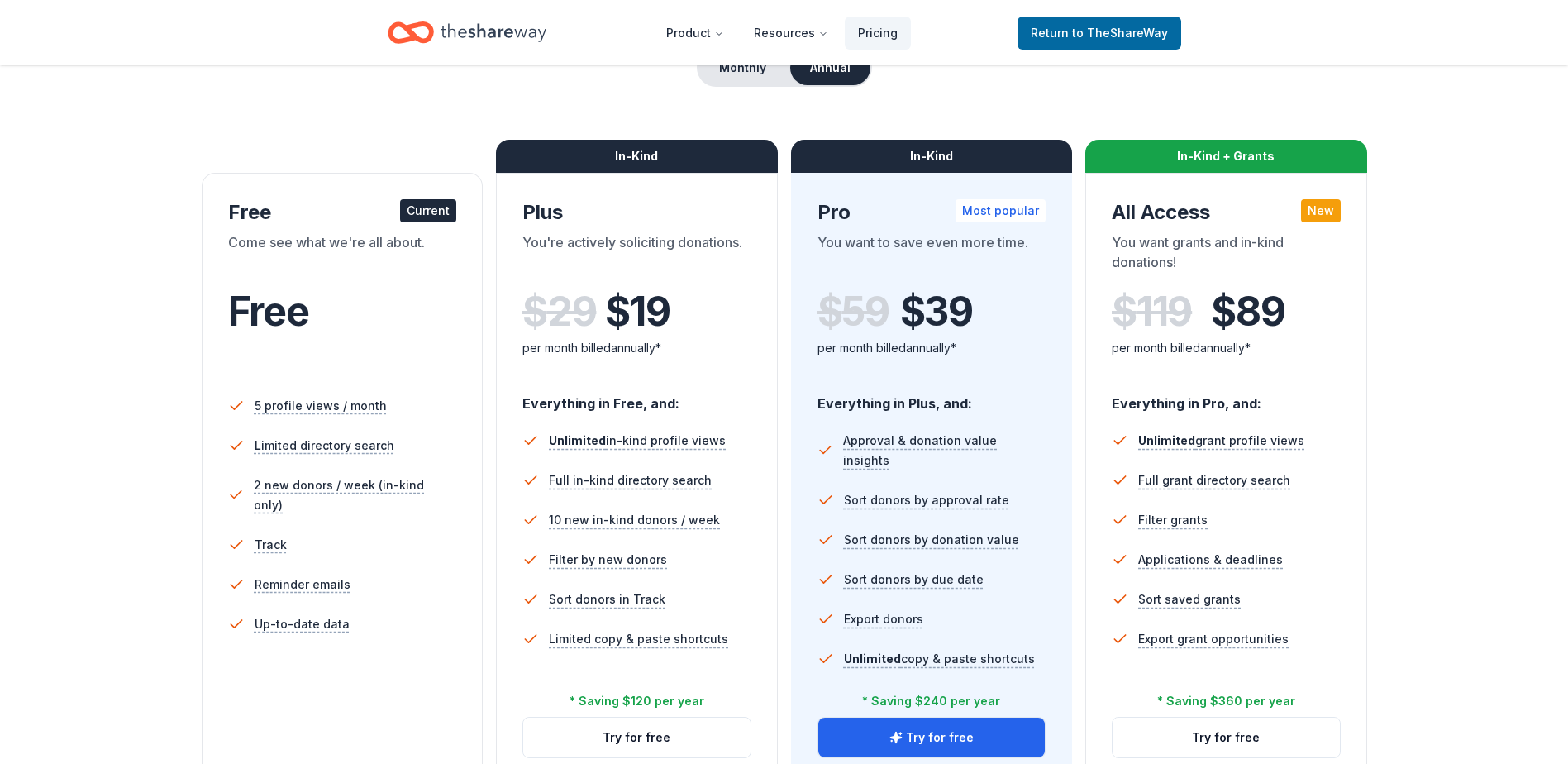
scroll to position [248, 0]
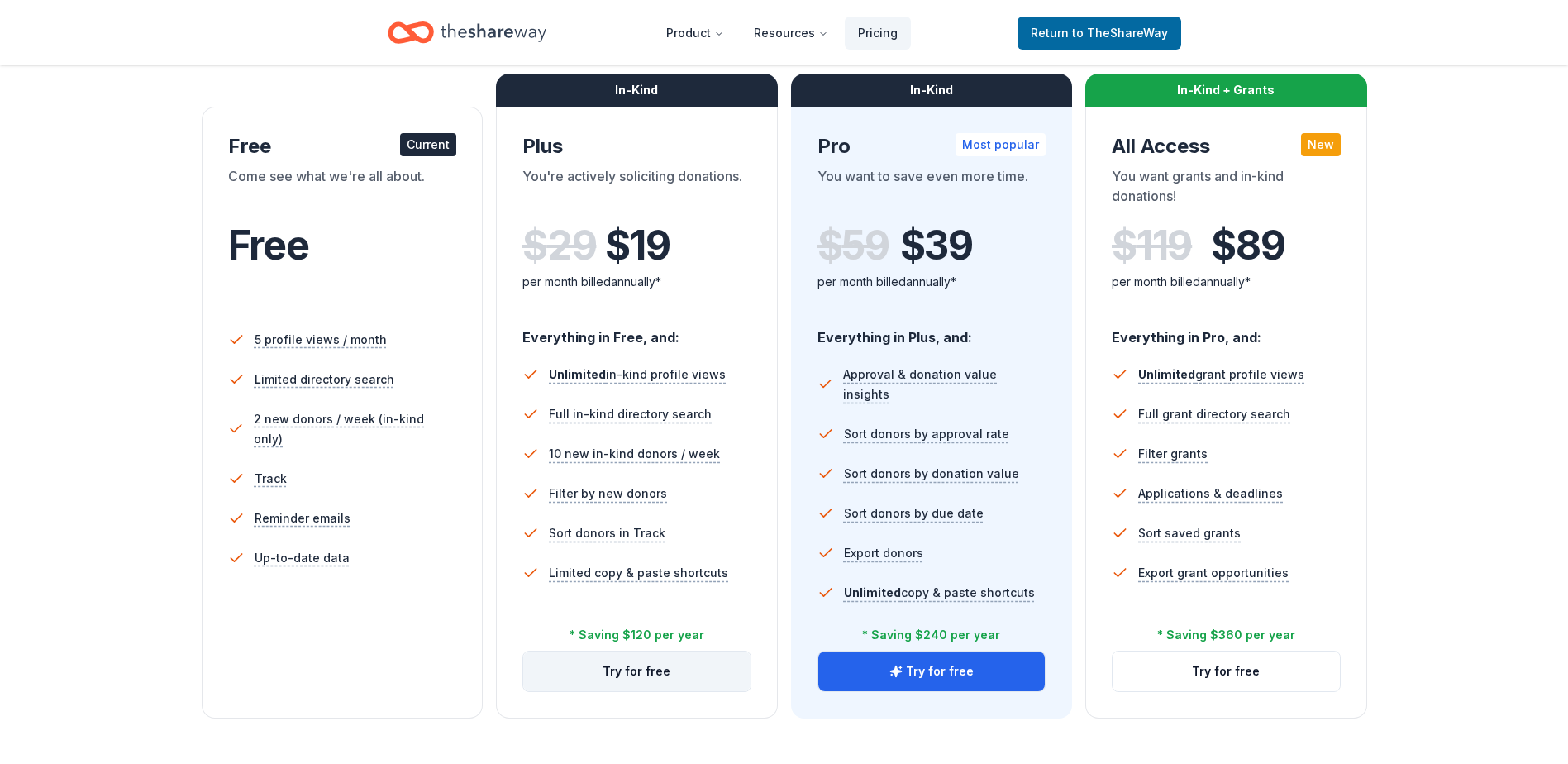
click at [660, 669] on button "Try for free" at bounding box center [637, 671] width 228 height 40
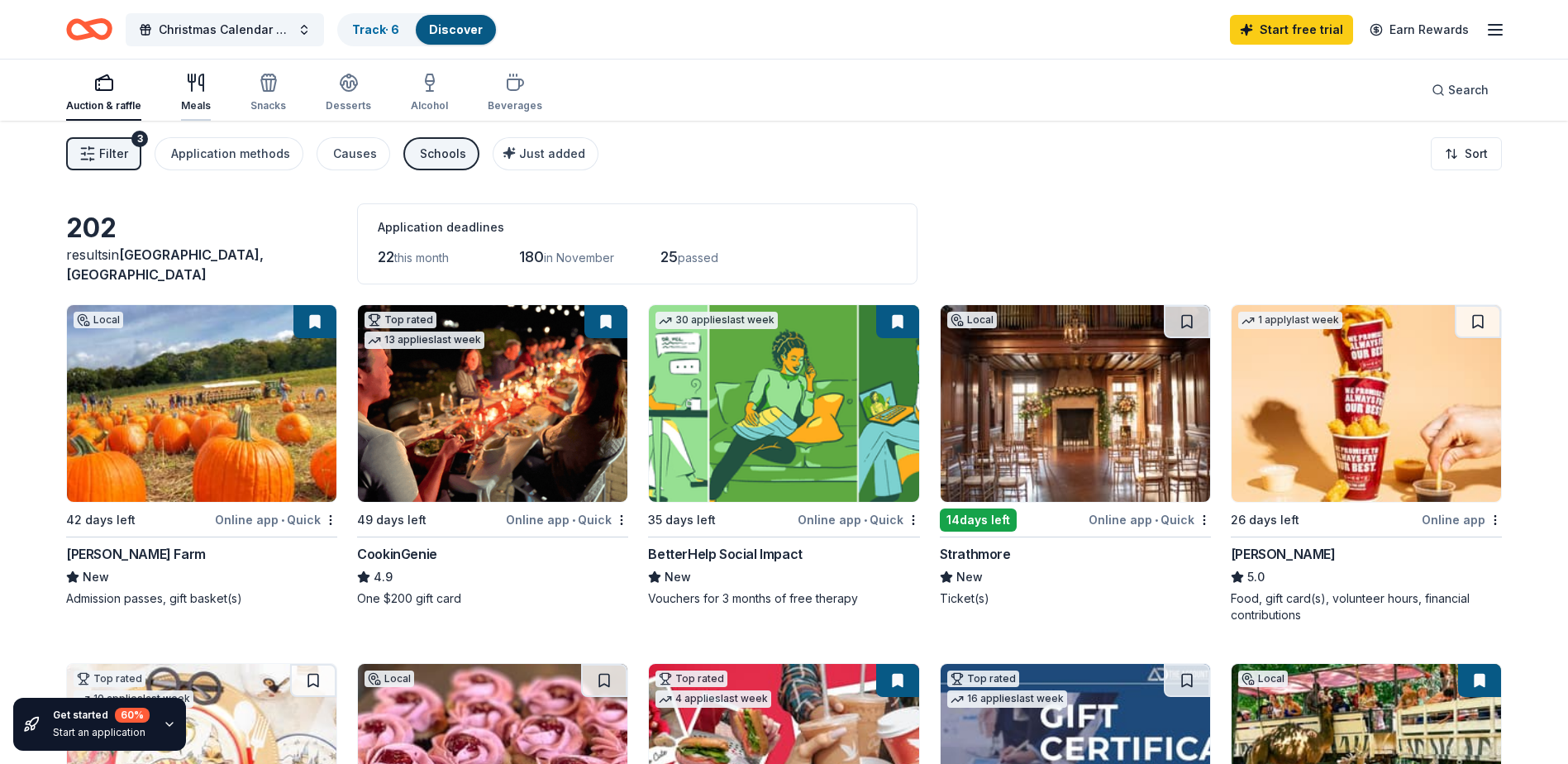
click at [202, 95] on div "Meals" at bounding box center [196, 92] width 30 height 40
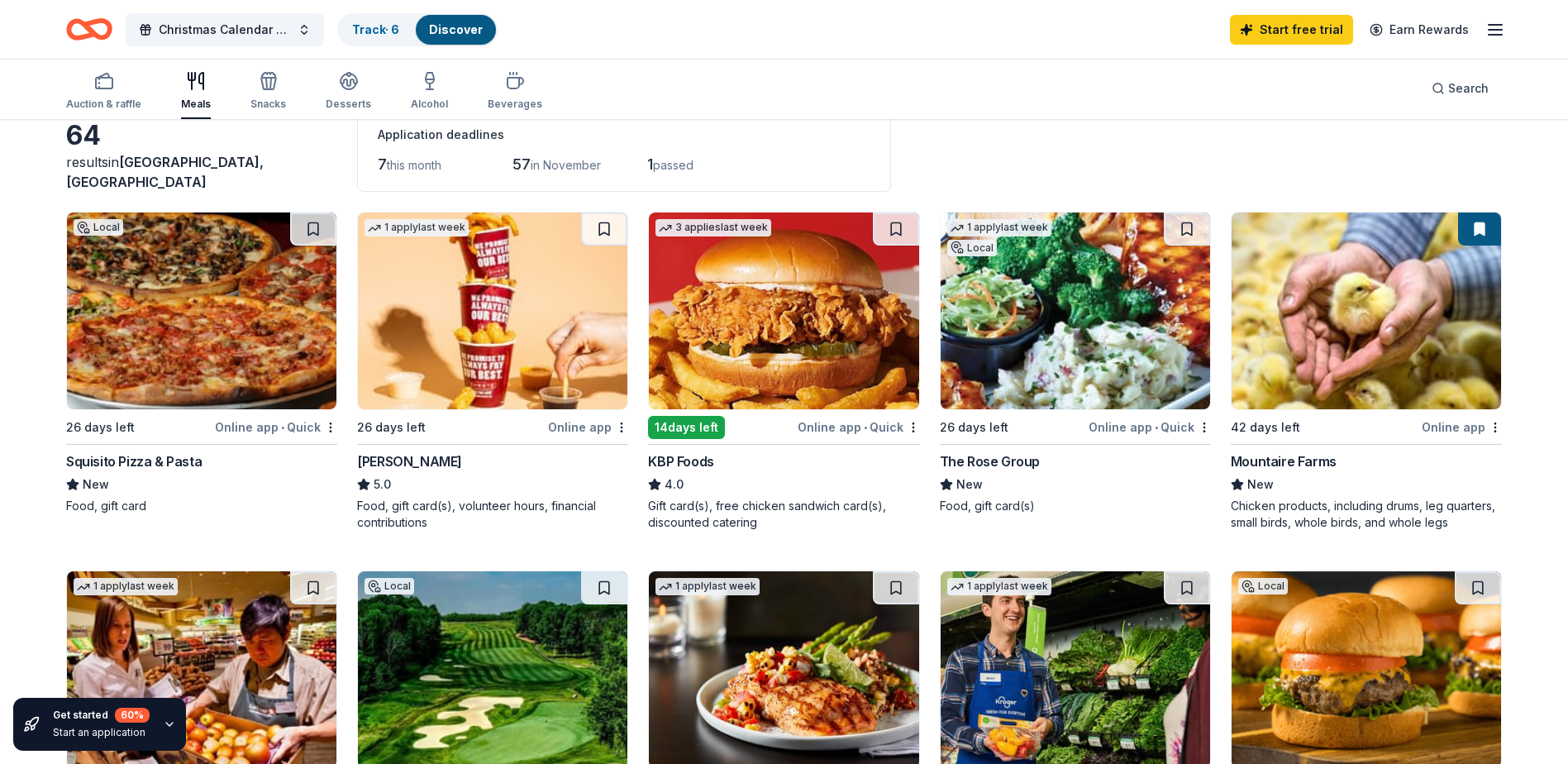
scroll to position [82, 0]
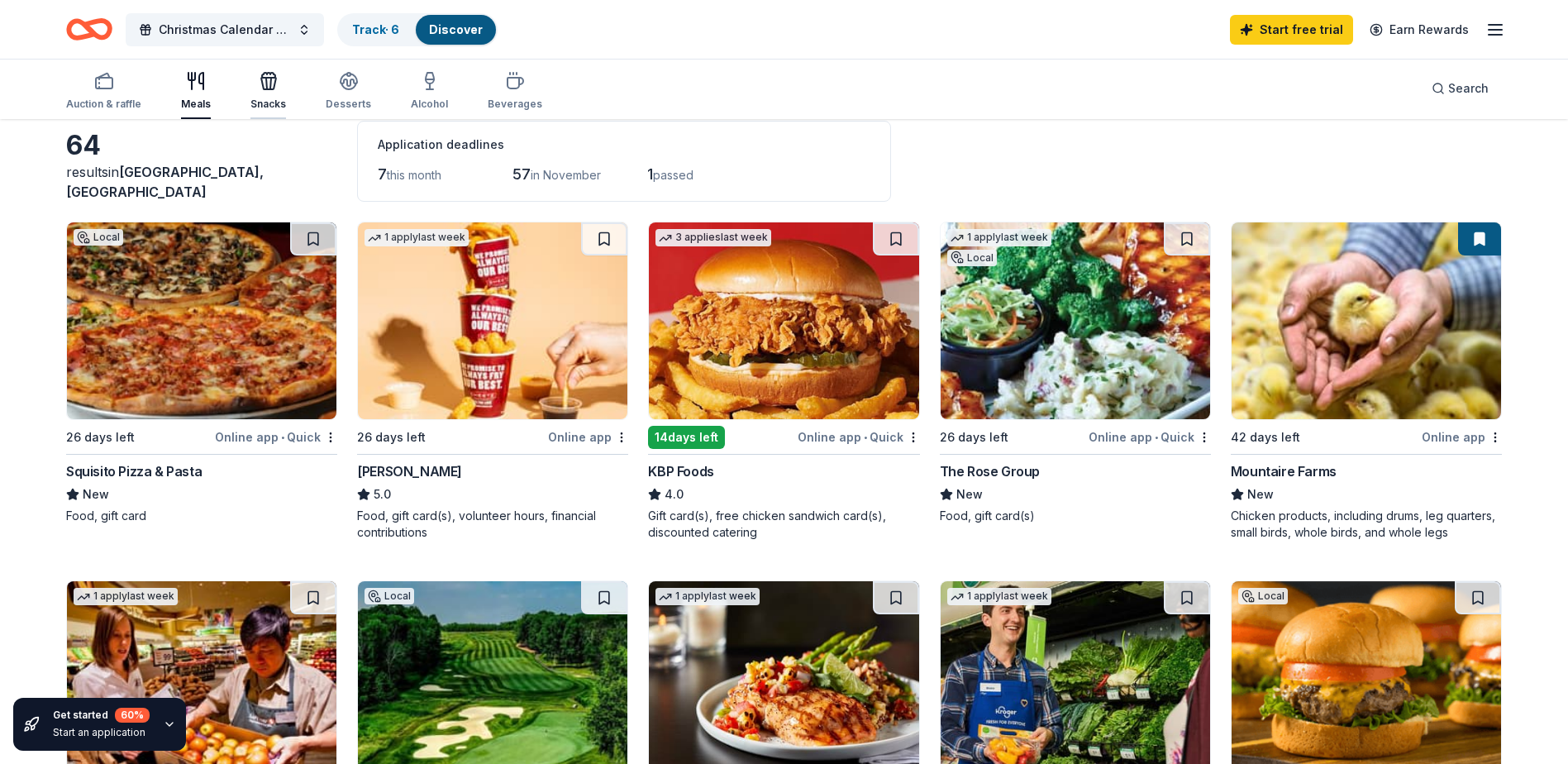
click at [273, 91] on div "Snacks" at bounding box center [268, 90] width 35 height 40
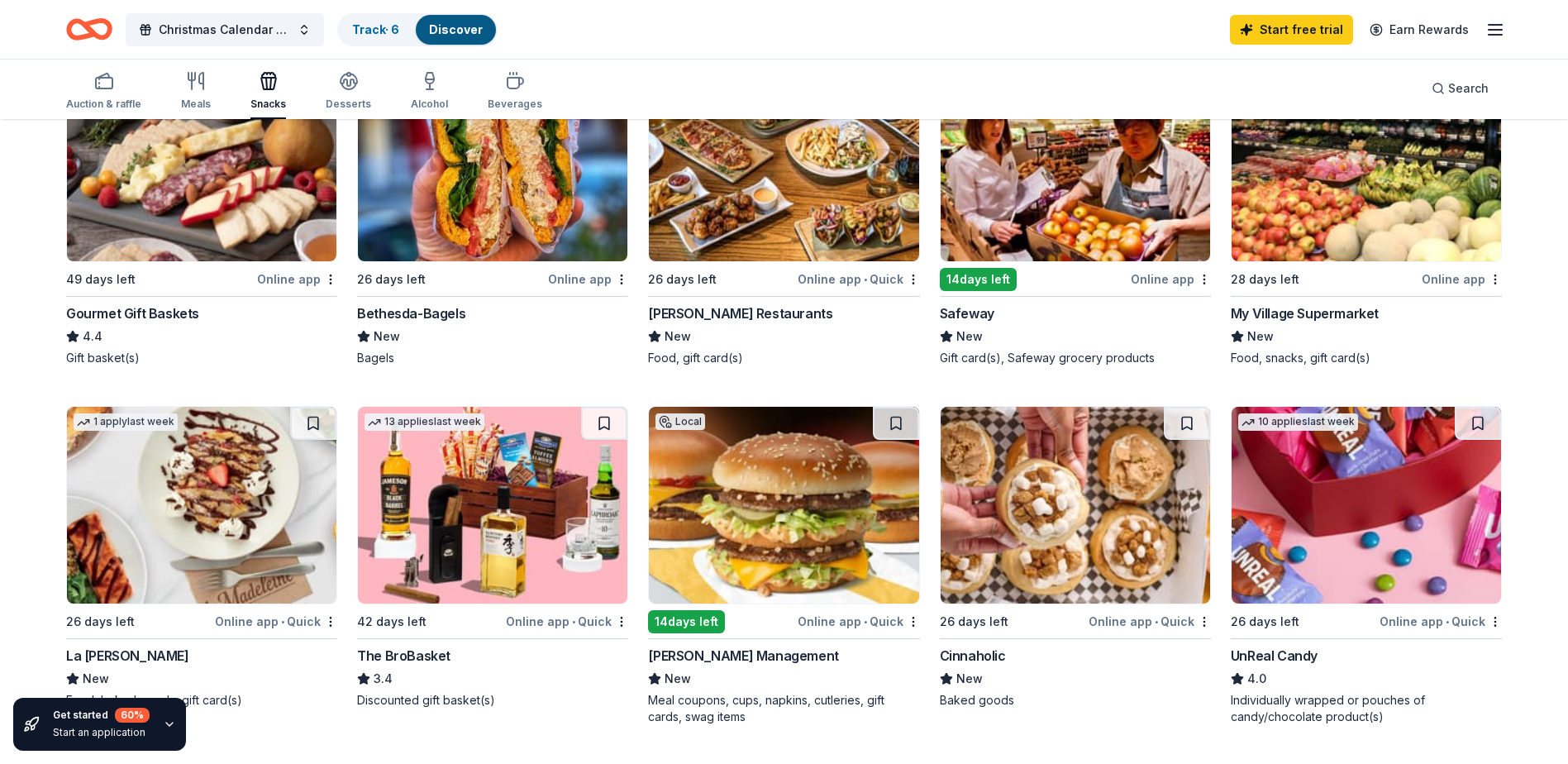
scroll to position [579, 0]
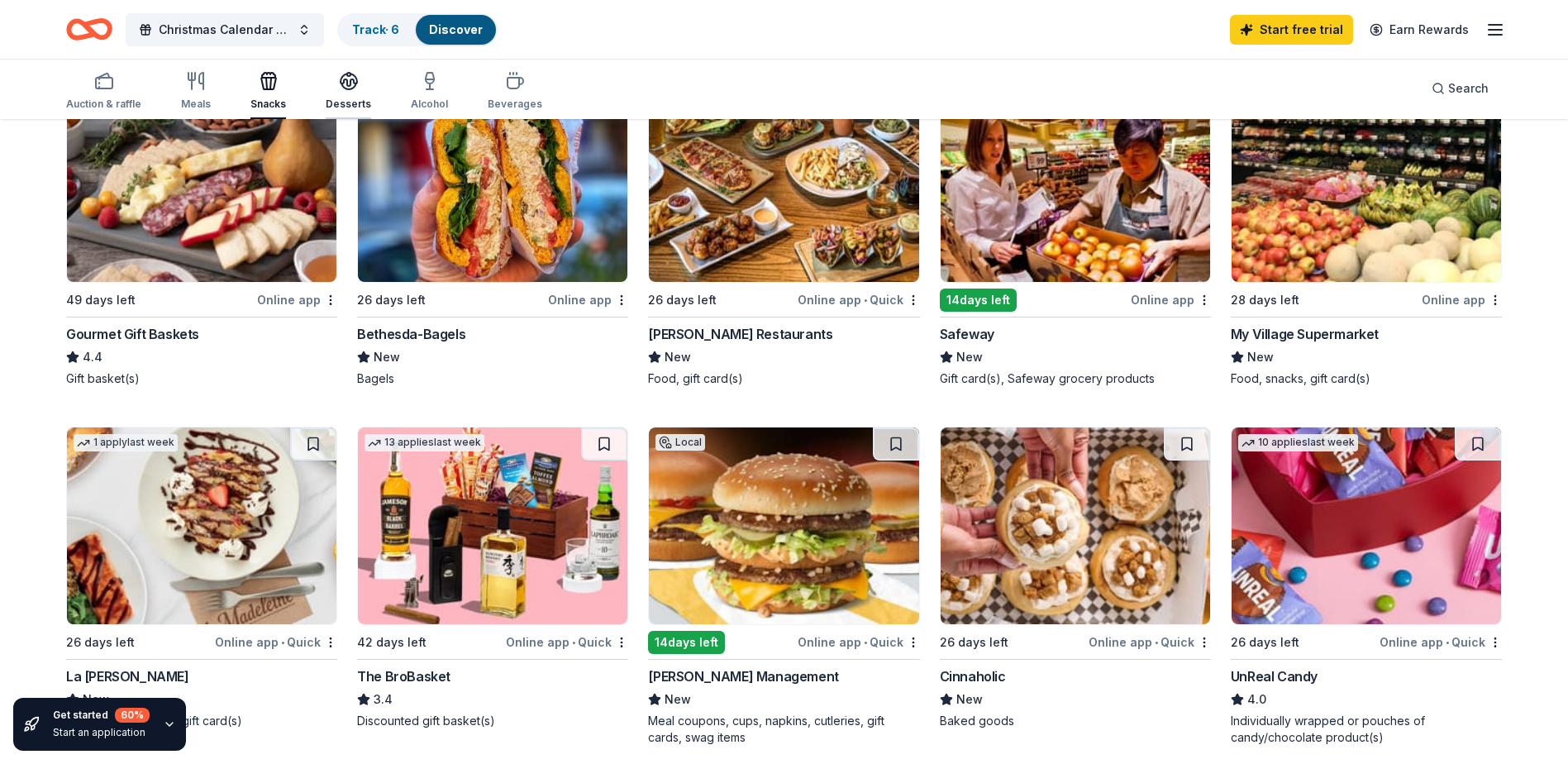
click at [356, 95] on div "Desserts" at bounding box center [348, 90] width 45 height 40
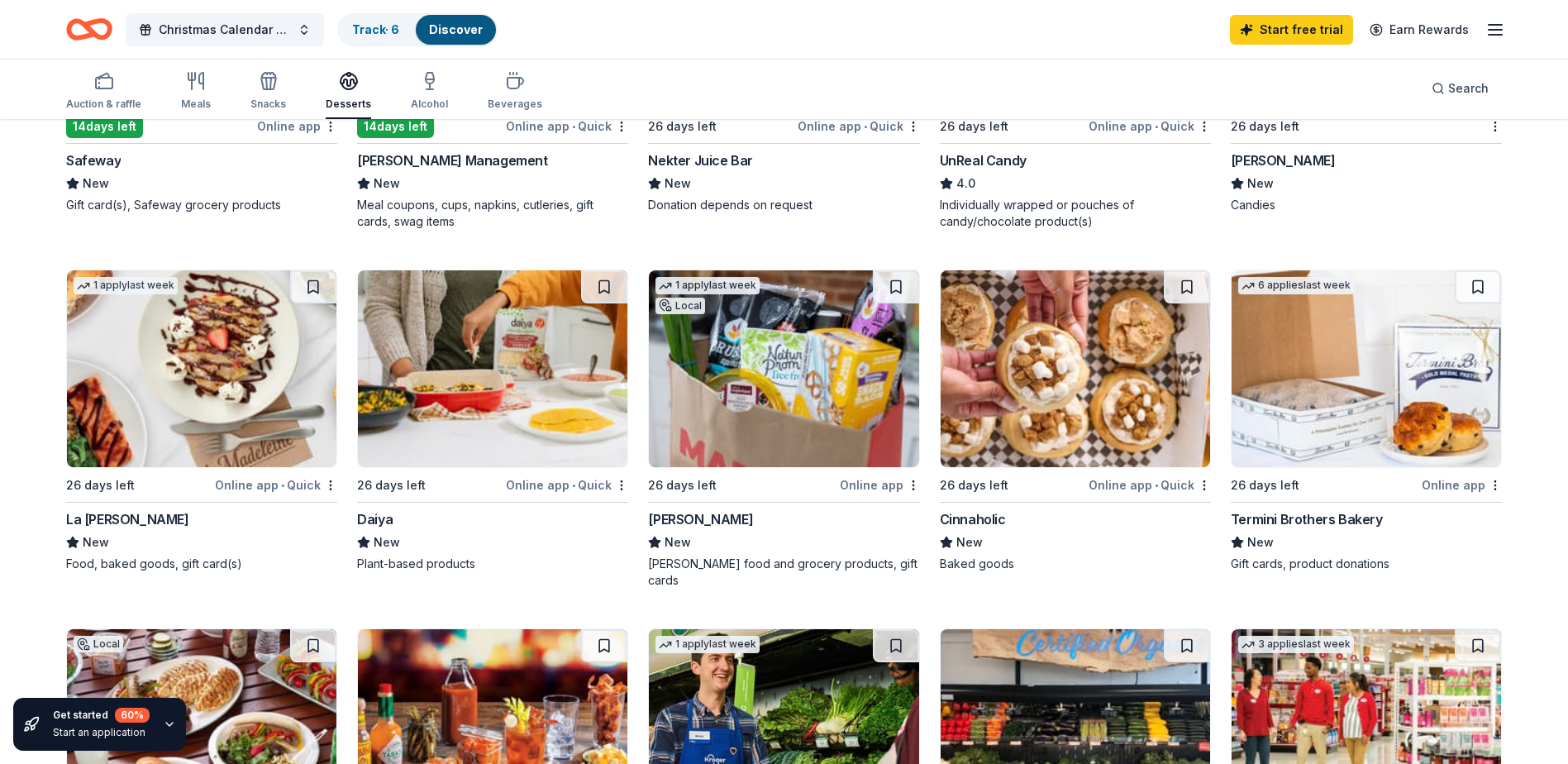
scroll to position [579, 0]
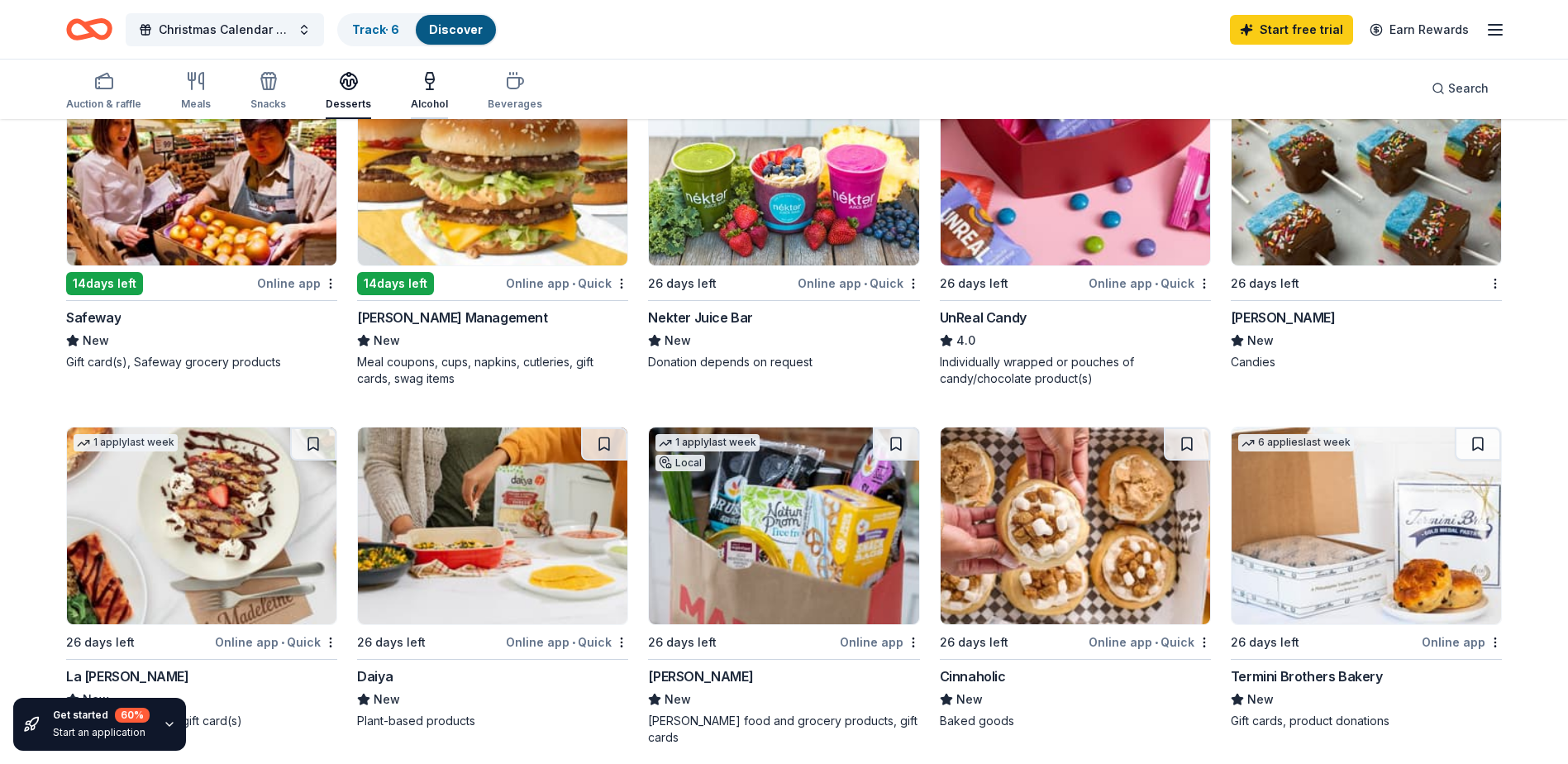
click at [430, 104] on div "Alcohol" at bounding box center [430, 104] width 37 height 13
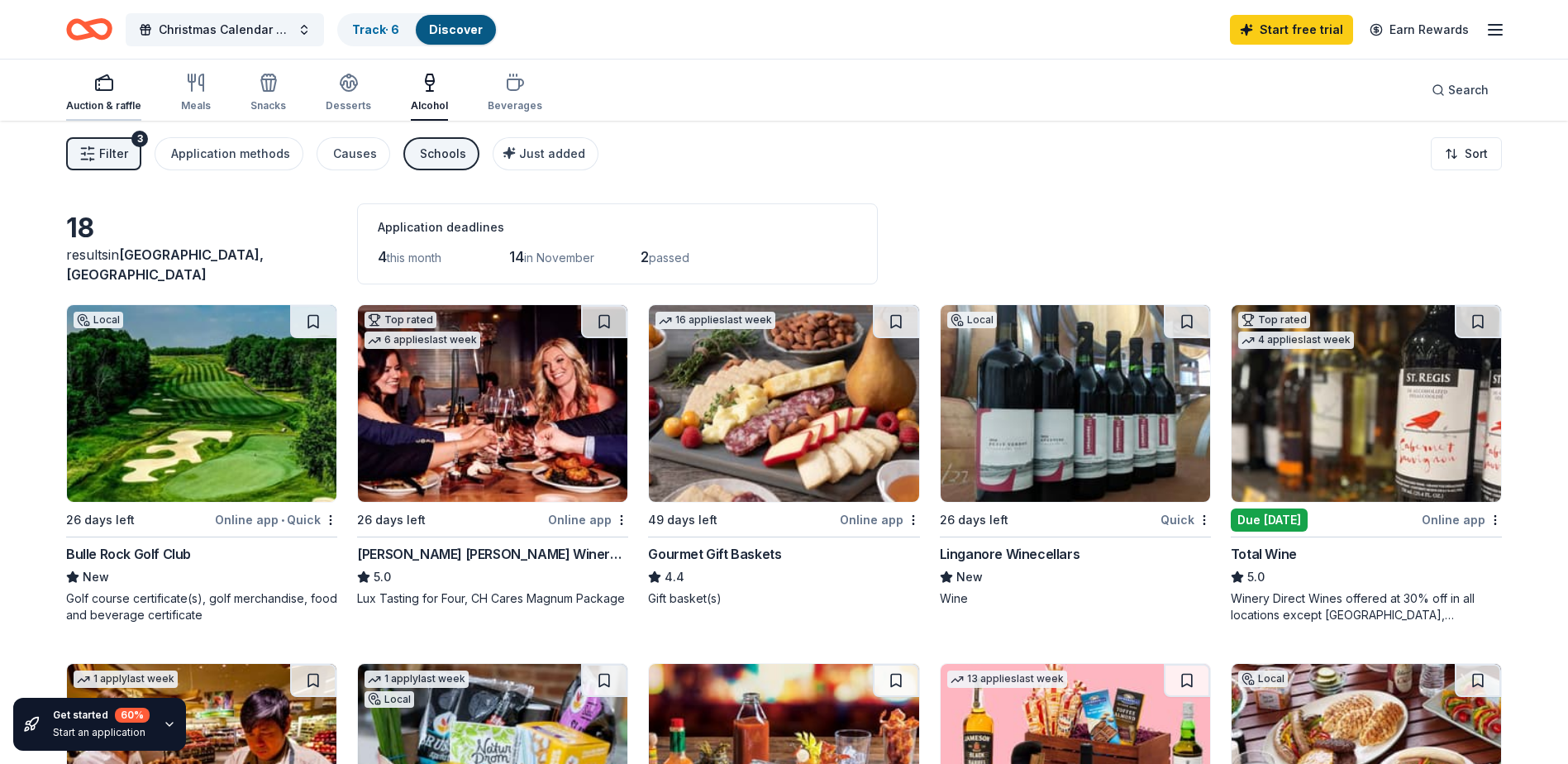
click at [105, 87] on icon "button" at bounding box center [104, 82] width 19 height 19
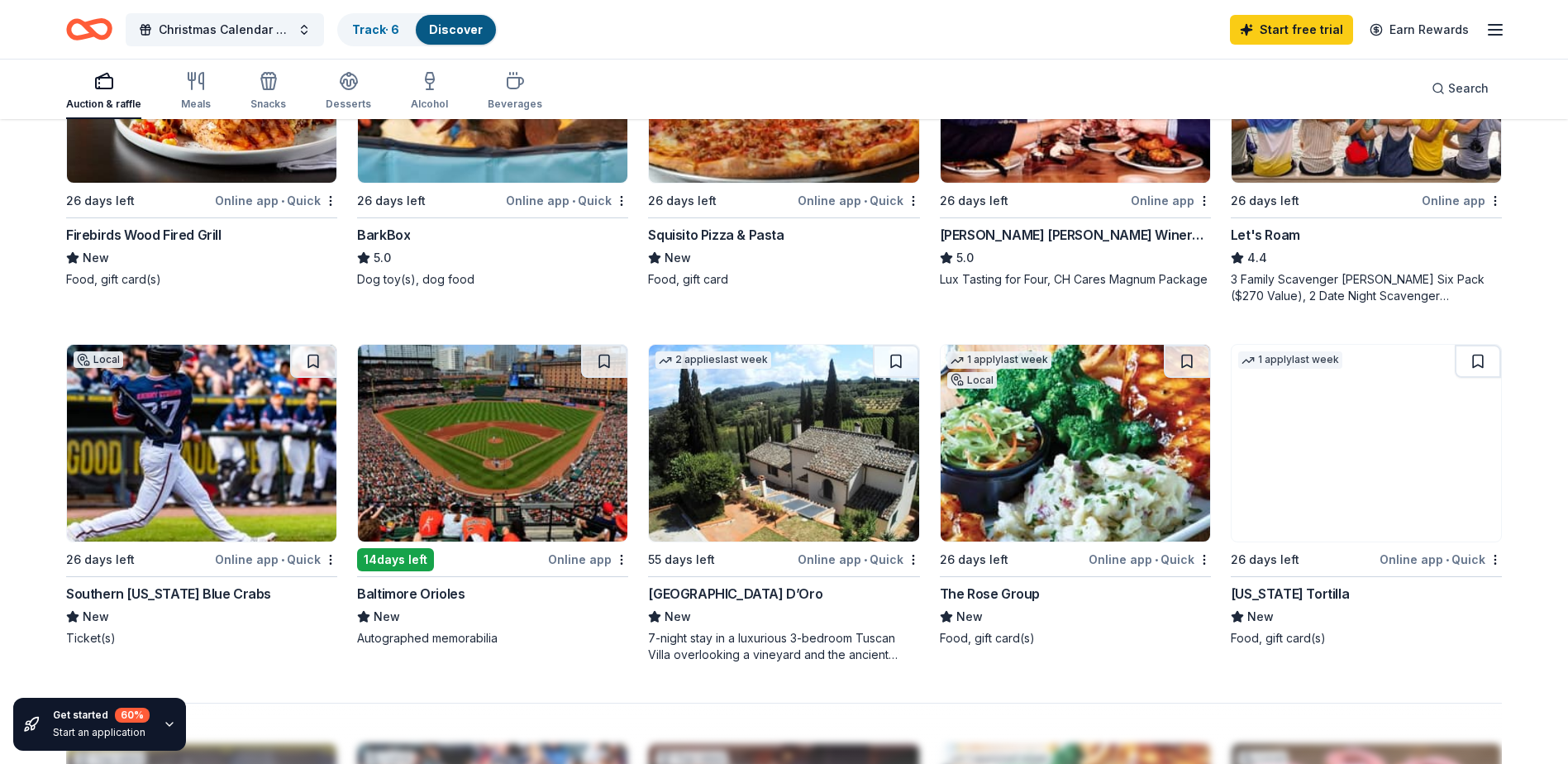
scroll to position [978, 0]
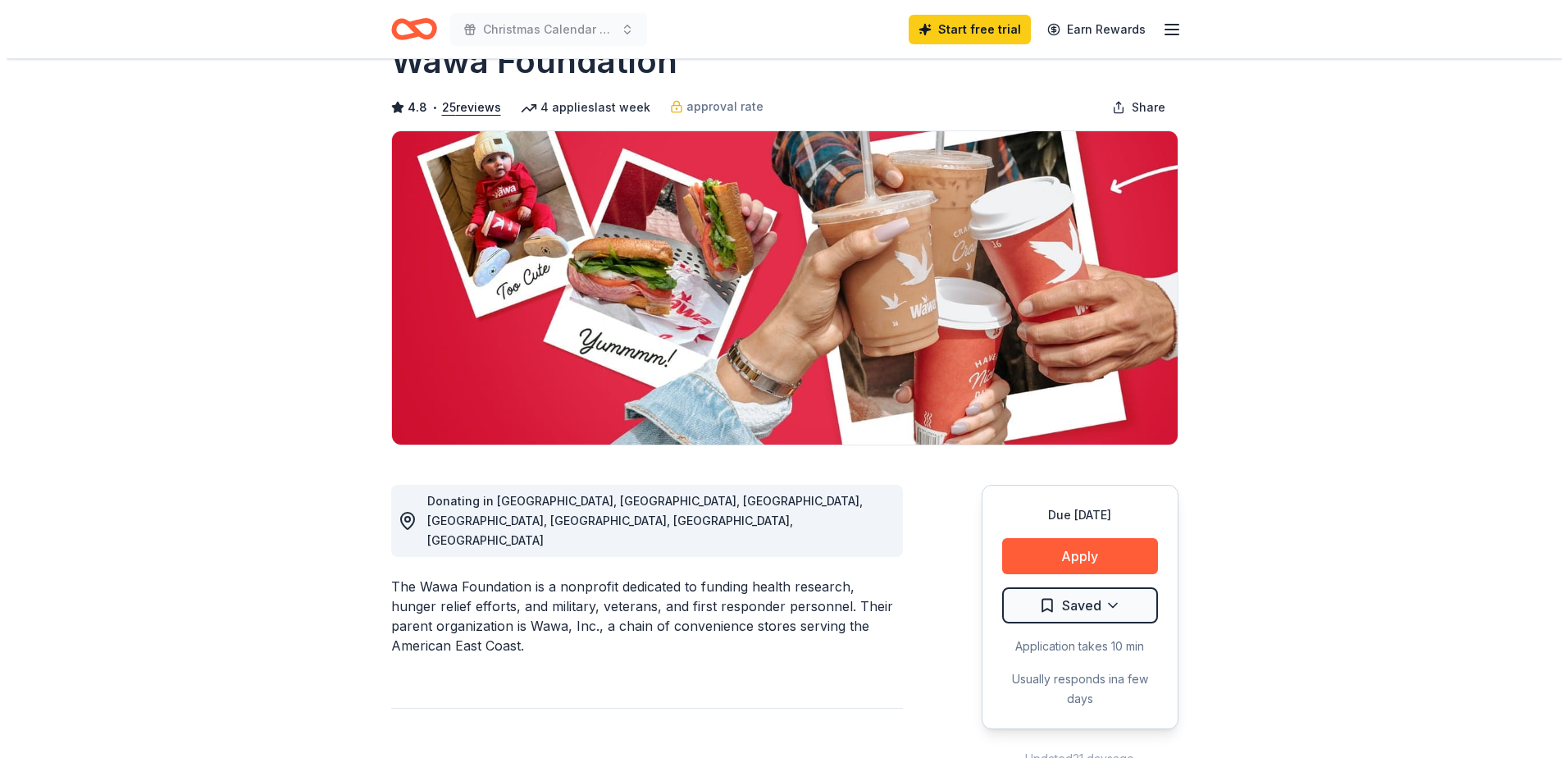
scroll to position [82, 0]
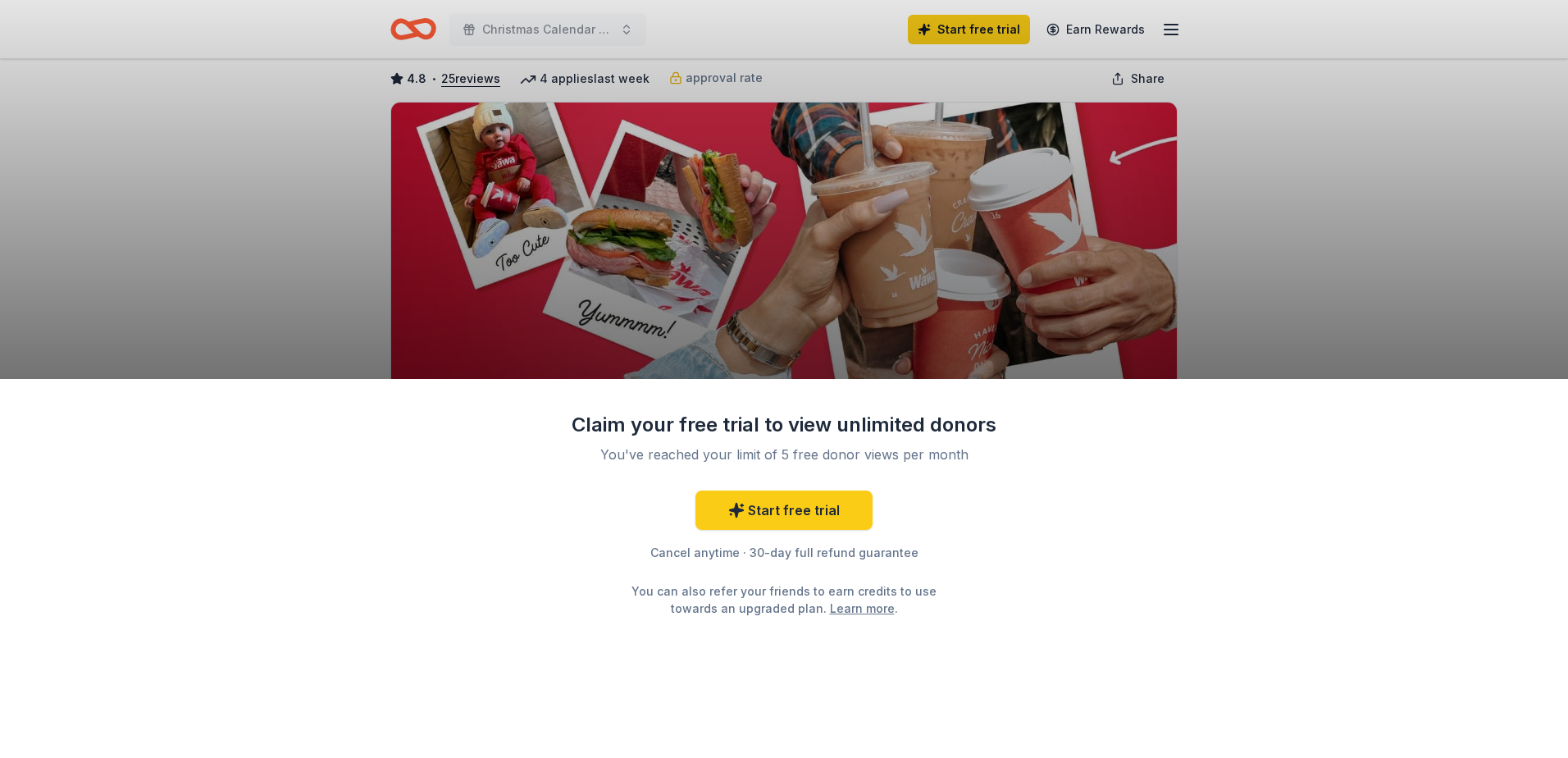
click at [1243, 208] on div "Claim your free trial to view unlimited donors You've reached your limit of 5 f…" at bounding box center [784, 379] width 1568 height 758
